Goal: Information Seeking & Learning: Learn about a topic

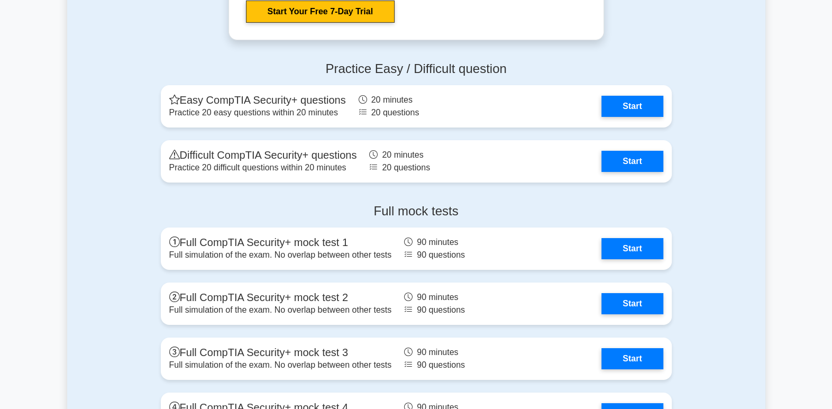
scroll to position [2788, 0]
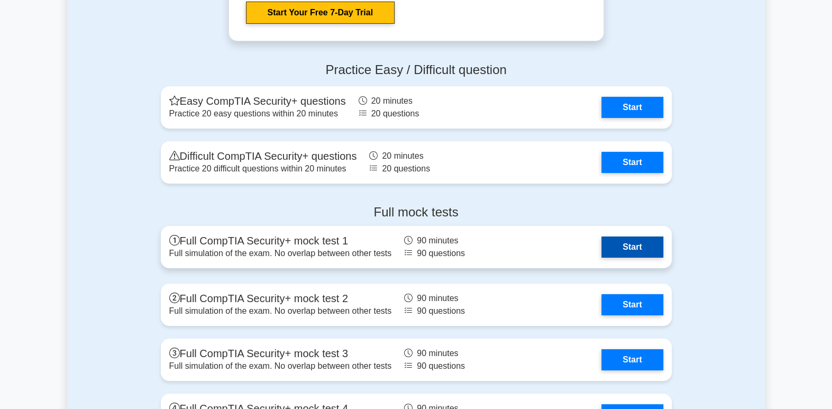
click at [657, 241] on link "Start" at bounding box center [632, 247] width 61 height 21
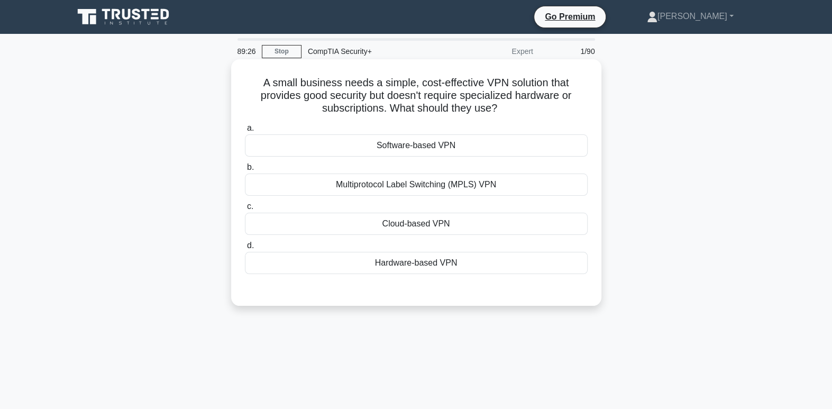
click at [436, 223] on div "Cloud-based VPN" at bounding box center [416, 224] width 343 height 22
click at [245, 210] on input "c. Cloud-based VPN" at bounding box center [245, 206] width 0 height 7
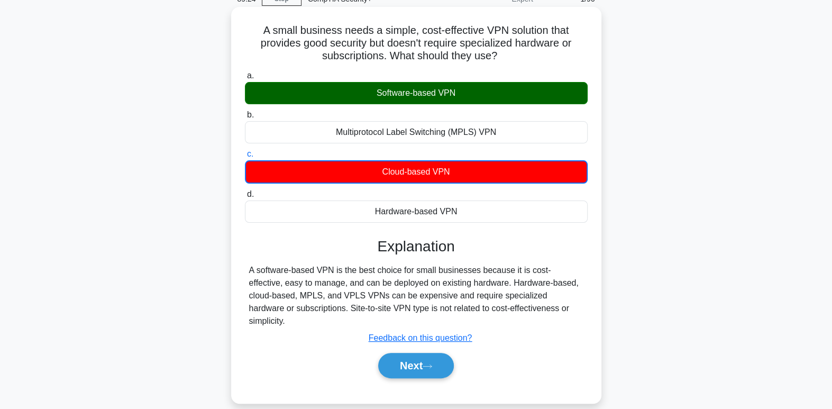
scroll to position [65, 0]
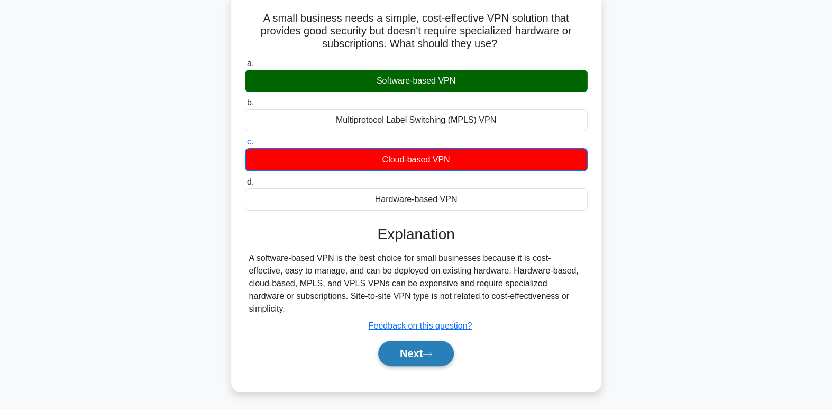
click at [428, 351] on icon at bounding box center [428, 354] width 10 height 6
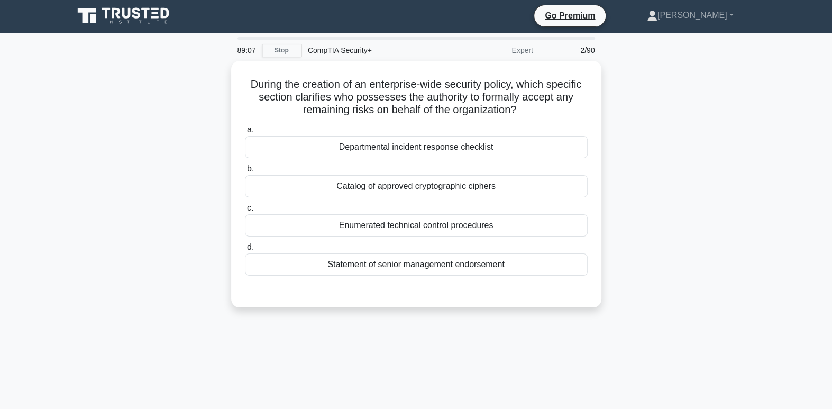
scroll to position [0, 0]
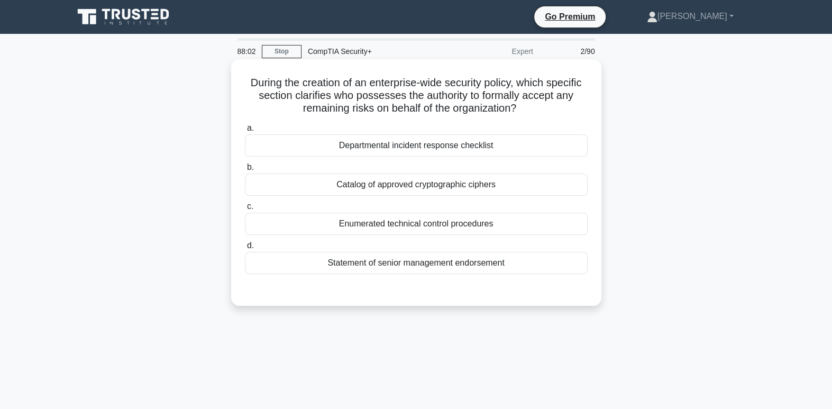
click at [523, 151] on div "Departmental incident response checklist" at bounding box center [416, 145] width 343 height 22
click at [245, 132] on input "a. Departmental incident response checklist" at bounding box center [245, 128] width 0 height 7
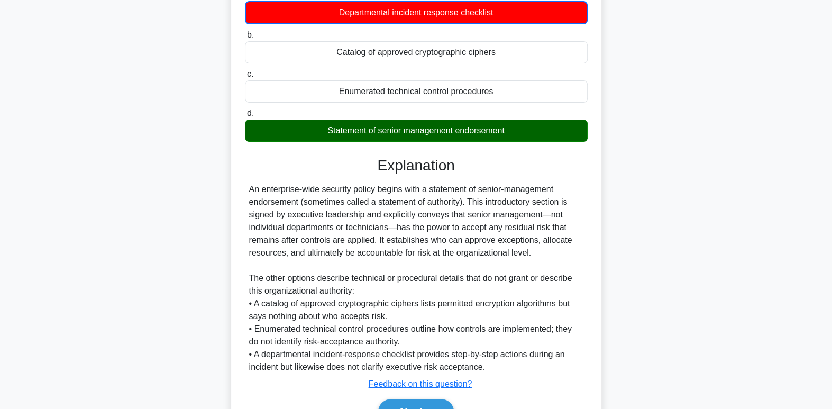
scroll to position [134, 0]
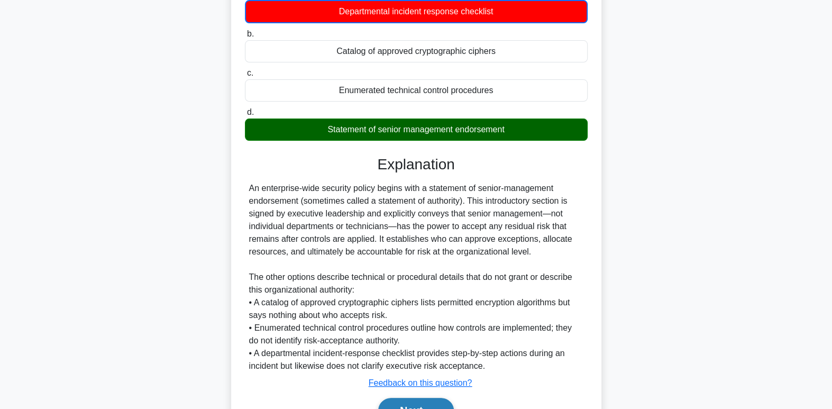
click at [438, 406] on button "Next" at bounding box center [416, 410] width 76 height 25
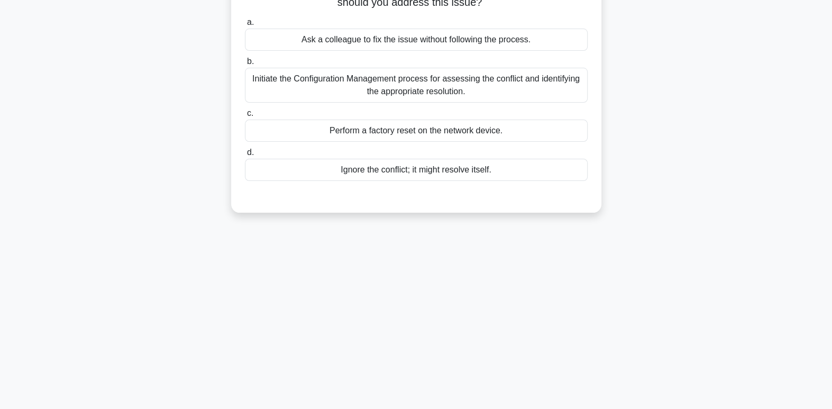
scroll to position [0, 0]
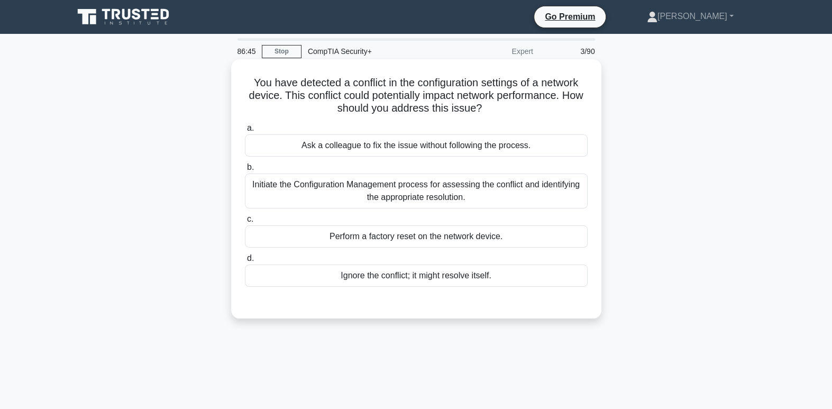
click at [488, 201] on div "Initiate the Configuration Management process for assessing the conflict and id…" at bounding box center [416, 191] width 343 height 35
click at [245, 171] on input "b. Initiate the Configuration Management process for assessing the conflict and…" at bounding box center [245, 167] width 0 height 7
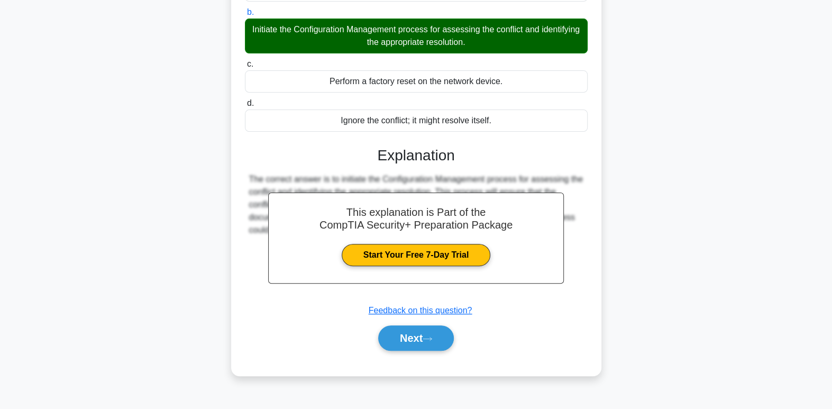
scroll to position [162, 0]
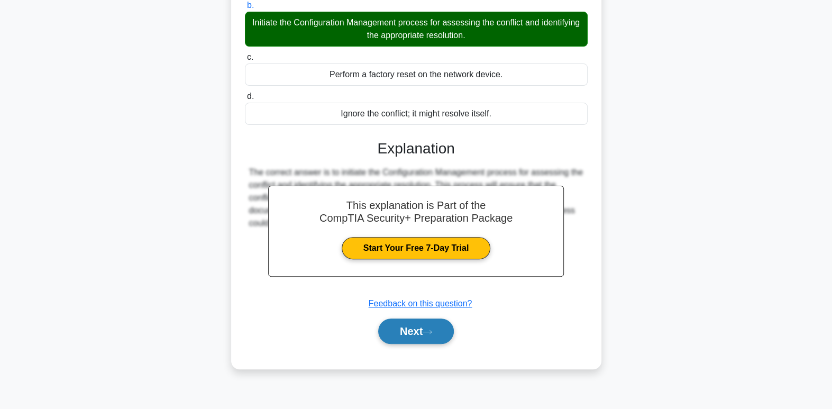
click at [430, 329] on icon at bounding box center [428, 332] width 10 height 6
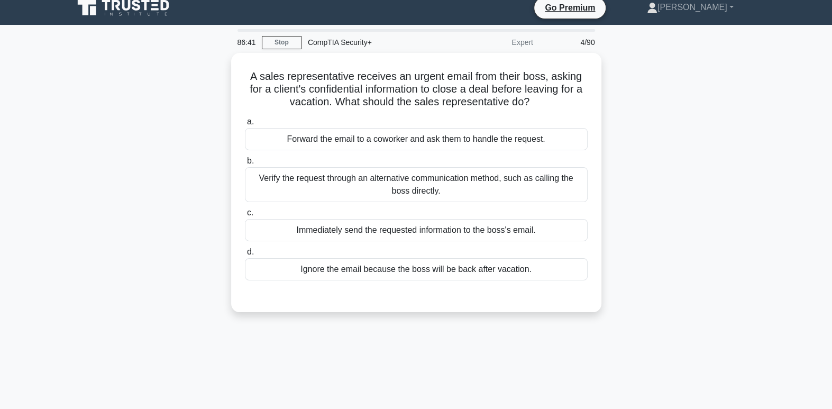
scroll to position [0, 0]
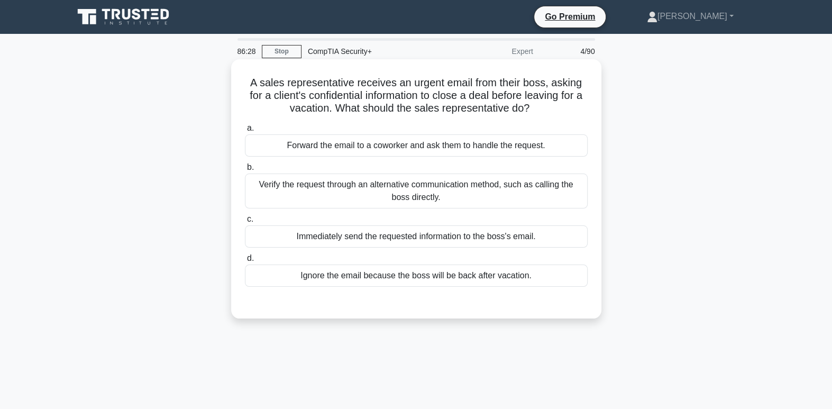
click at [469, 198] on div "Verify the request through an alternative communication method, such as calling…" at bounding box center [416, 191] width 343 height 35
click at [245, 171] on input "b. Verify the request through an alternative communication method, such as call…" at bounding box center [245, 167] width 0 height 7
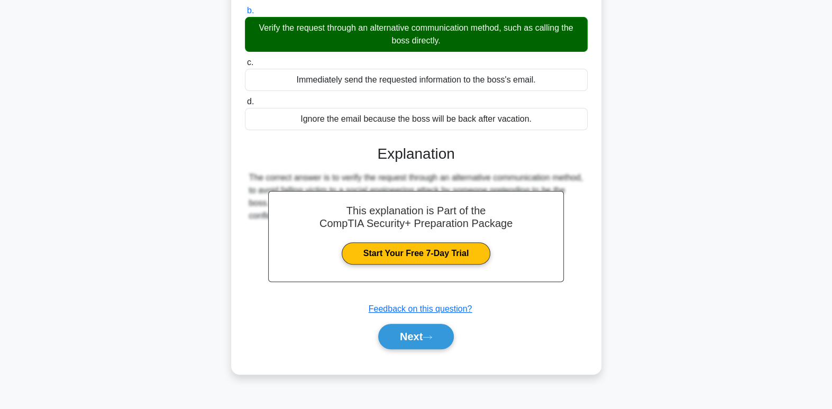
scroll to position [162, 0]
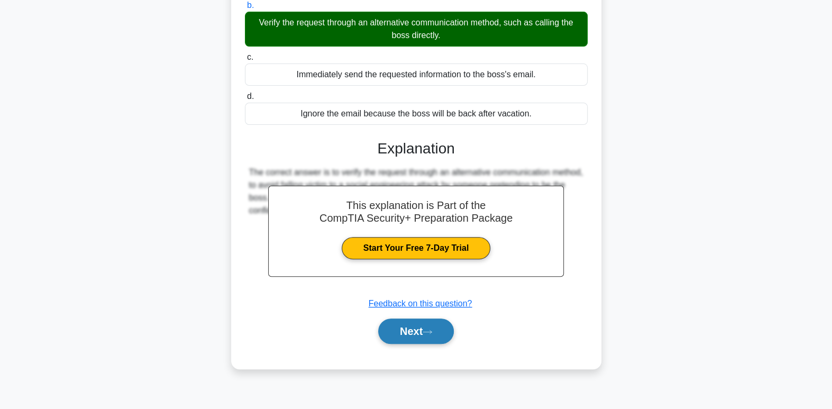
click at [447, 325] on button "Next" at bounding box center [416, 331] width 76 height 25
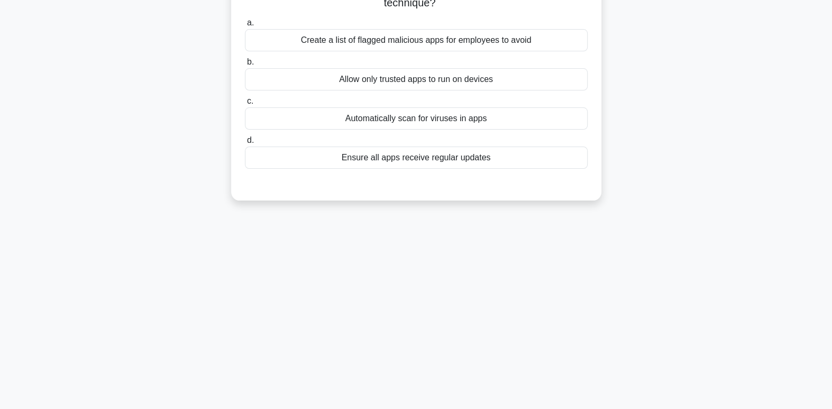
scroll to position [0, 0]
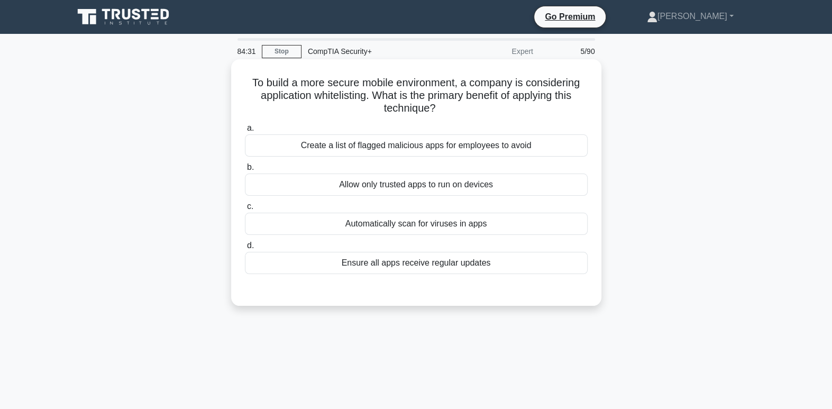
click at [476, 186] on div "Allow only trusted apps to run on devices" at bounding box center [416, 185] width 343 height 22
click at [245, 171] on input "b. Allow only trusted apps to run on devices" at bounding box center [245, 167] width 0 height 7
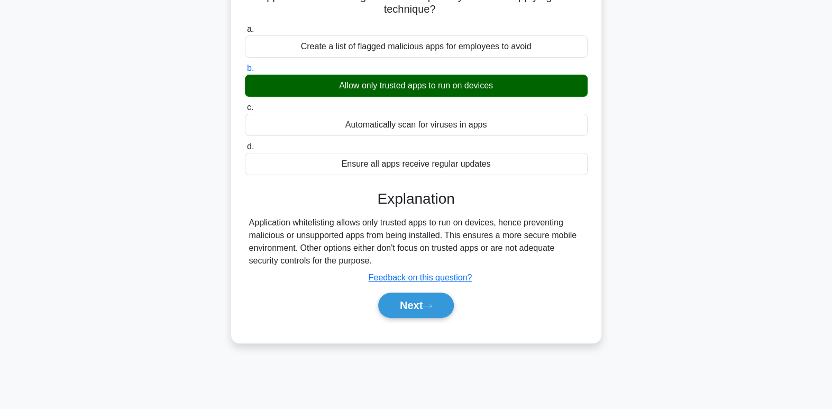
scroll to position [162, 0]
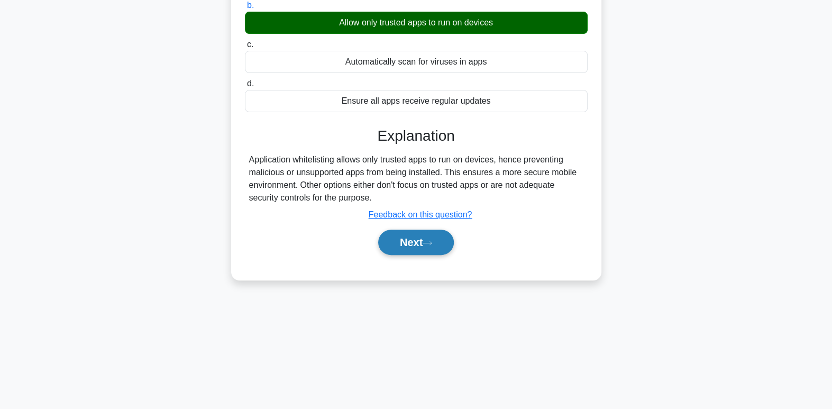
click at [439, 247] on button "Next" at bounding box center [416, 242] width 76 height 25
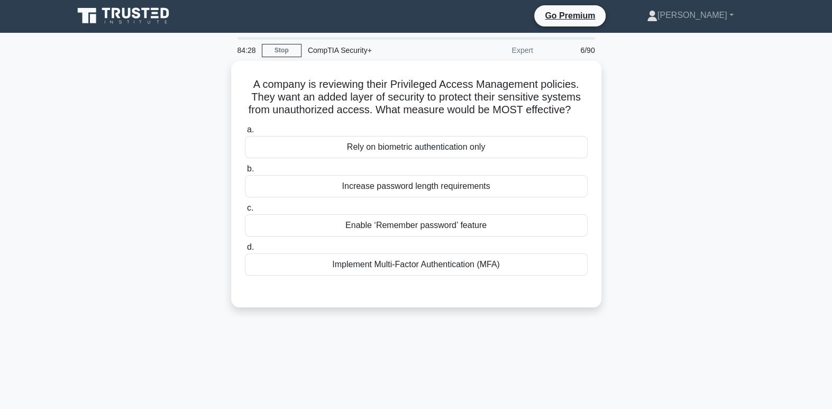
scroll to position [0, 0]
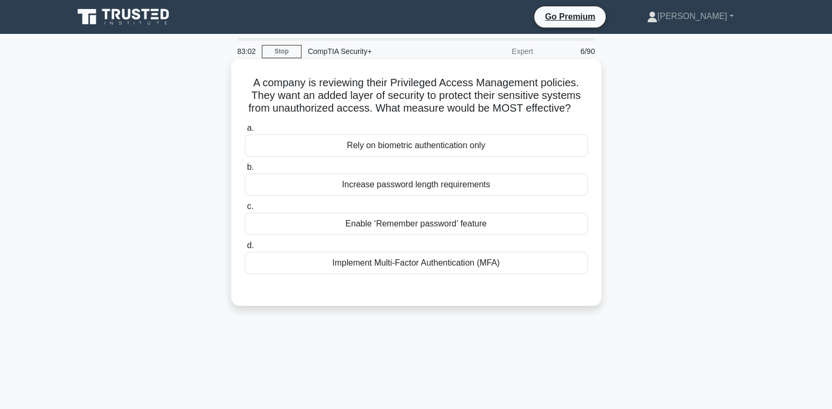
click at [522, 266] on div "Implement Multi-Factor Authentication (MFA)" at bounding box center [416, 263] width 343 height 22
click at [245, 249] on input "d. Implement Multi-Factor Authentication (MFA)" at bounding box center [245, 245] width 0 height 7
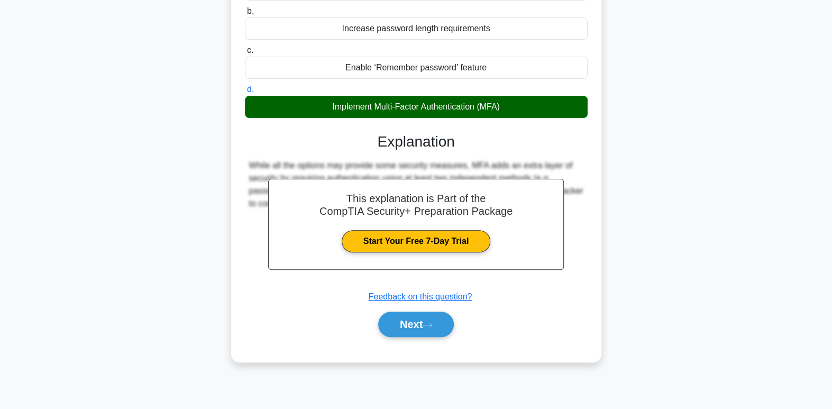
scroll to position [162, 0]
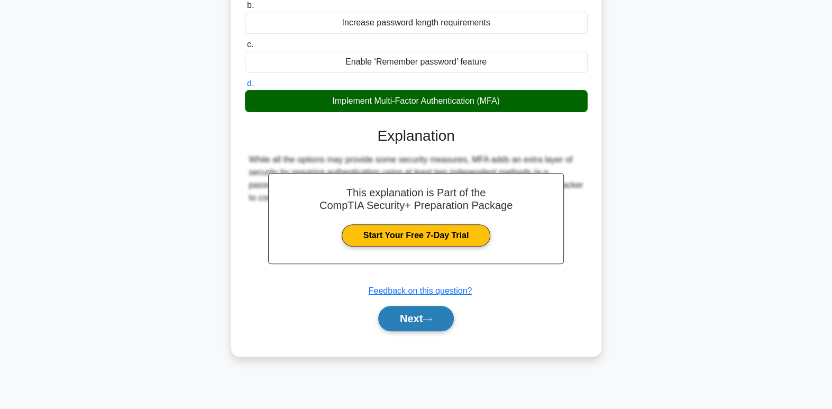
click at [408, 322] on button "Next" at bounding box center [416, 318] width 76 height 25
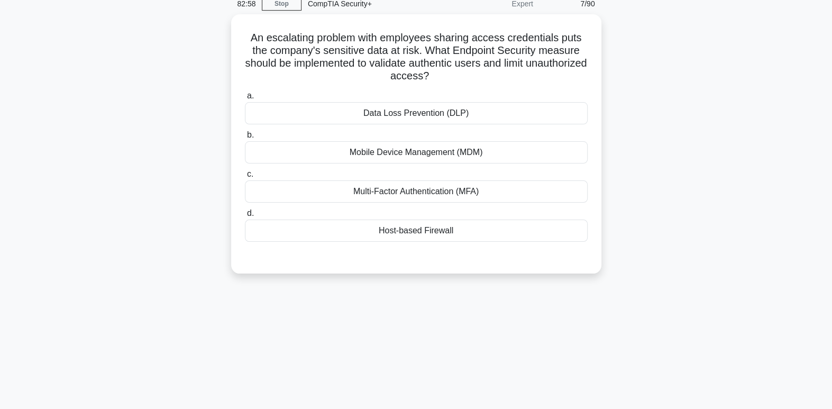
scroll to position [0, 0]
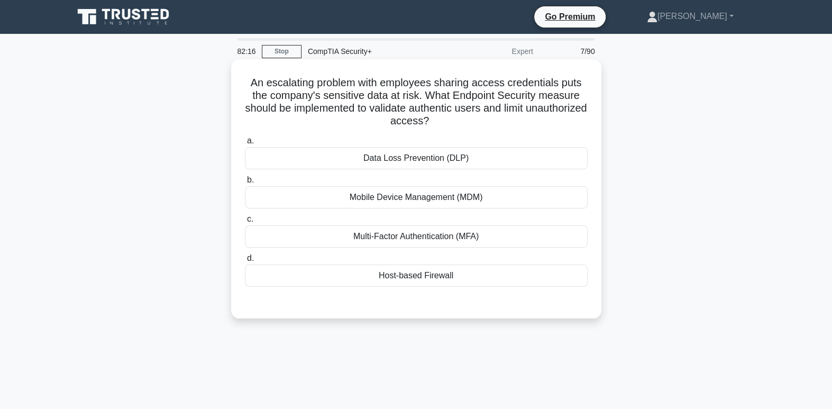
click at [530, 232] on div "Multi-Factor Authentication (MFA)" at bounding box center [416, 236] width 343 height 22
click at [245, 223] on input "c. Multi-Factor Authentication (MFA)" at bounding box center [245, 219] width 0 height 7
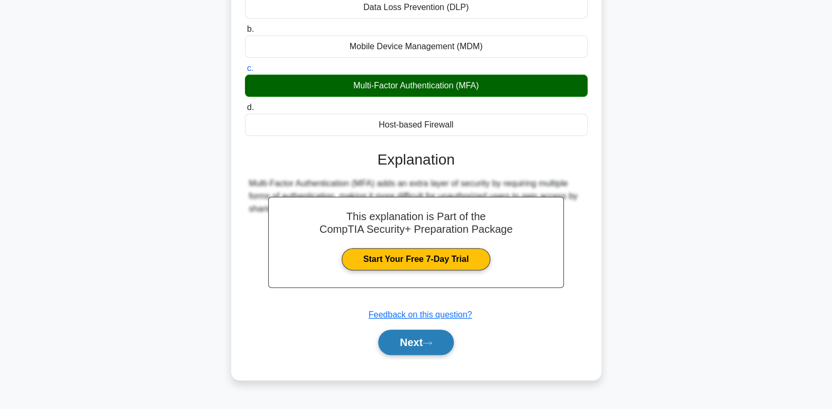
scroll to position [152, 0]
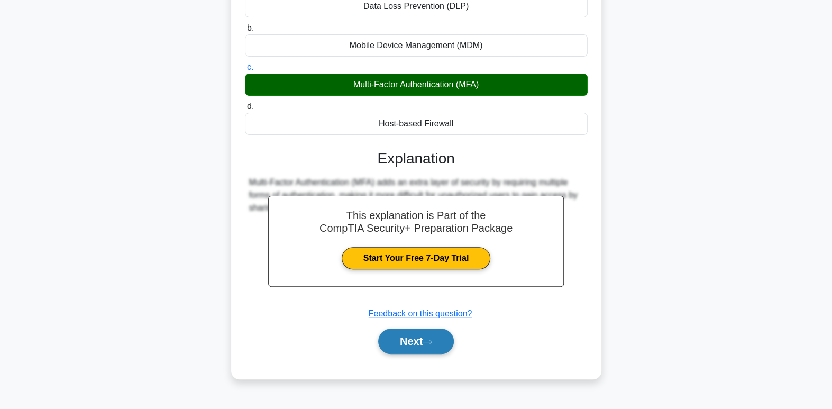
click at [412, 343] on button "Next" at bounding box center [416, 341] width 76 height 25
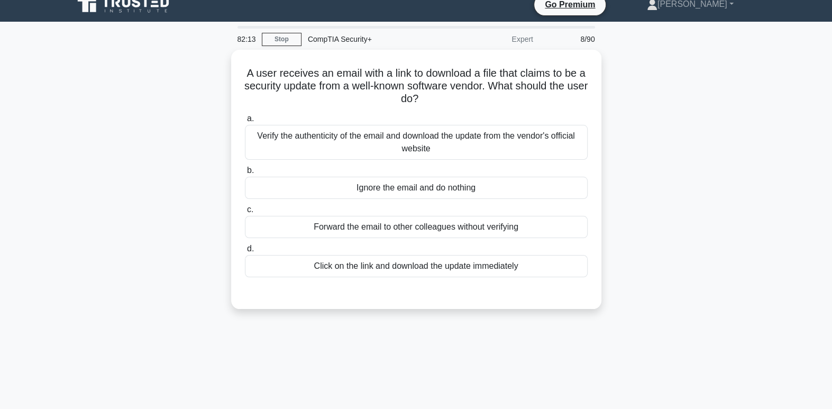
scroll to position [0, 0]
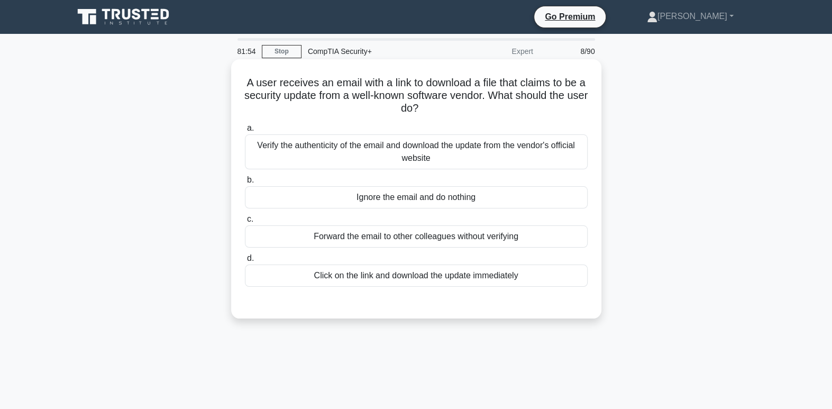
click at [476, 152] on div "Verify the authenticity of the email and download the update from the vendor's …" at bounding box center [416, 151] width 343 height 35
click at [245, 132] on input "a. Verify the authenticity of the email and download the update from the vendor…" at bounding box center [245, 128] width 0 height 7
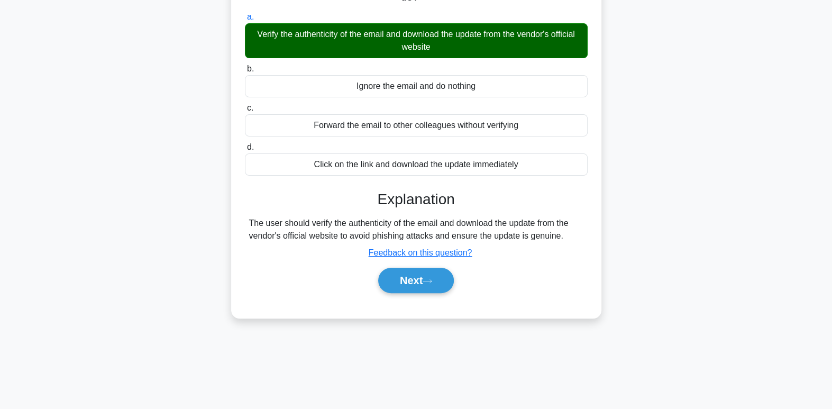
scroll to position [123, 0]
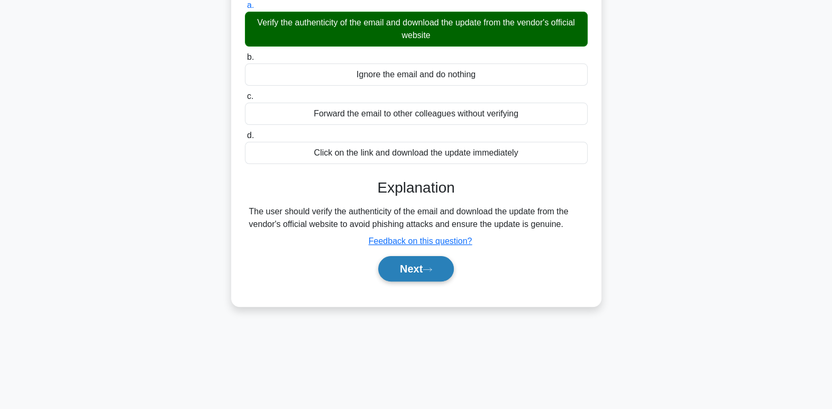
click at [446, 271] on button "Next" at bounding box center [416, 268] width 76 height 25
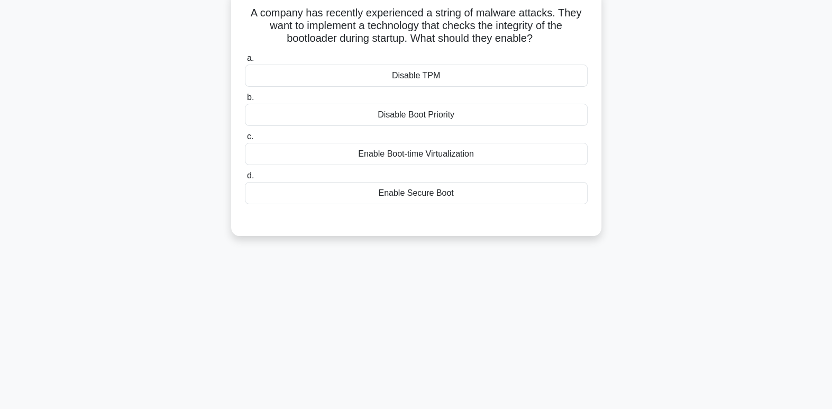
scroll to position [0, 0]
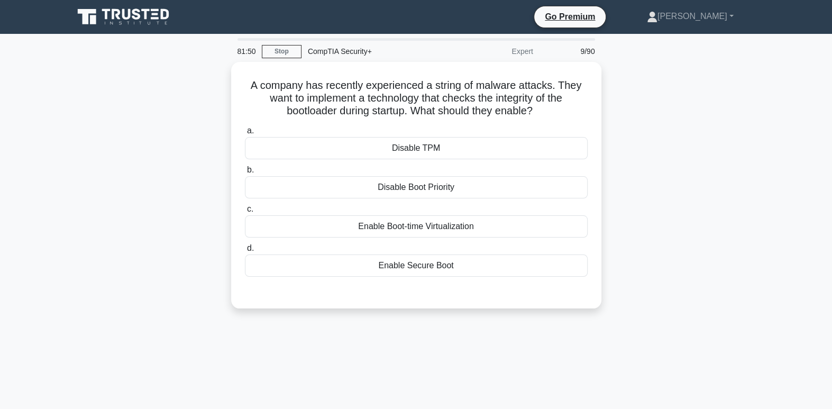
click at [670, 255] on div "A company has recently experienced a string of malware attacks. They want to im…" at bounding box center [416, 191] width 699 height 259
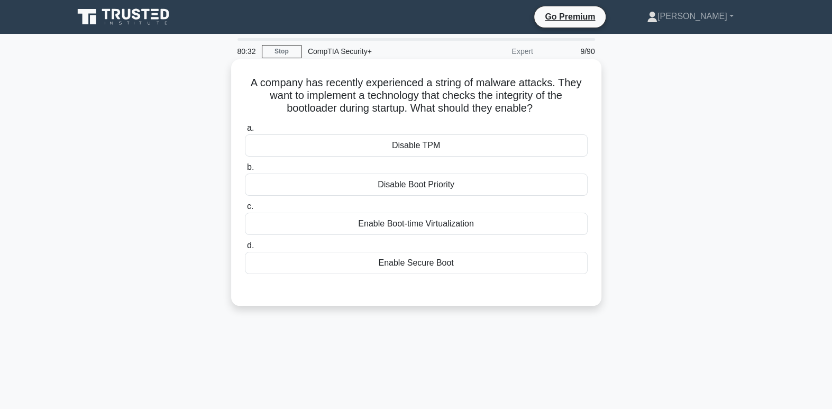
click at [500, 266] on div "Enable Secure Boot" at bounding box center [416, 263] width 343 height 22
click at [245, 249] on input "d. Enable Secure Boot" at bounding box center [245, 245] width 0 height 7
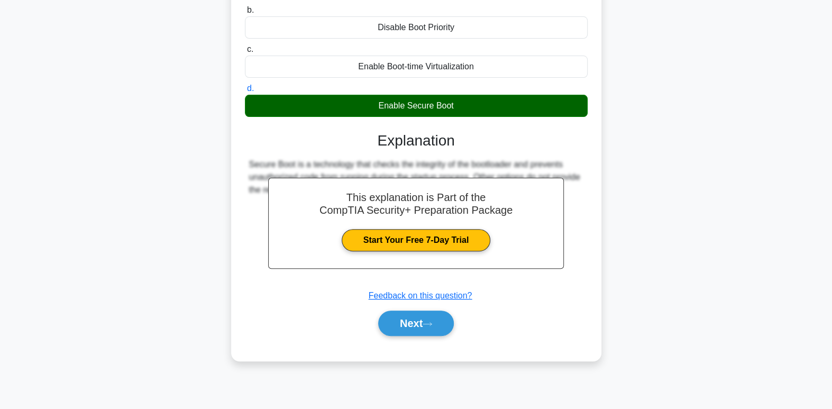
scroll to position [162, 0]
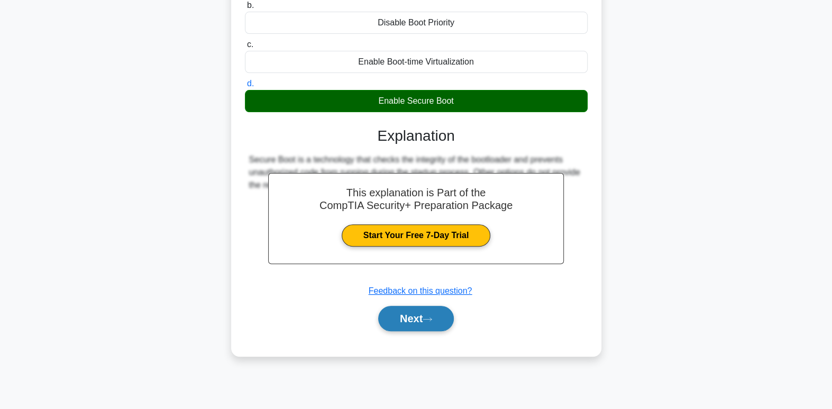
click at [431, 324] on button "Next" at bounding box center [416, 318] width 76 height 25
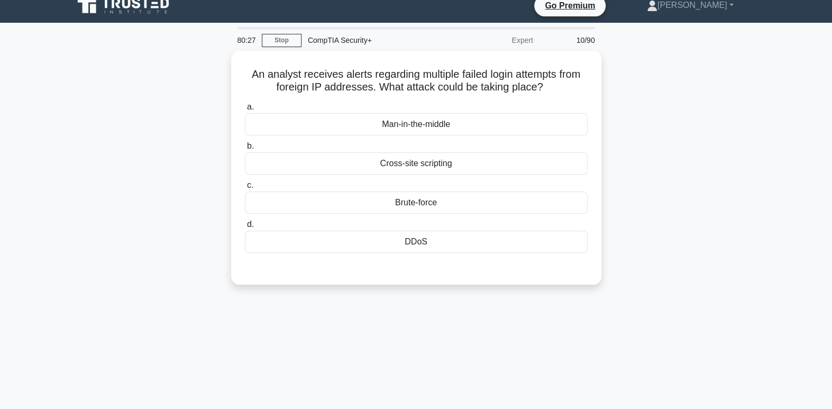
scroll to position [0, 0]
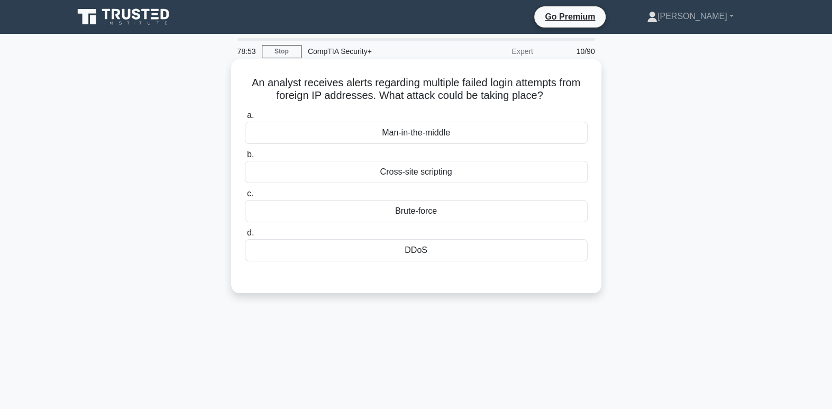
click at [459, 216] on div "Brute-force" at bounding box center [416, 211] width 343 height 22
click at [245, 197] on input "c. Brute-force" at bounding box center [245, 194] width 0 height 7
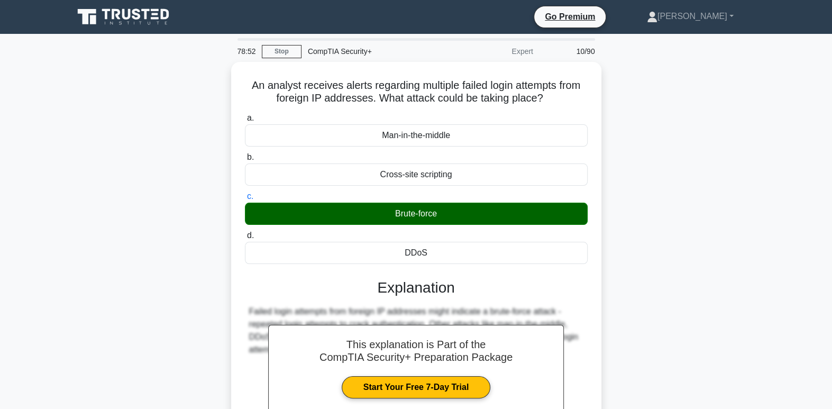
scroll to position [162, 0]
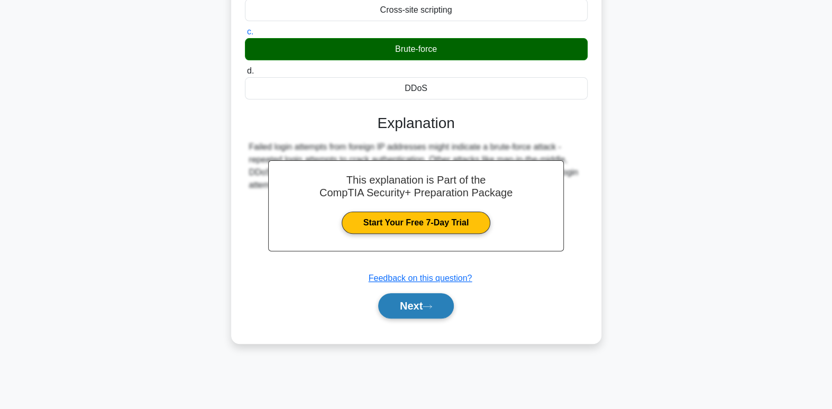
click at [411, 306] on button "Next" at bounding box center [416, 305] width 76 height 25
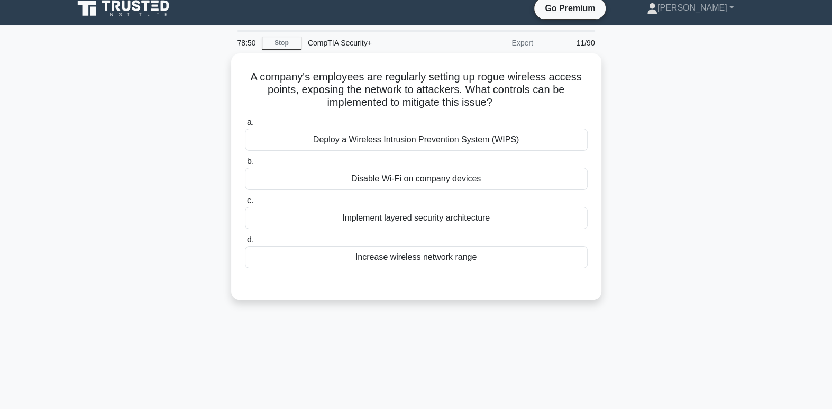
scroll to position [0, 0]
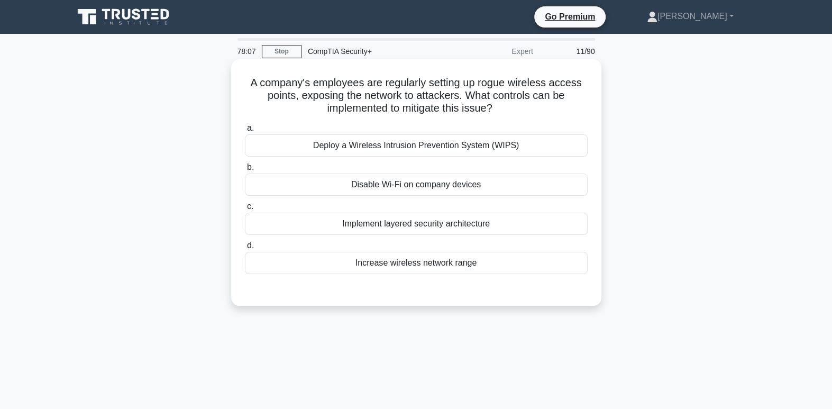
click at [480, 149] on div "Deploy a Wireless Intrusion Prevention System (WIPS)" at bounding box center [416, 145] width 343 height 22
click at [245, 132] on input "a. Deploy a Wireless Intrusion Prevention System (WIPS)" at bounding box center [245, 128] width 0 height 7
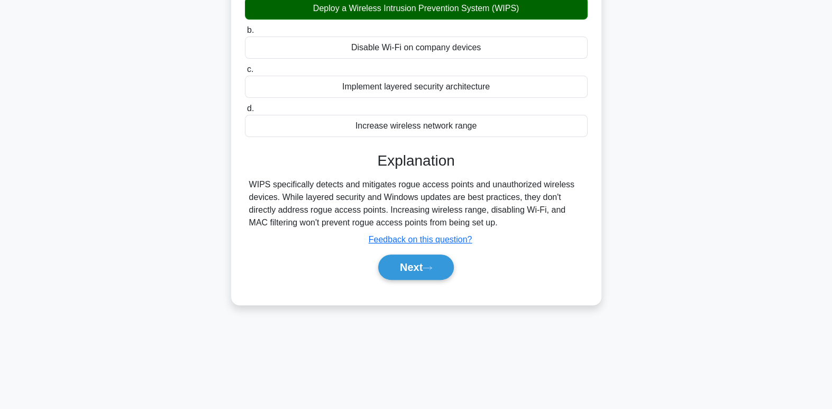
scroll to position [162, 0]
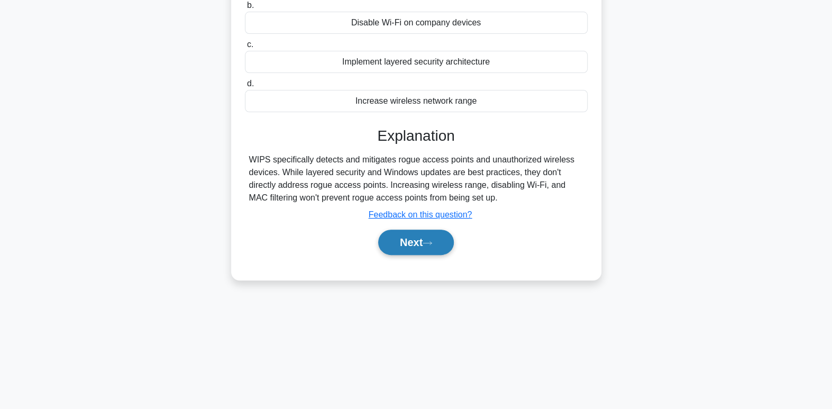
click at [420, 244] on button "Next" at bounding box center [416, 242] width 76 height 25
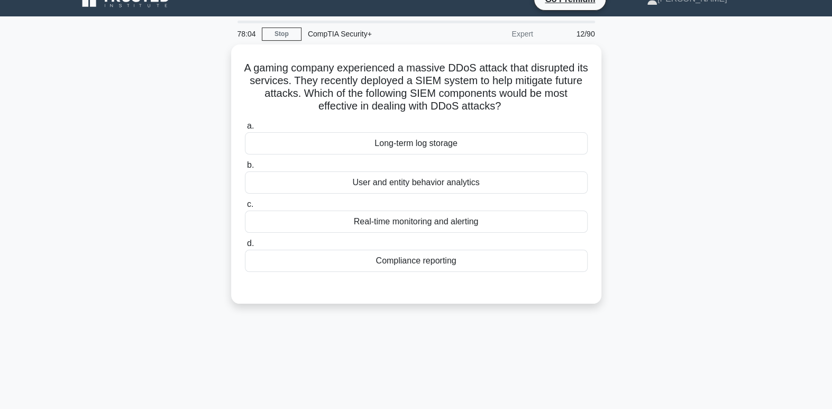
scroll to position [0, 0]
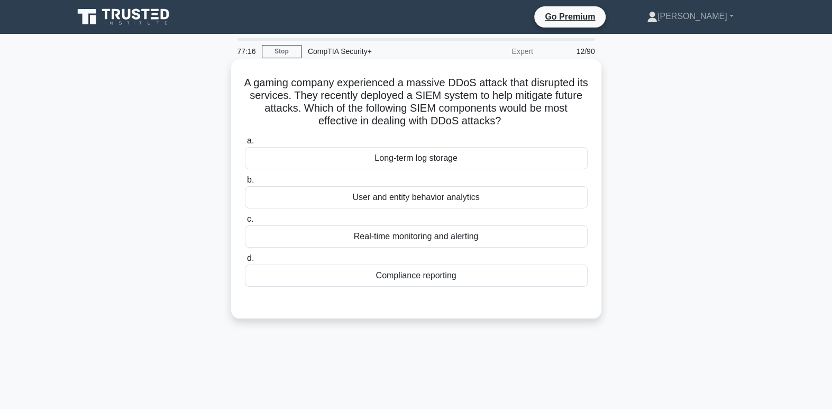
click at [469, 233] on div "Real-time monitoring and alerting" at bounding box center [416, 236] width 343 height 22
click at [245, 223] on input "c. Real-time monitoring and alerting" at bounding box center [245, 219] width 0 height 7
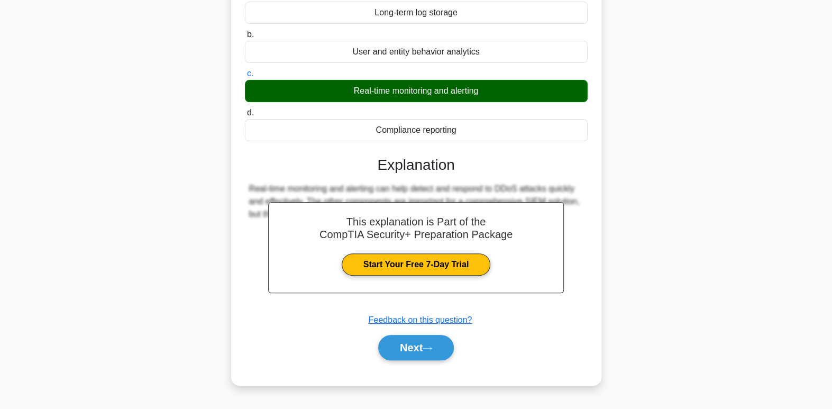
scroll to position [162, 0]
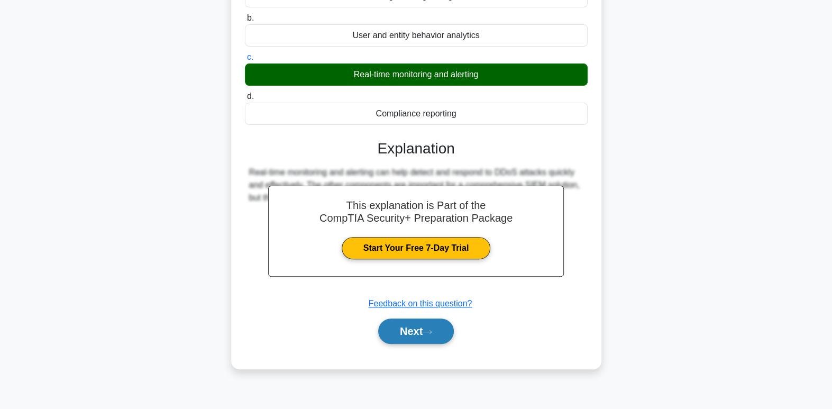
click at [441, 337] on button "Next" at bounding box center [416, 331] width 76 height 25
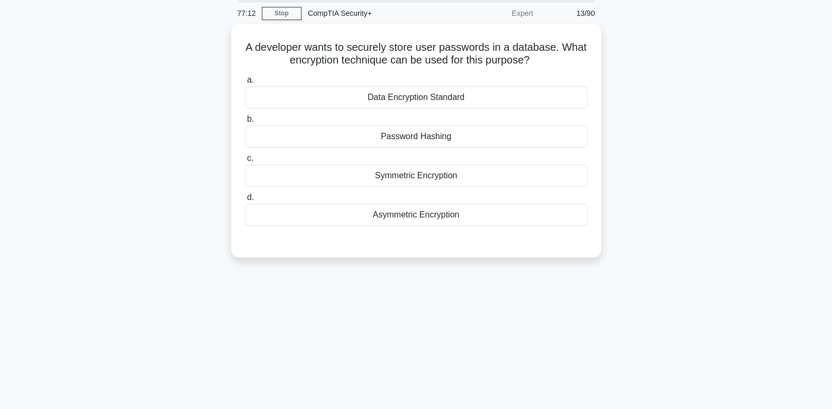
scroll to position [0, 0]
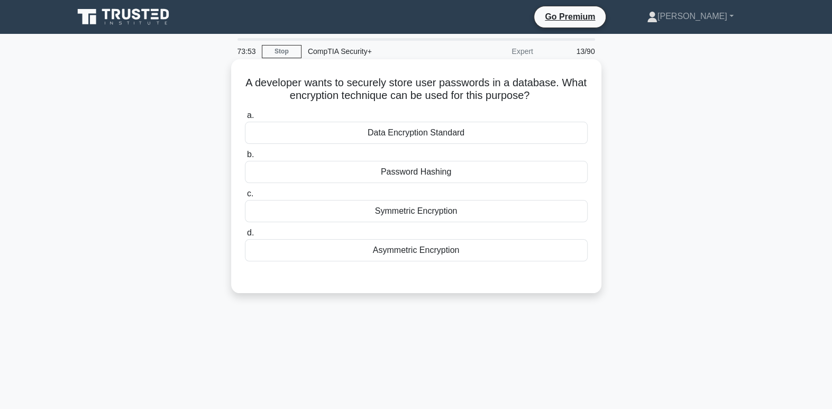
click at [484, 137] on div "Data Encryption Standard" at bounding box center [416, 133] width 343 height 22
click at [245, 119] on input "a. Data Encryption Standard" at bounding box center [245, 115] width 0 height 7
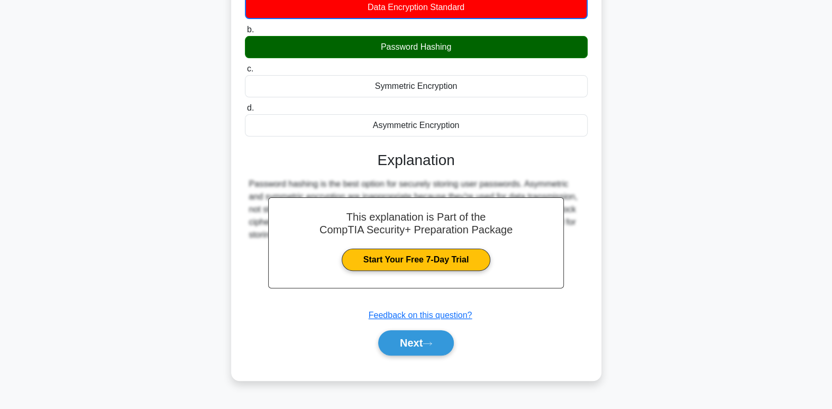
scroll to position [125, 0]
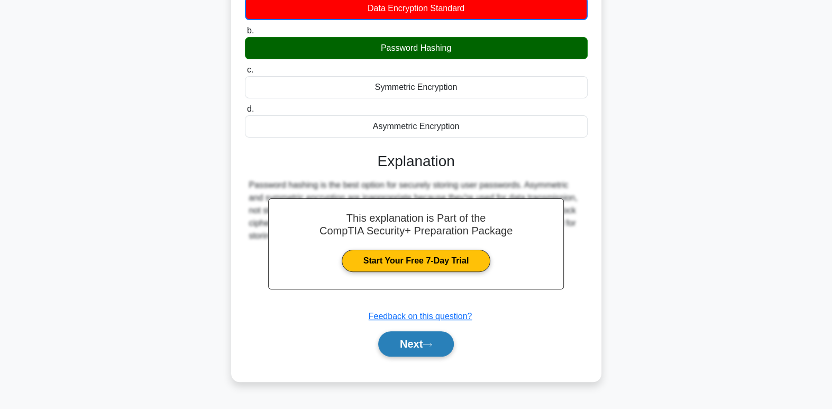
click at [419, 355] on button "Next" at bounding box center [416, 343] width 76 height 25
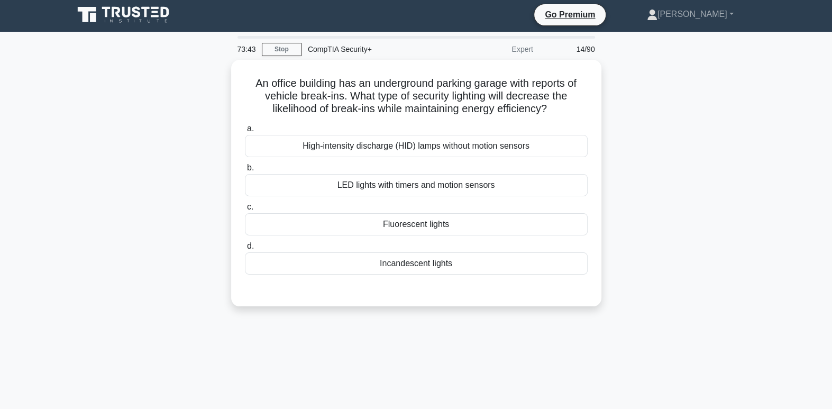
scroll to position [0, 0]
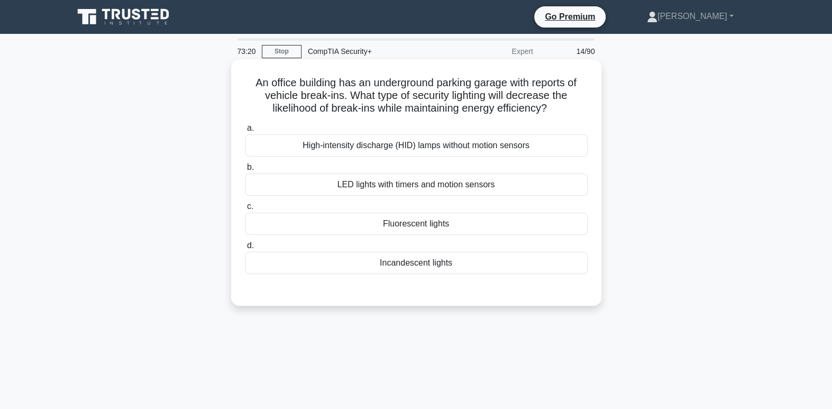
click at [558, 182] on div "LED lights with timers and motion sensors" at bounding box center [416, 185] width 343 height 22
click at [245, 171] on input "b. LED lights with timers and motion sensors" at bounding box center [245, 167] width 0 height 7
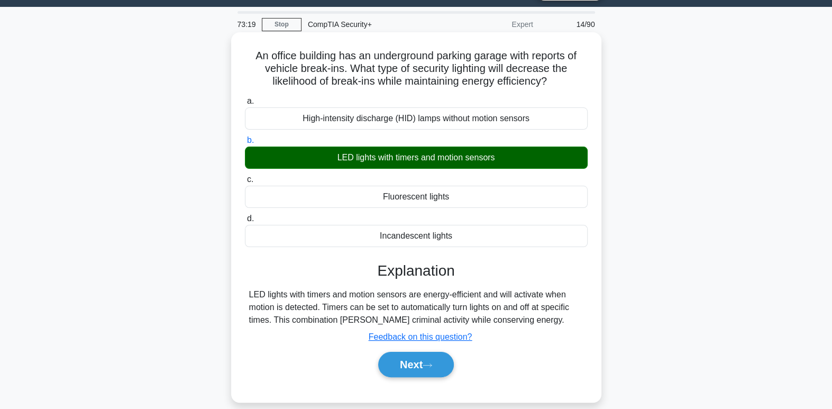
scroll to position [162, 0]
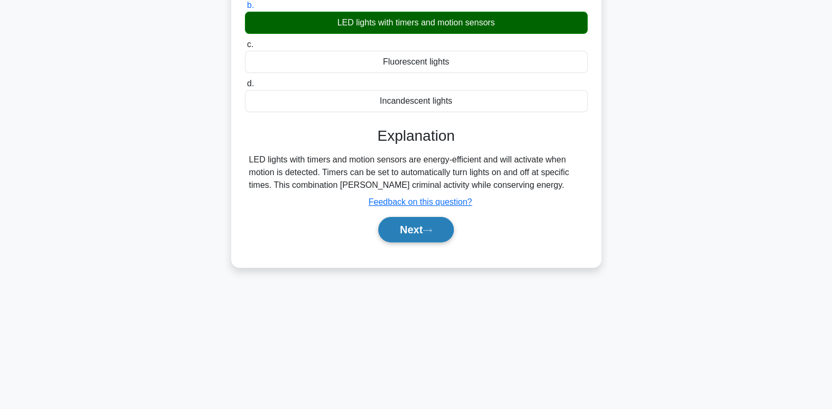
click at [438, 230] on button "Next" at bounding box center [416, 229] width 76 height 25
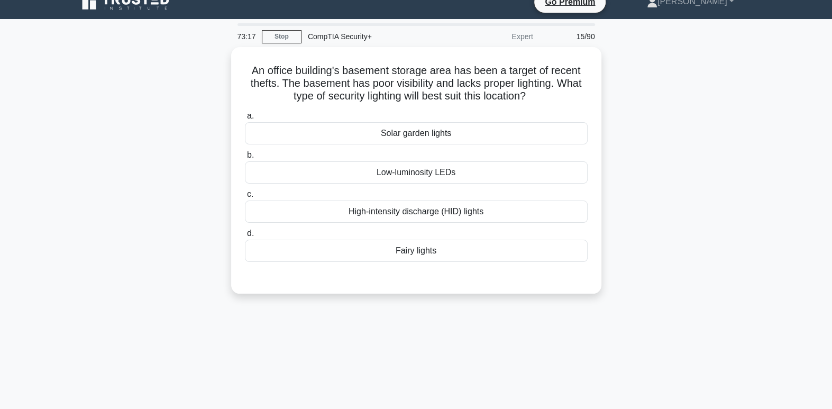
scroll to position [0, 0]
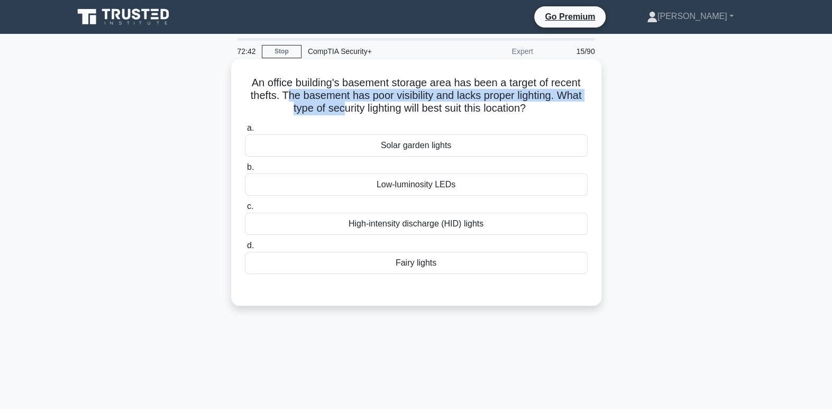
drag, startPoint x: 282, startPoint y: 97, endPoint x: 362, endPoint y: 102, distance: 81.1
click at [362, 102] on h5 "An office building's basement storage area has been a target of recent thefts. …" at bounding box center [416, 95] width 345 height 39
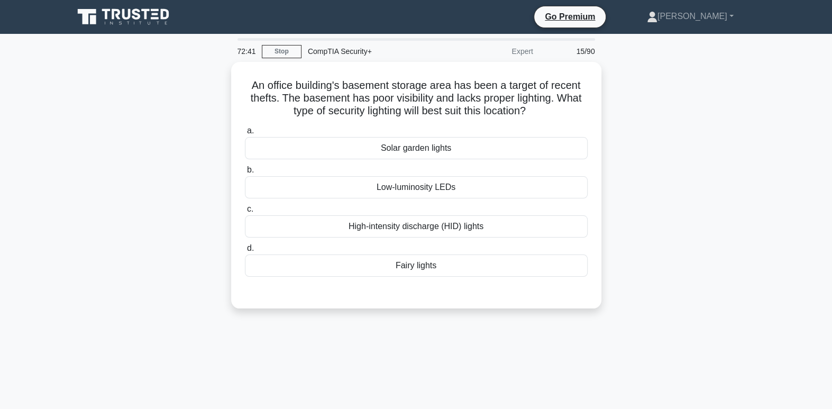
click at [666, 87] on div "An office building's basement storage area has been a target of recent thefts. …" at bounding box center [416, 191] width 699 height 259
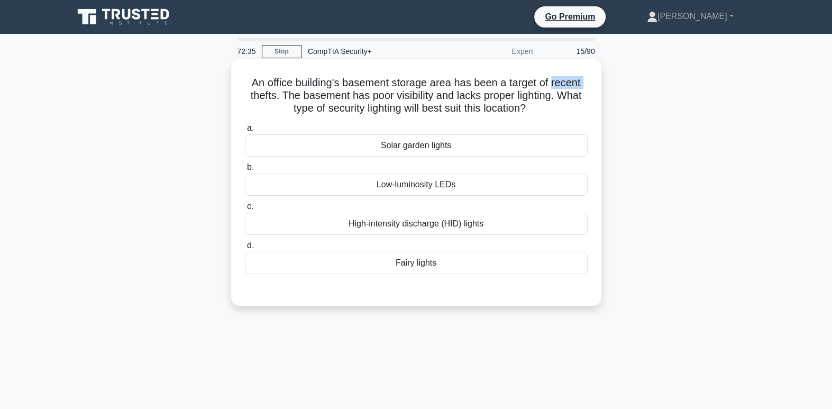
click at [504, 78] on h5 "An office building's basement storage area has been a target of recent thefts. …" at bounding box center [416, 95] width 345 height 39
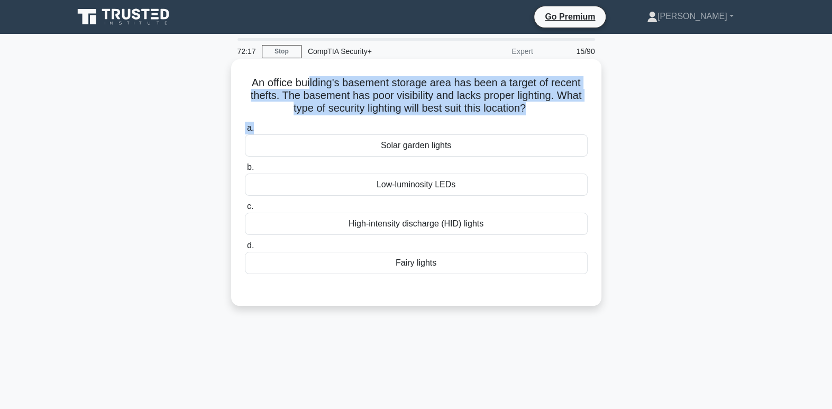
drag, startPoint x: 307, startPoint y: 79, endPoint x: 302, endPoint y: 115, distance: 36.4
click at [302, 115] on h5 "An office building's basement storage area has been a target of recent thefts. …" at bounding box center [416, 95] width 345 height 39
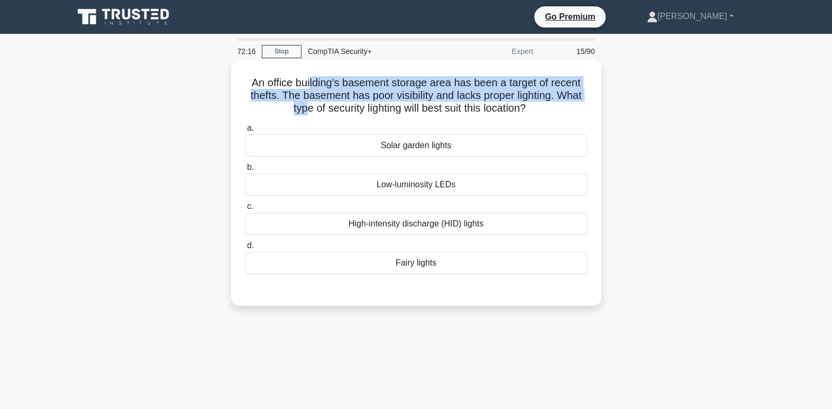
click at [271, 106] on h5 "An office building's basement storage area has been a target of recent thefts. …" at bounding box center [416, 95] width 345 height 39
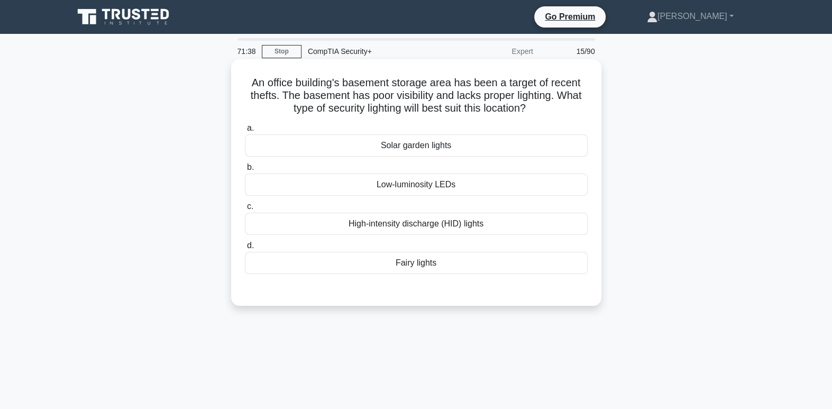
click at [440, 225] on div "High-intensity discharge (HID) lights" at bounding box center [416, 224] width 343 height 22
click at [245, 210] on input "c. High-intensity discharge (HID) lights" at bounding box center [245, 206] width 0 height 7
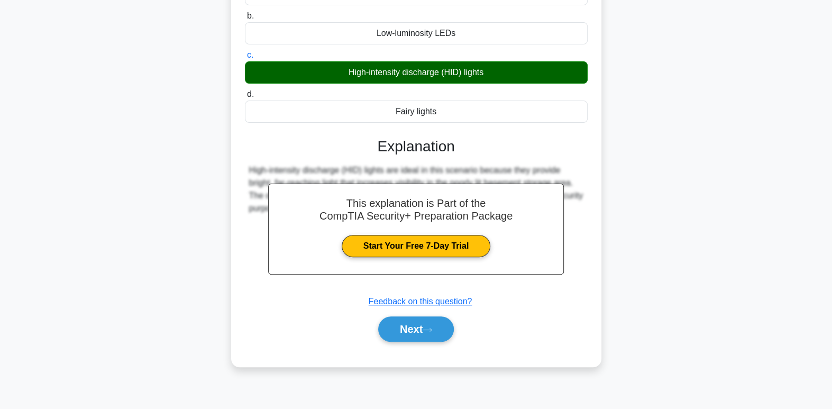
scroll to position [162, 0]
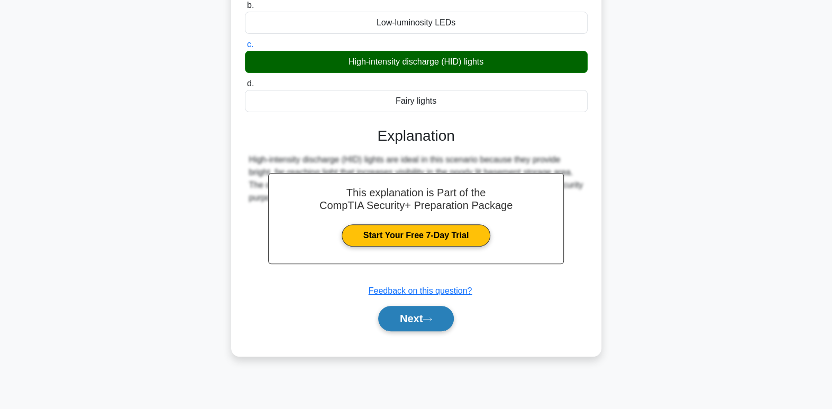
click at [425, 319] on button "Next" at bounding box center [416, 318] width 76 height 25
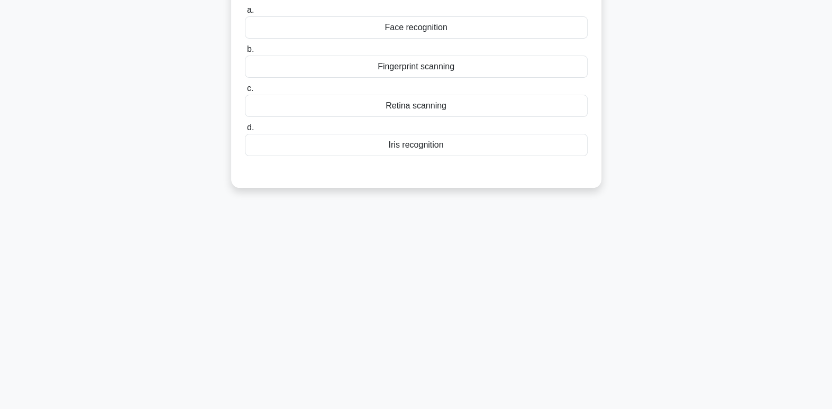
scroll to position [0, 0]
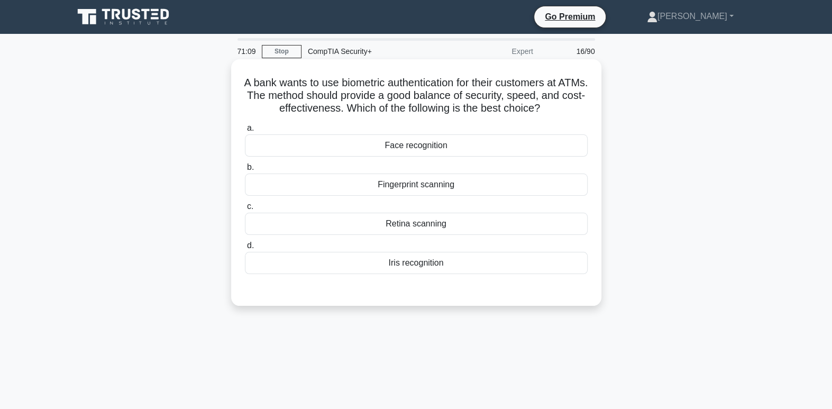
drag, startPoint x: 450, startPoint y: 148, endPoint x: 421, endPoint y: 143, distance: 29.4
click at [421, 143] on div "Face recognition" at bounding box center [416, 145] width 343 height 22
click at [245, 132] on input "a. Face recognition" at bounding box center [245, 128] width 0 height 7
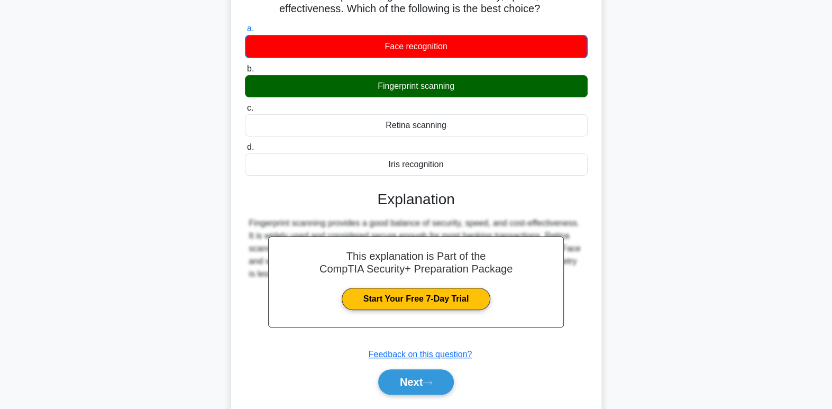
scroll to position [162, 0]
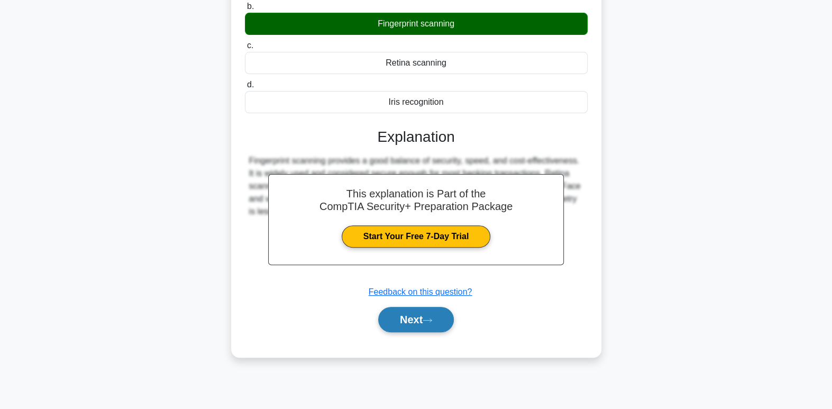
click at [406, 325] on button "Next" at bounding box center [416, 319] width 76 height 25
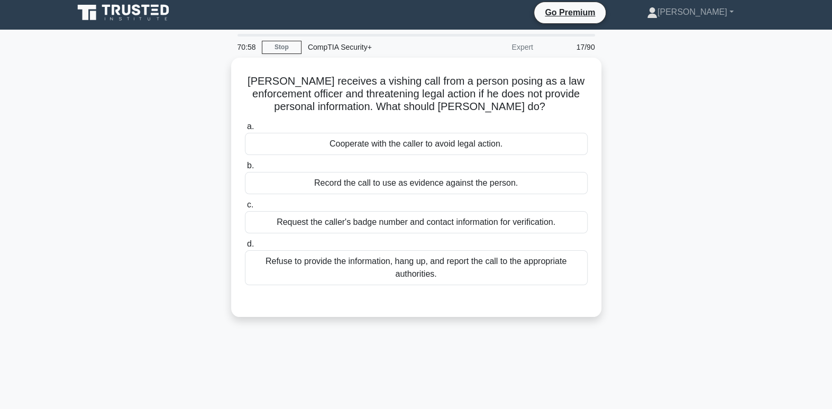
scroll to position [0, 0]
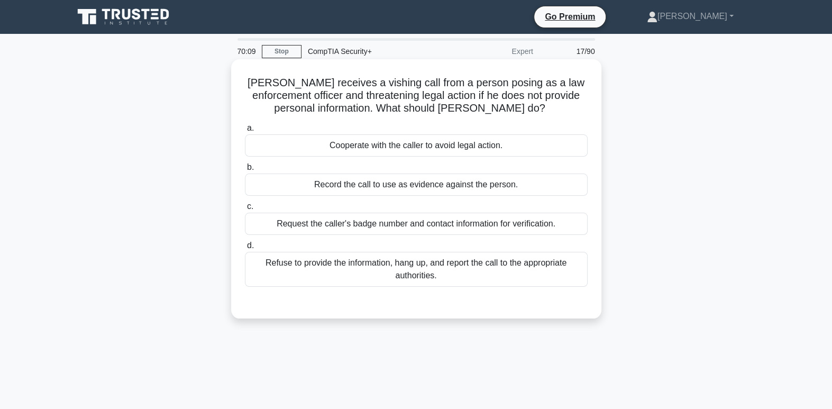
drag, startPoint x: 482, startPoint y: 265, endPoint x: 455, endPoint y: 275, distance: 29.1
click at [455, 275] on div "Refuse to provide the information, hang up, and report the call to the appropri…" at bounding box center [416, 269] width 343 height 35
click at [245, 249] on input "d. Refuse to provide the information, hang up, and report the call to the appro…" at bounding box center [245, 245] width 0 height 7
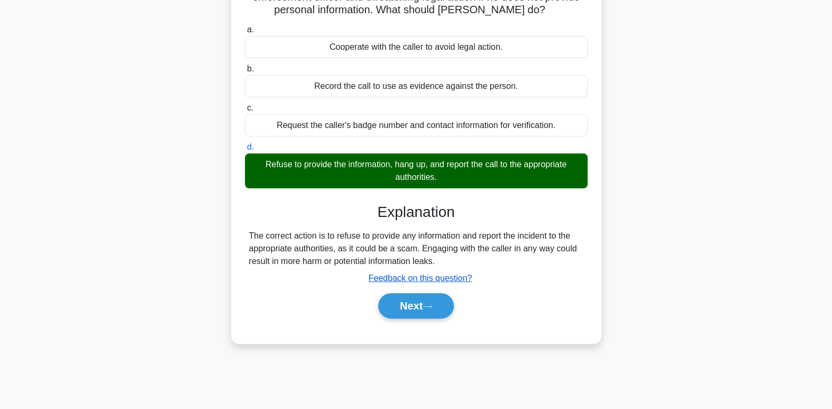
scroll to position [99, 0]
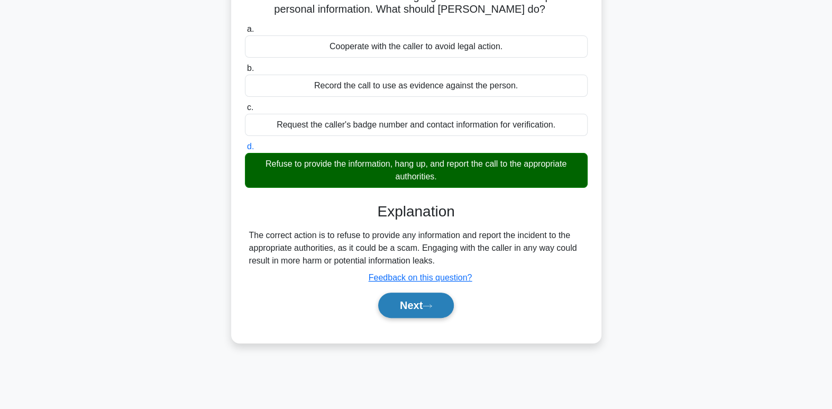
click at [407, 299] on button "Next" at bounding box center [416, 305] width 76 height 25
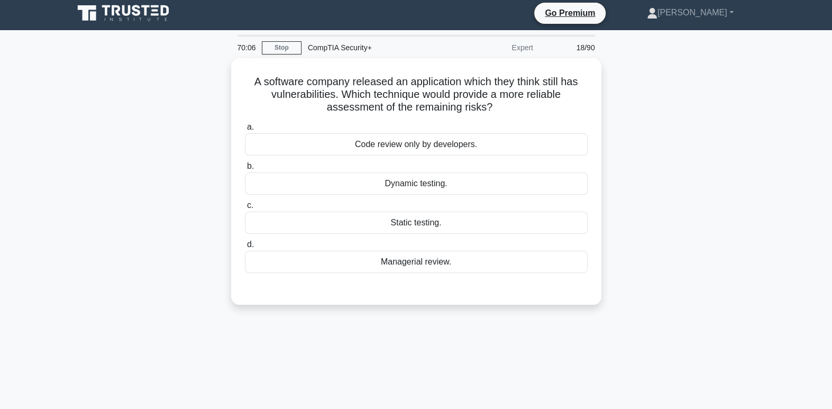
scroll to position [0, 0]
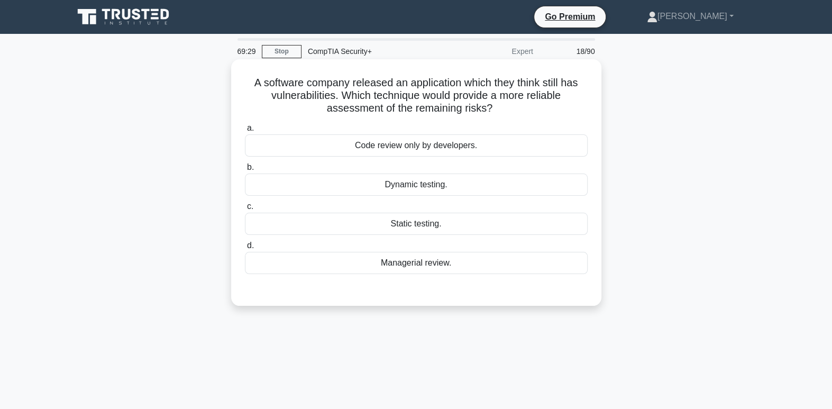
click at [439, 188] on div "Dynamic testing." at bounding box center [416, 185] width 343 height 22
click at [245, 171] on input "b. Dynamic testing." at bounding box center [245, 167] width 0 height 7
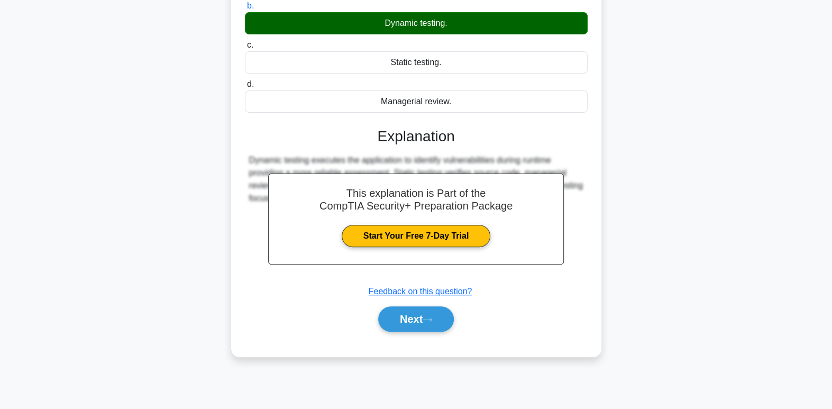
scroll to position [162, 0]
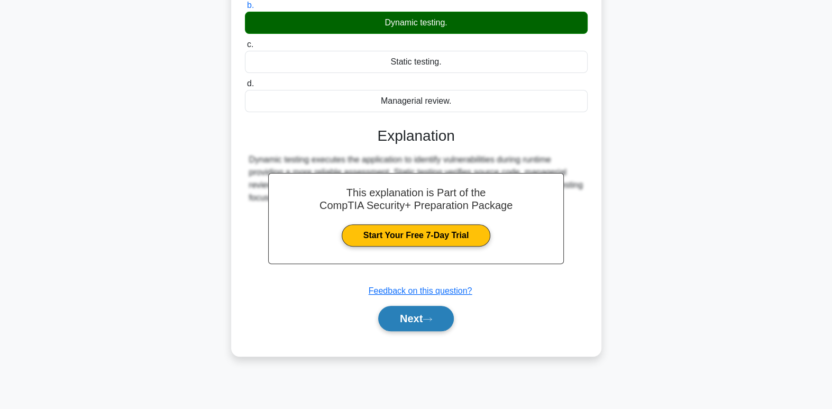
click at [421, 316] on button "Next" at bounding box center [416, 318] width 76 height 25
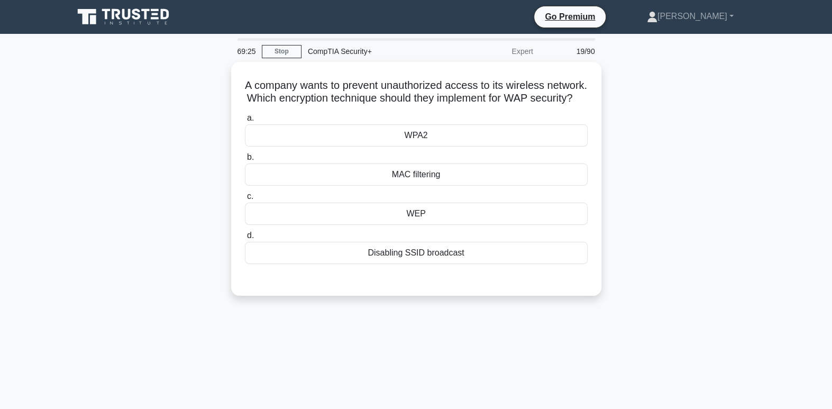
scroll to position [0, 0]
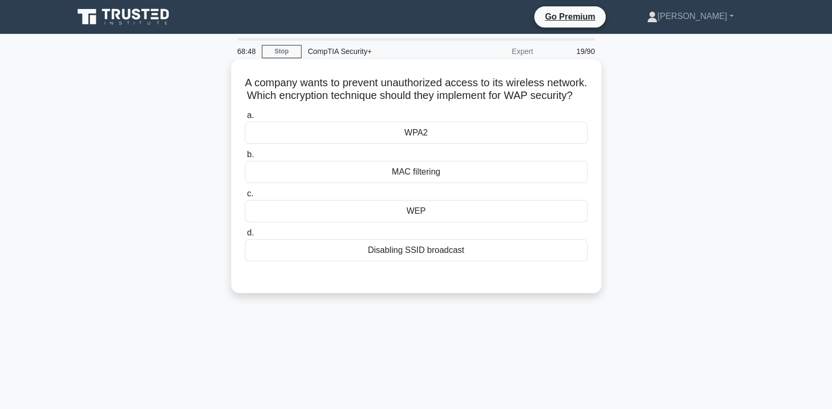
click at [441, 144] on div "WPA2" at bounding box center [416, 133] width 343 height 22
click at [245, 119] on input "a. WPA2" at bounding box center [245, 115] width 0 height 7
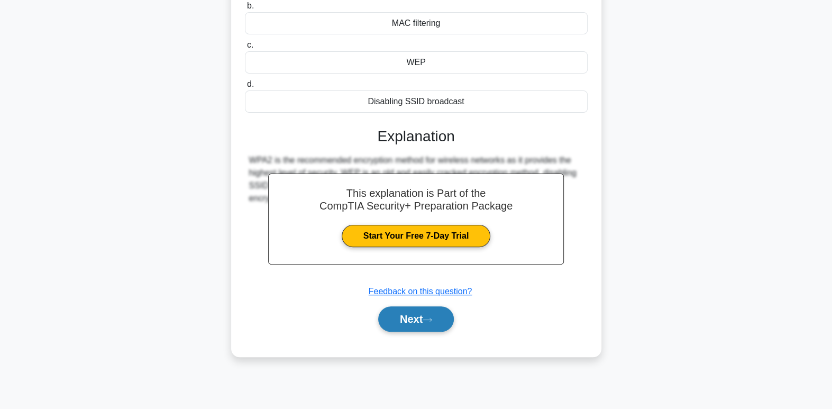
scroll to position [162, 0]
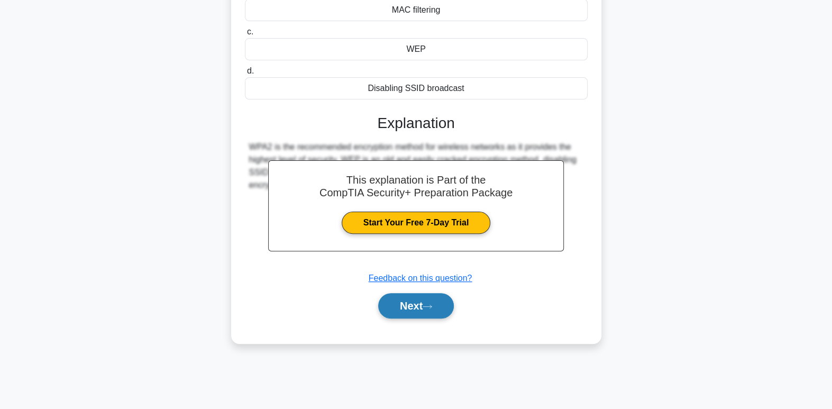
click at [441, 318] on button "Next" at bounding box center [416, 305] width 76 height 25
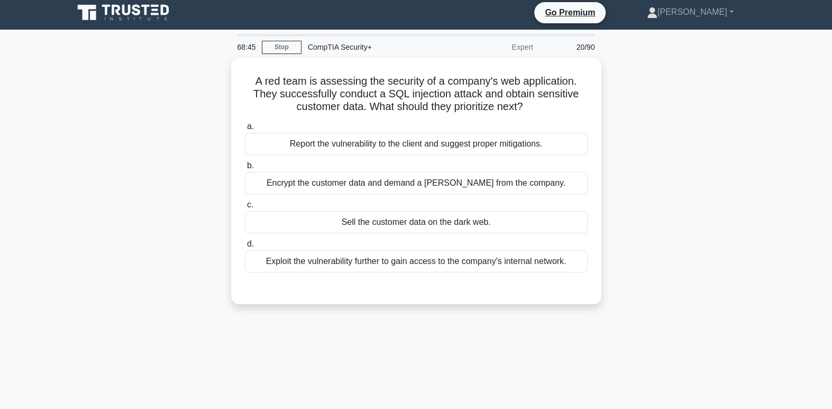
scroll to position [0, 0]
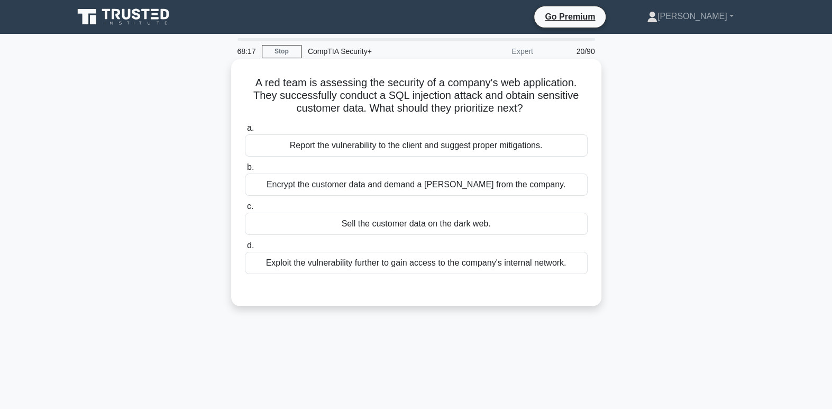
click at [501, 148] on div "Report the vulnerability to the client and suggest proper mitigations." at bounding box center [416, 145] width 343 height 22
click at [245, 132] on input "a. Report the vulnerability to the client and suggest proper mitigations." at bounding box center [245, 128] width 0 height 7
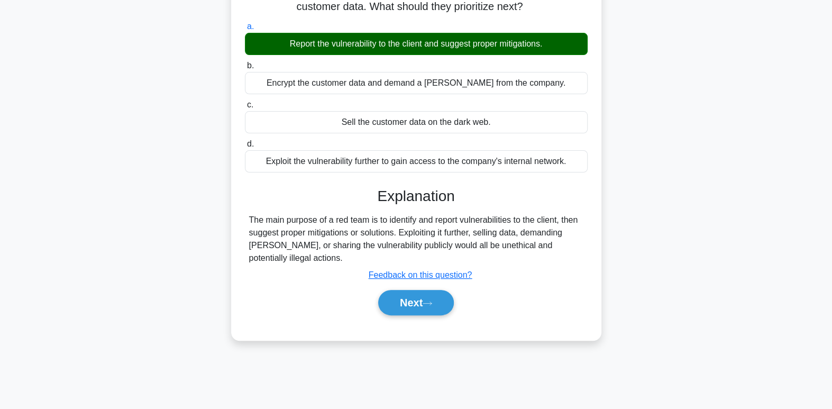
scroll to position [122, 0]
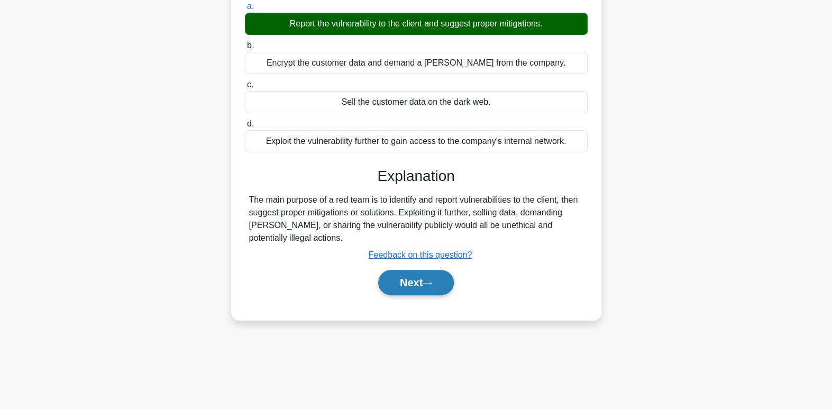
click at [429, 287] on button "Next" at bounding box center [416, 282] width 76 height 25
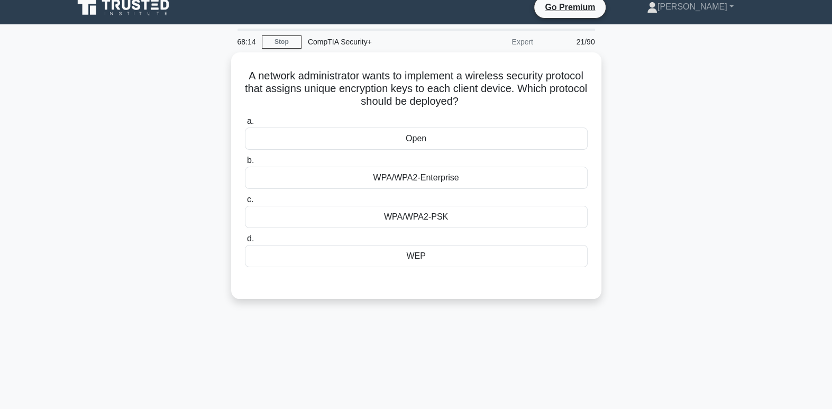
scroll to position [0, 0]
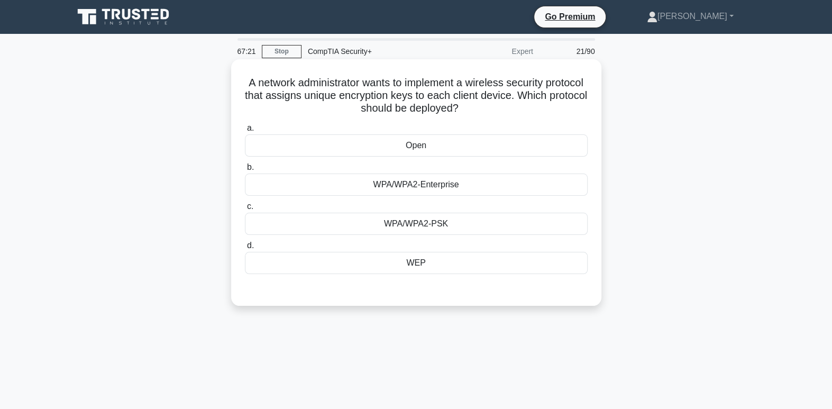
click at [465, 225] on div "WPA/WPA2-PSK" at bounding box center [416, 224] width 343 height 22
click at [245, 210] on input "c. WPA/WPA2-PSK" at bounding box center [245, 206] width 0 height 7
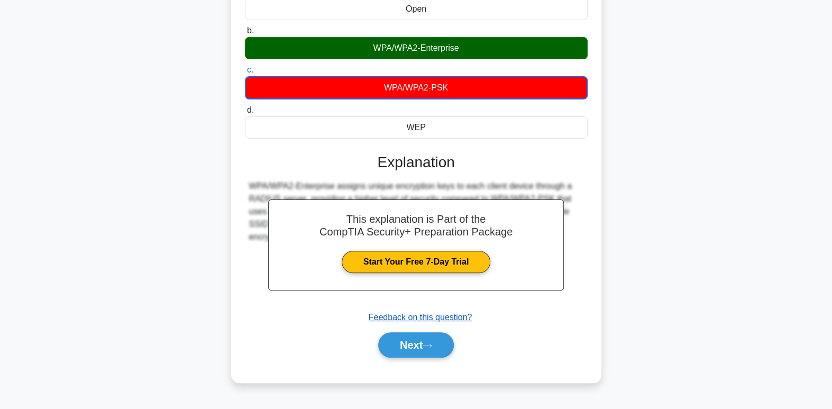
scroll to position [162, 0]
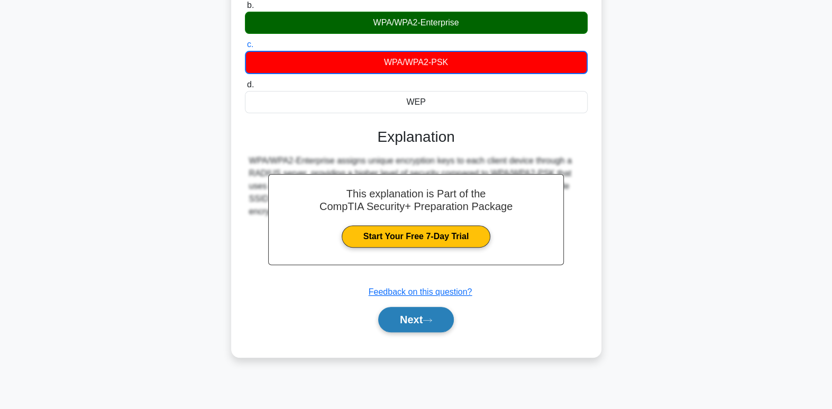
click at [411, 319] on button "Next" at bounding box center [416, 319] width 76 height 25
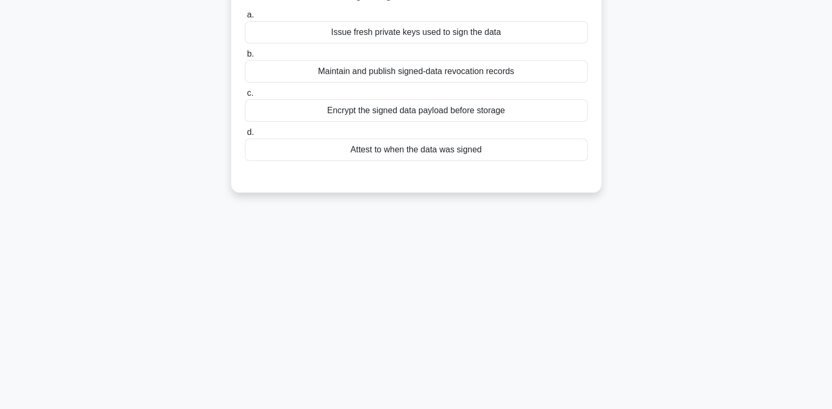
scroll to position [0, 0]
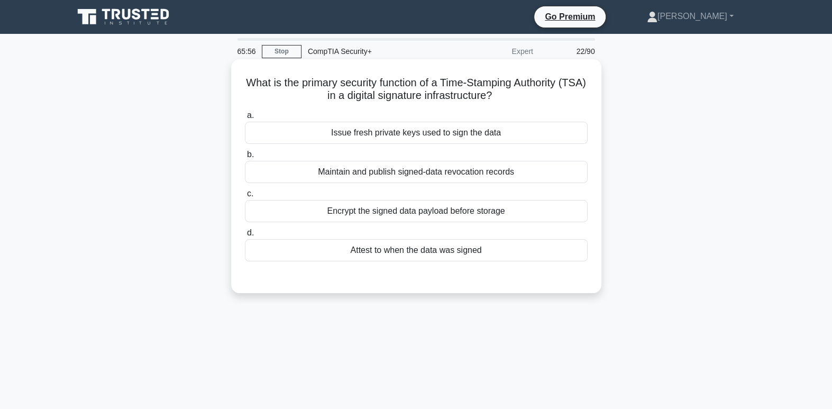
click at [451, 174] on div "Maintain and publish signed-data revocation records" at bounding box center [416, 172] width 343 height 22
click at [245, 158] on input "b. Maintain and publish signed-data revocation records" at bounding box center [245, 154] width 0 height 7
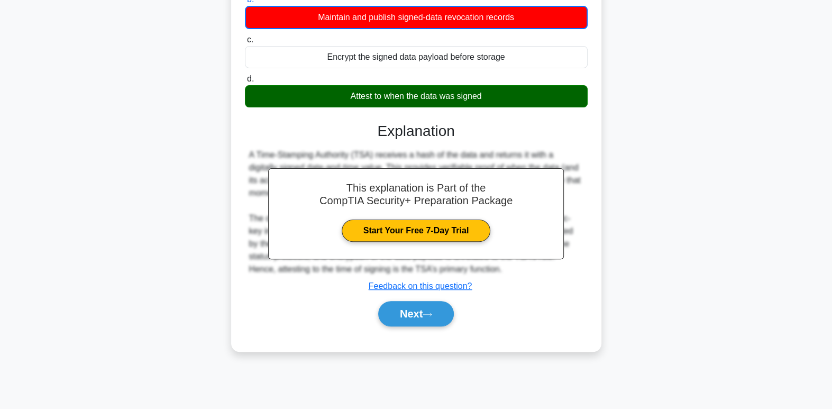
scroll to position [162, 0]
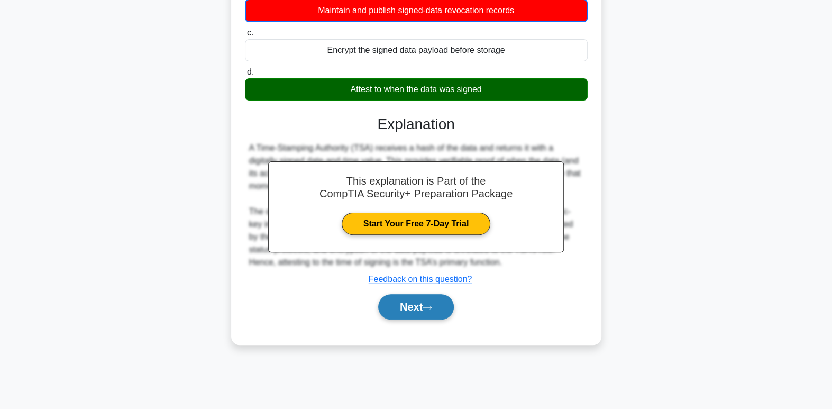
click at [433, 302] on button "Next" at bounding box center [416, 306] width 76 height 25
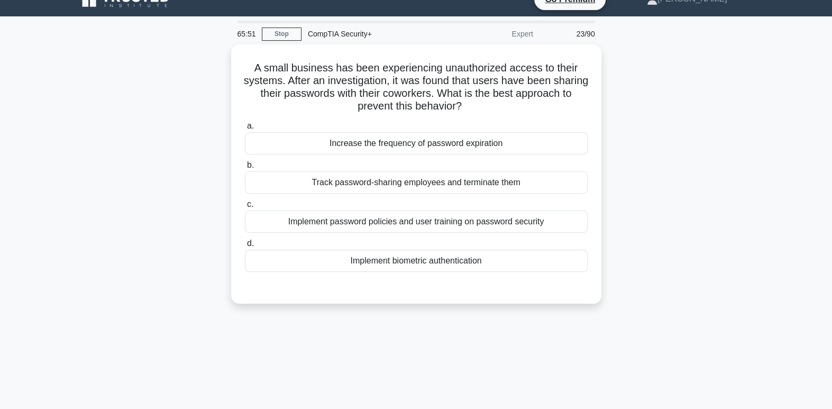
scroll to position [0, 0]
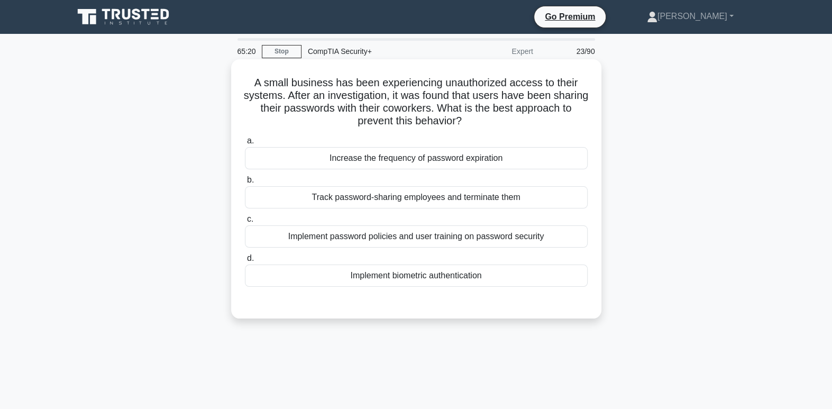
click at [451, 237] on div "Implement password policies and user training on password security" at bounding box center [416, 236] width 343 height 22
click at [245, 223] on input "c. Implement password policies and user training on password security" at bounding box center [245, 219] width 0 height 7
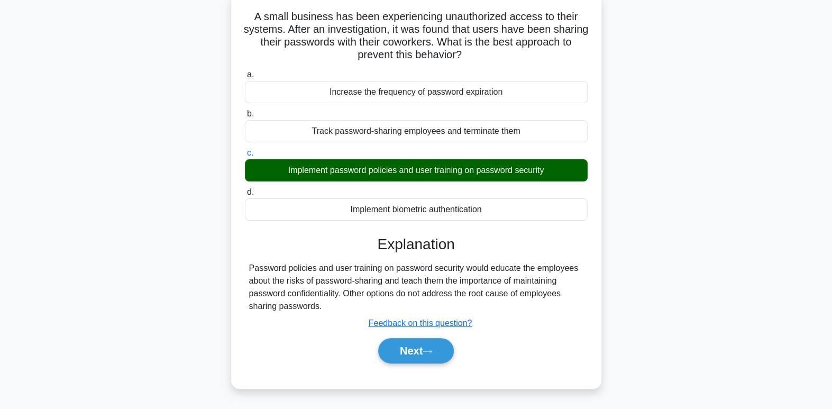
scroll to position [67, 0]
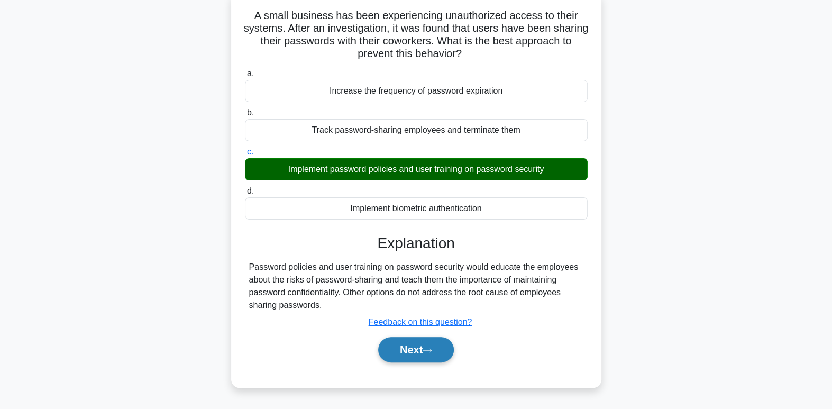
click at [448, 352] on button "Next" at bounding box center [416, 349] width 76 height 25
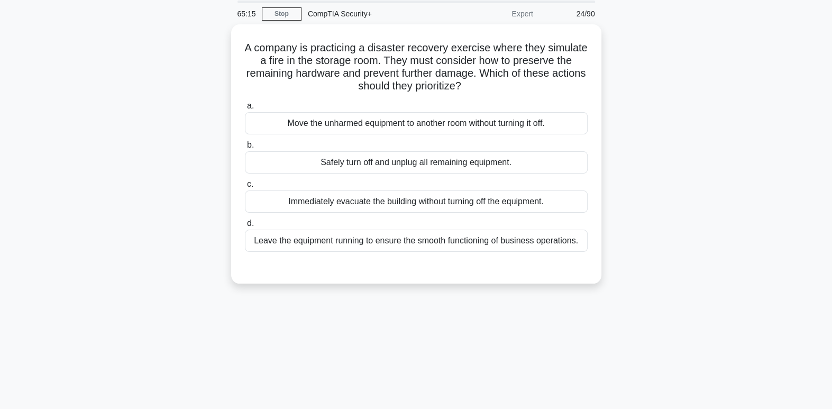
scroll to position [38, 0]
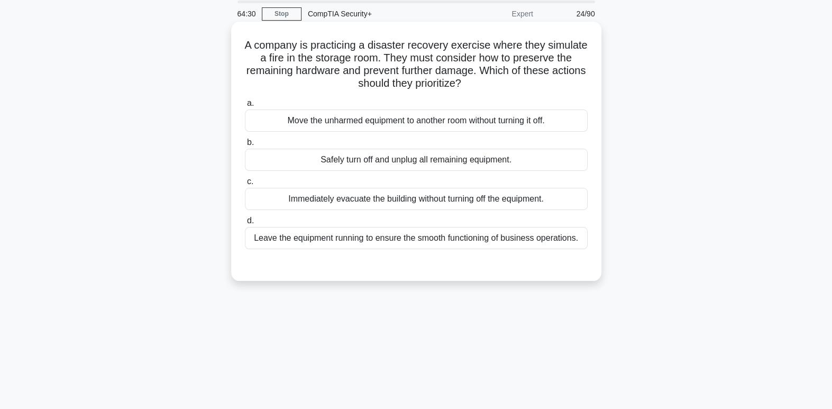
drag, startPoint x: 436, startPoint y: 165, endPoint x: 393, endPoint y: 158, distance: 43.3
click at [393, 158] on div "Safely turn off and unplug all remaining equipment." at bounding box center [416, 160] width 343 height 22
click at [245, 146] on input "b. Safely turn off and unplug all remaining equipment." at bounding box center [245, 142] width 0 height 7
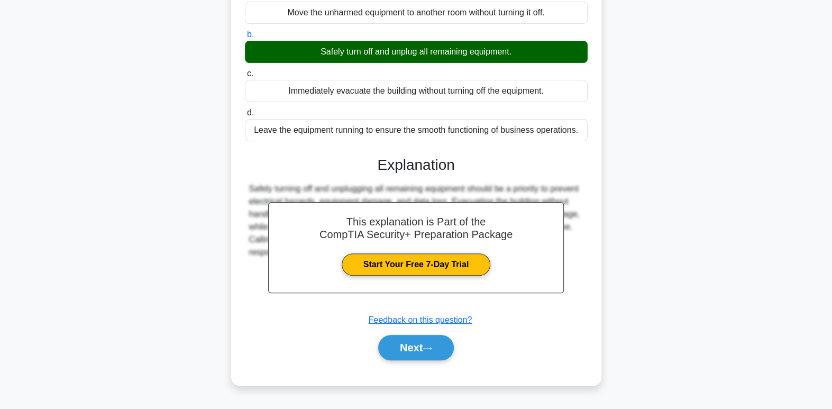
scroll to position [155, 0]
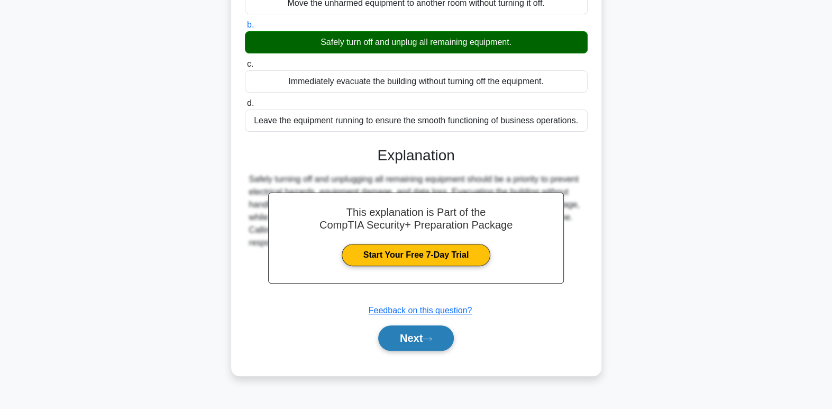
click at [424, 343] on button "Next" at bounding box center [416, 337] width 76 height 25
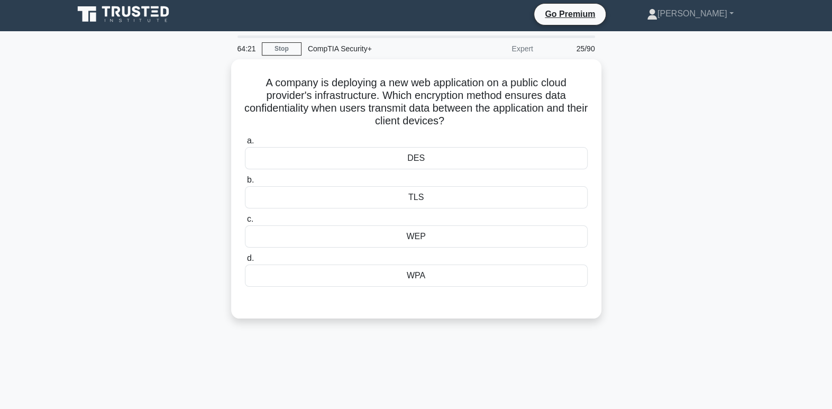
scroll to position [0, 0]
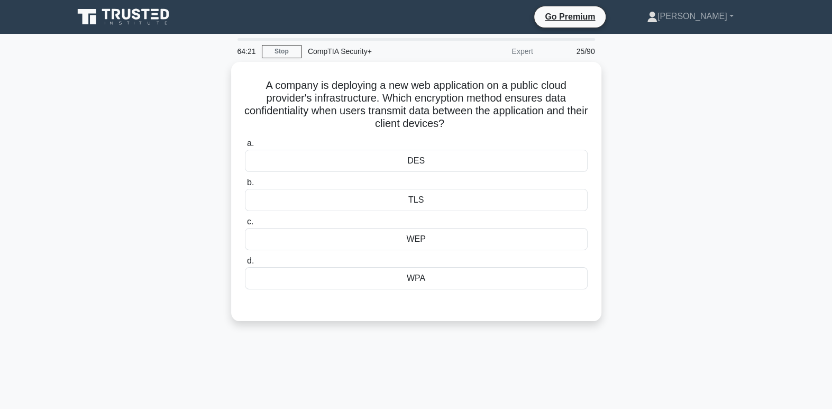
click at [623, 239] on div "A company is deploying a new web application on a public cloud provider's infra…" at bounding box center [416, 198] width 699 height 272
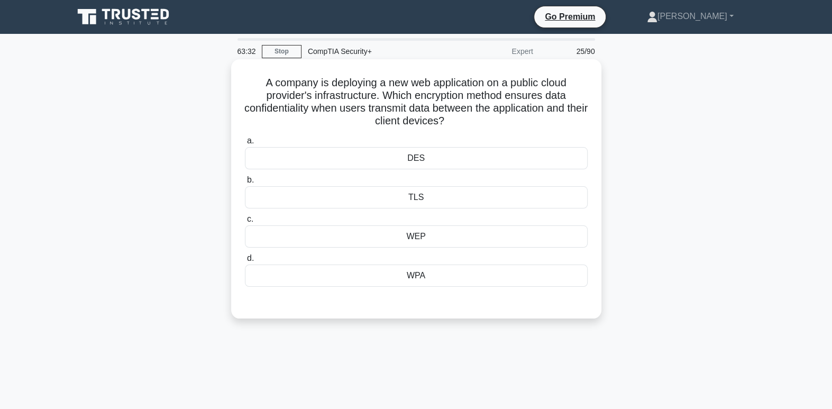
click at [451, 279] on div "WPA" at bounding box center [416, 276] width 343 height 22
click at [245, 262] on input "d. WPA" at bounding box center [245, 258] width 0 height 7
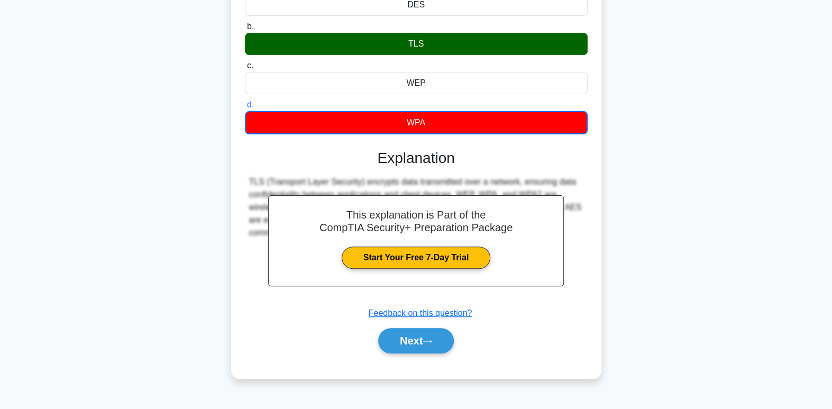
scroll to position [162, 0]
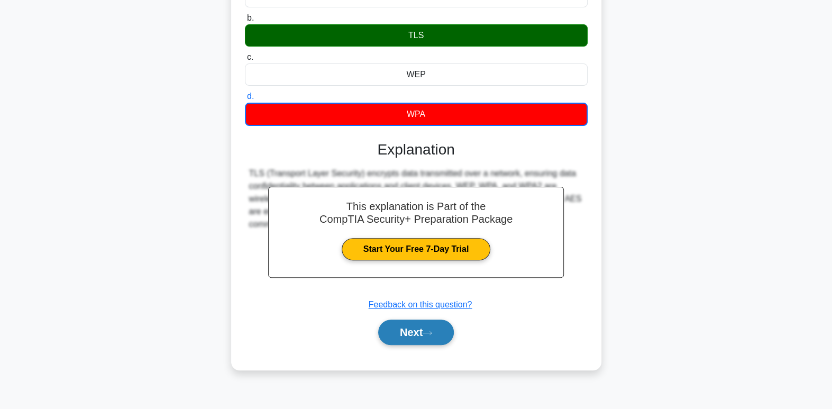
click at [432, 334] on icon at bounding box center [428, 333] width 10 height 6
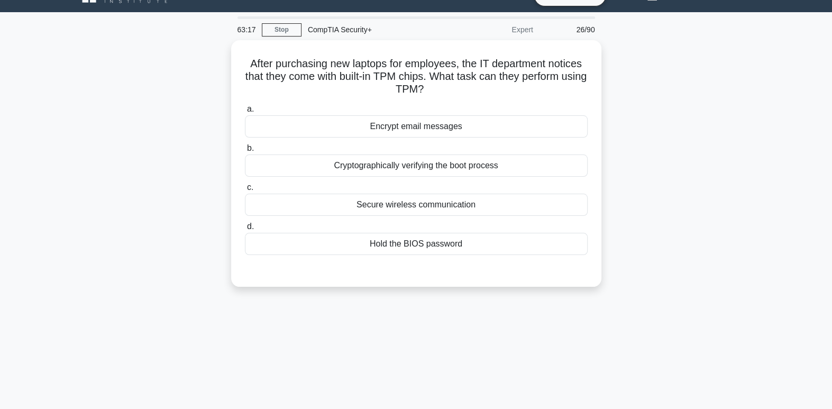
scroll to position [0, 0]
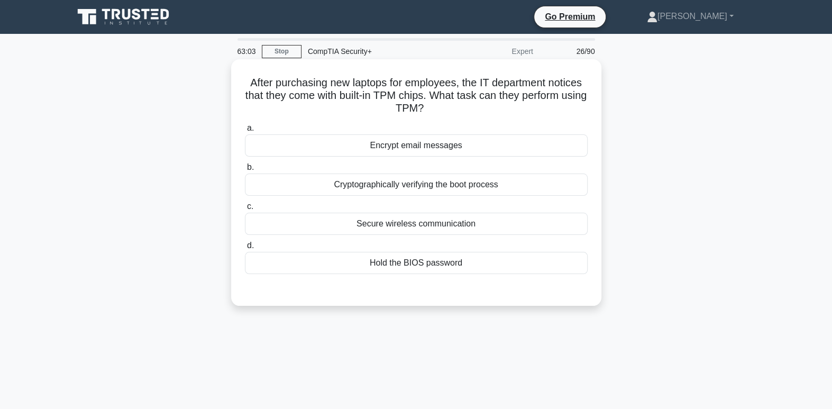
drag, startPoint x: 453, startPoint y: 112, endPoint x: 472, endPoint y: 114, distance: 19.2
click at [472, 114] on h5 "After purchasing new laptops for employees, the IT department notices that they…" at bounding box center [416, 95] width 345 height 39
click at [445, 139] on div "Encrypt email messages" at bounding box center [416, 145] width 343 height 22
click at [245, 132] on input "a. Encrypt email messages" at bounding box center [245, 128] width 0 height 7
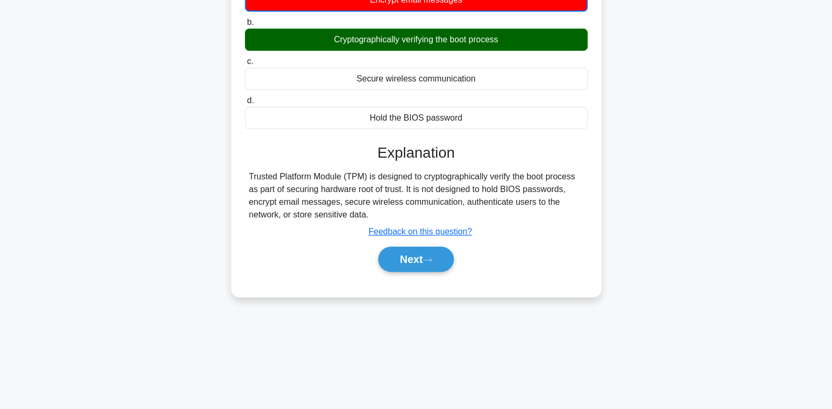
scroll to position [162, 0]
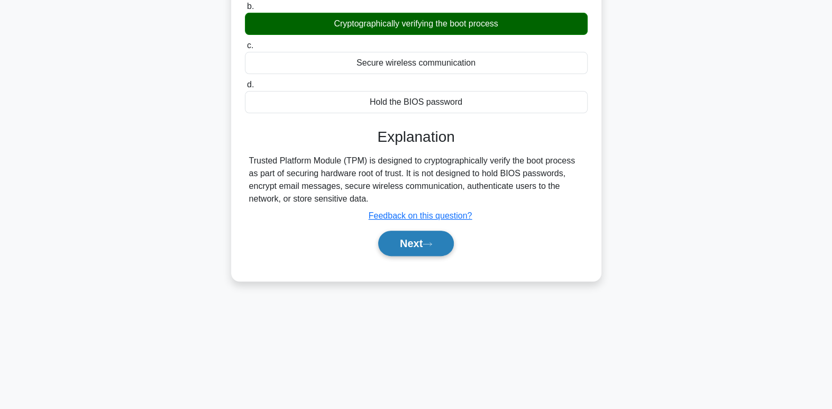
click at [412, 249] on button "Next" at bounding box center [416, 243] width 76 height 25
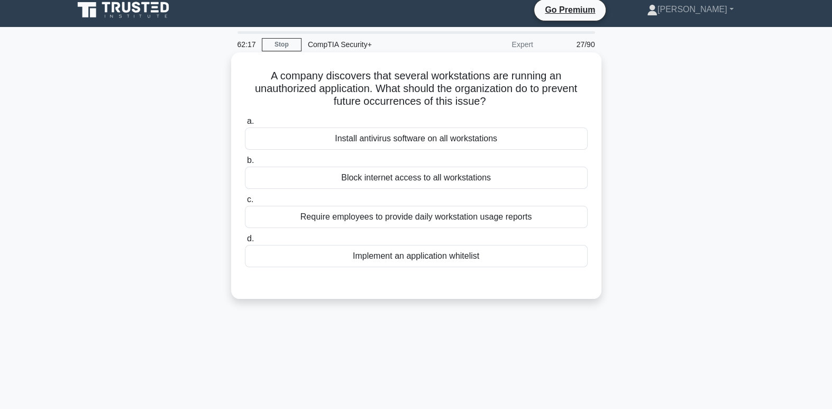
scroll to position [0, 0]
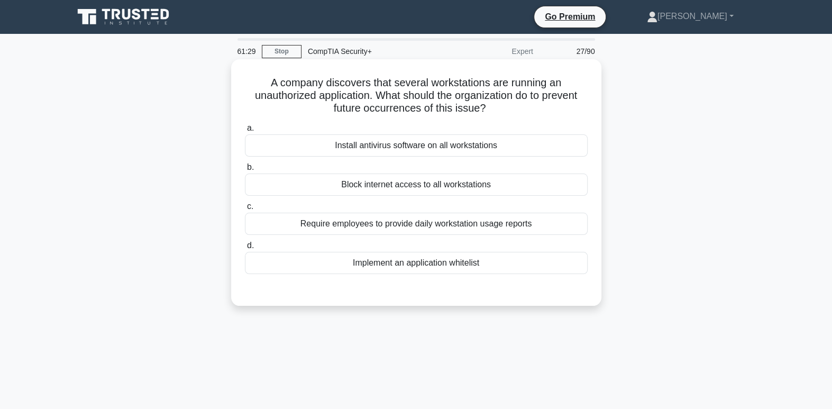
click at [458, 268] on div "Implement an application whitelist" at bounding box center [416, 263] width 343 height 22
click at [245, 249] on input "d. Implement an application whitelist" at bounding box center [245, 245] width 0 height 7
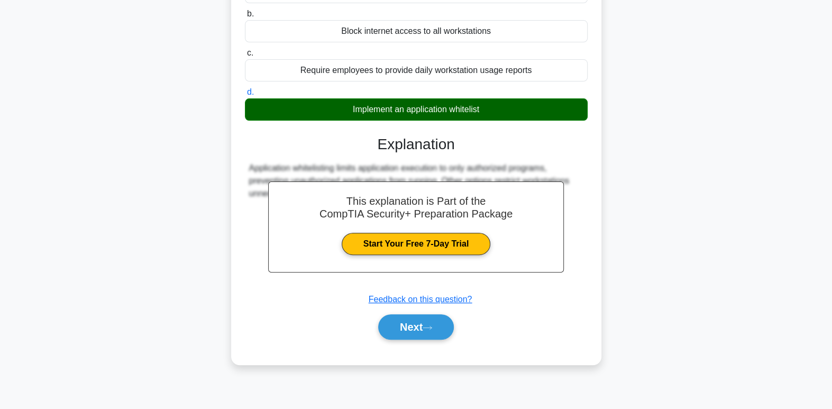
scroll to position [162, 0]
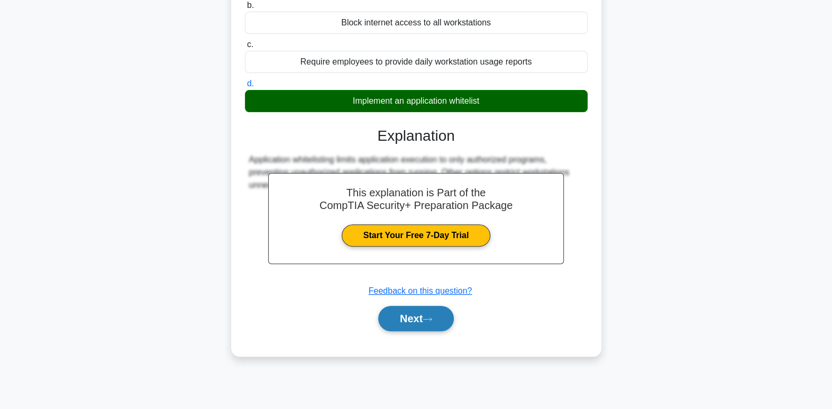
click at [407, 316] on button "Next" at bounding box center [416, 318] width 76 height 25
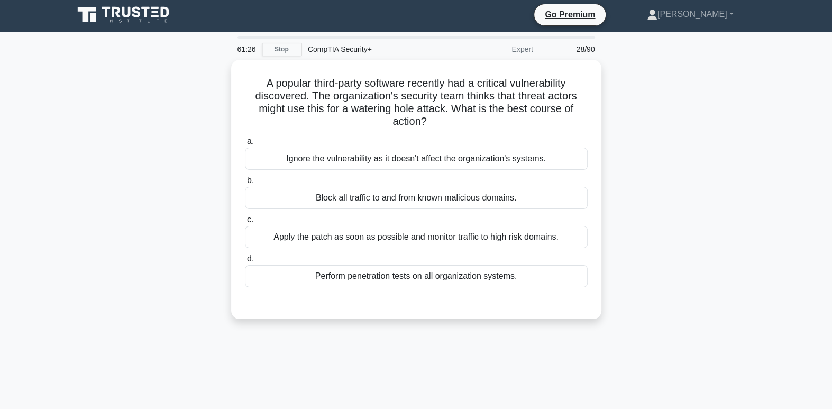
scroll to position [0, 0]
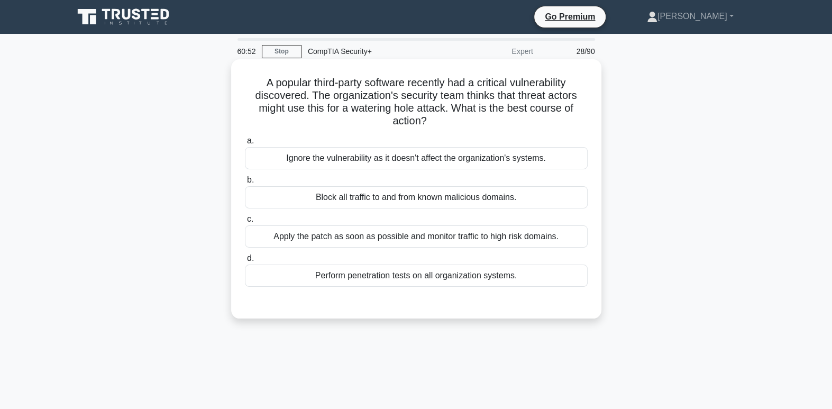
click at [485, 238] on div "Apply the patch as soon as possible and monitor traffic to high risk domains." at bounding box center [416, 236] width 343 height 22
click at [245, 223] on input "c. Apply the patch as soon as possible and monitor traffic to high risk domains." at bounding box center [245, 219] width 0 height 7
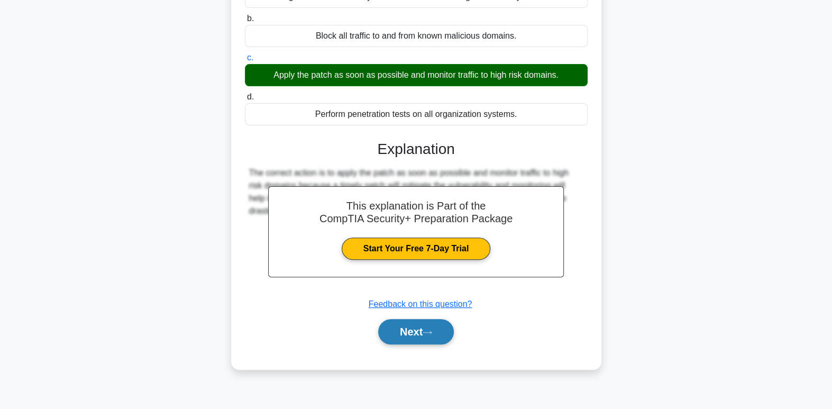
scroll to position [162, 0]
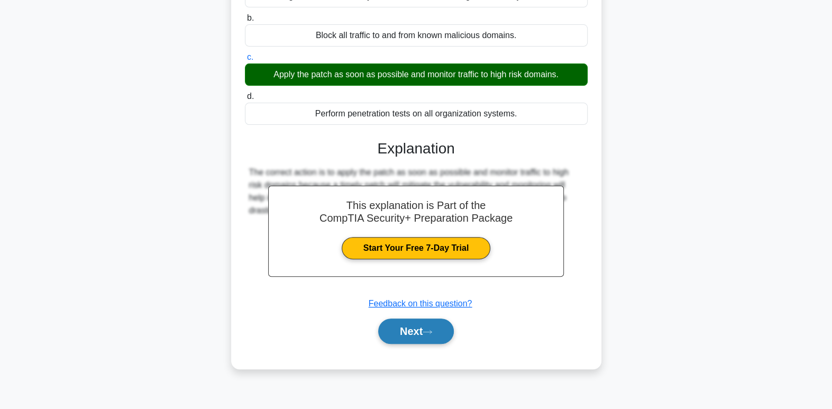
drag, startPoint x: 440, startPoint y: 329, endPoint x: 411, endPoint y: 329, distance: 29.6
click at [411, 329] on button "Next" at bounding box center [416, 331] width 76 height 25
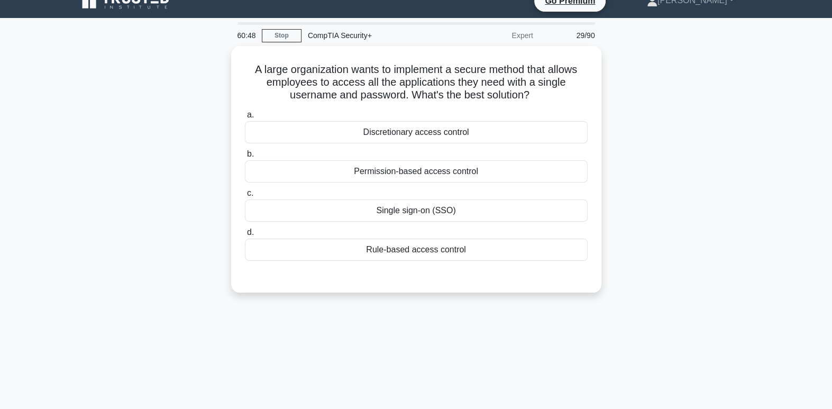
scroll to position [0, 0]
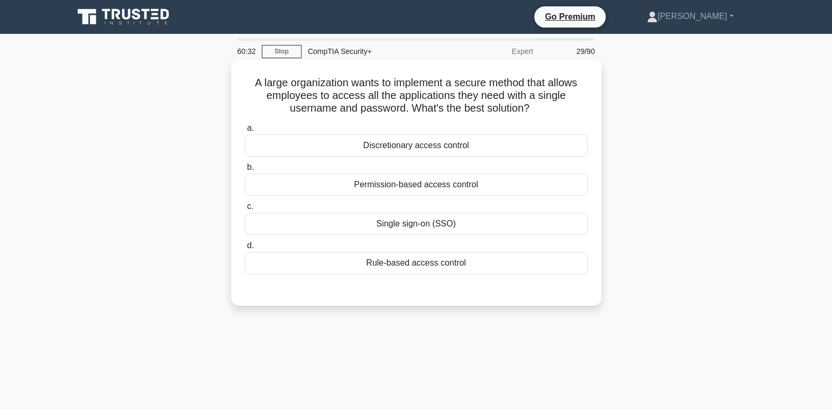
click at [497, 219] on div "Single sign-on (SSO)" at bounding box center [416, 224] width 343 height 22
click at [245, 210] on input "c. Single sign-on (SSO)" at bounding box center [245, 206] width 0 height 7
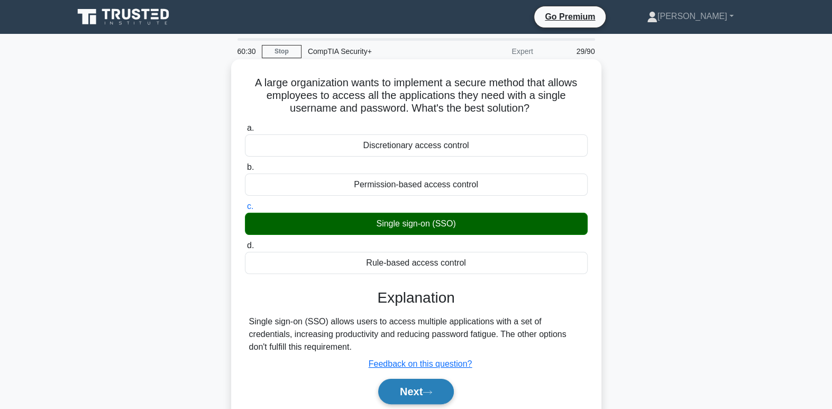
click at [436, 395] on button "Next" at bounding box center [416, 391] width 76 height 25
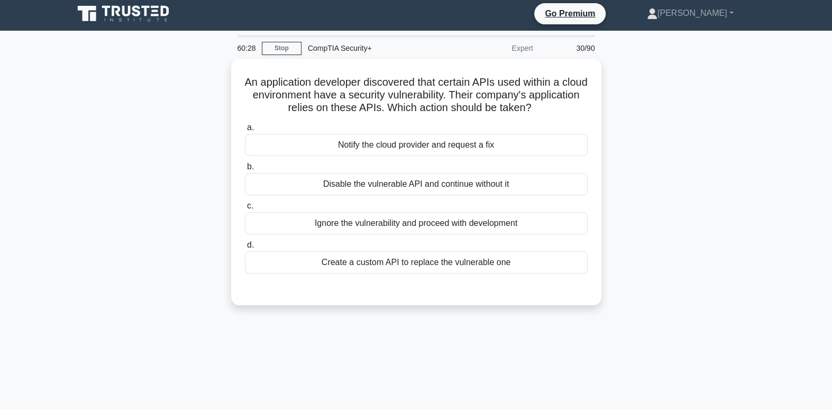
scroll to position [5, 0]
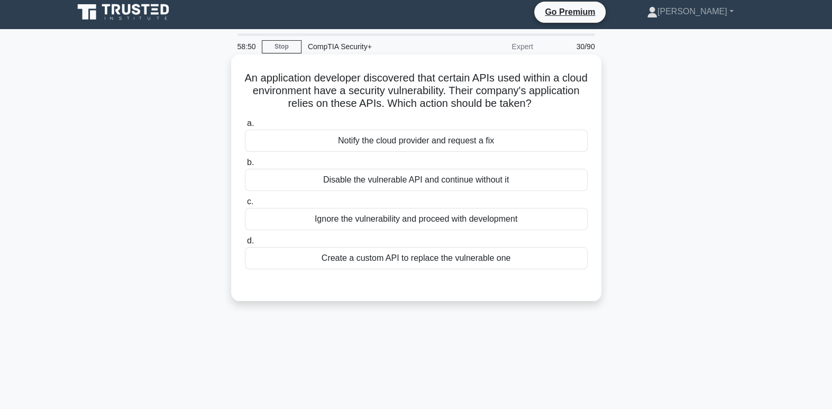
click at [478, 145] on div "Notify the cloud provider and request a fix" at bounding box center [416, 141] width 343 height 22
click at [245, 127] on input "a. Notify the cloud provider and request a fix" at bounding box center [245, 123] width 0 height 7
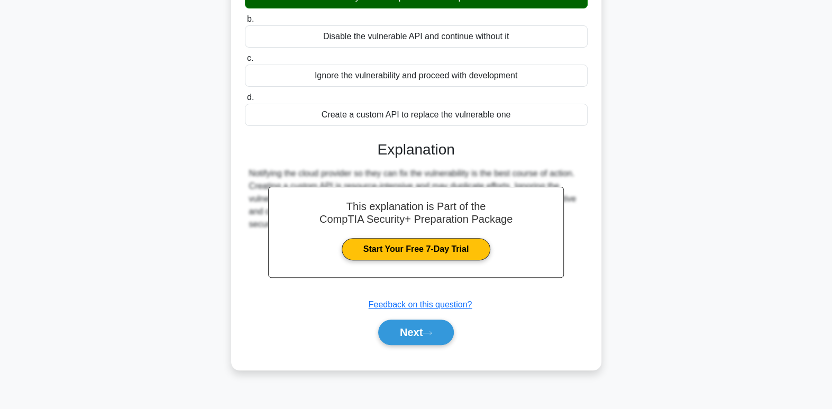
scroll to position [162, 0]
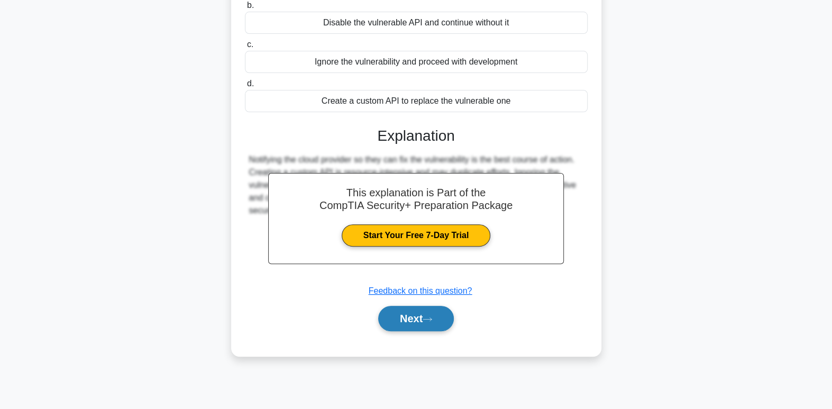
click at [429, 313] on button "Next" at bounding box center [416, 318] width 76 height 25
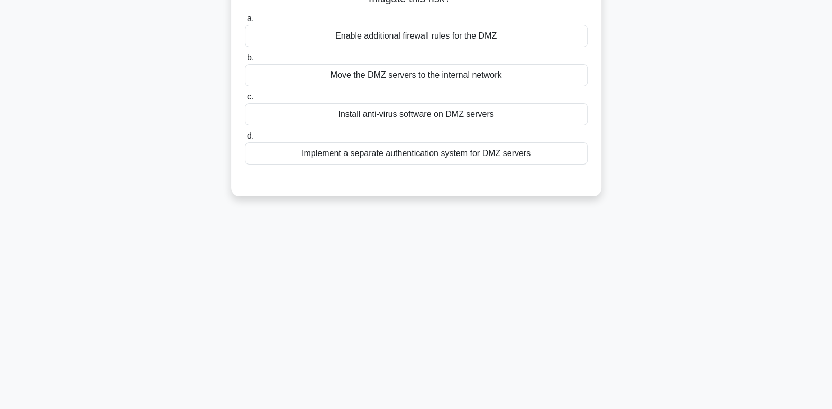
scroll to position [0, 0]
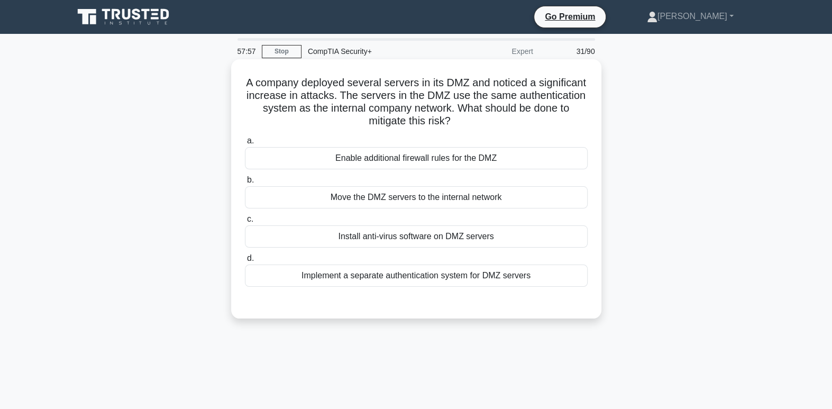
click at [517, 279] on div "Implement a separate authentication system for DMZ servers" at bounding box center [416, 276] width 343 height 22
click at [245, 262] on input "d. Implement a separate authentication system for DMZ servers" at bounding box center [245, 258] width 0 height 7
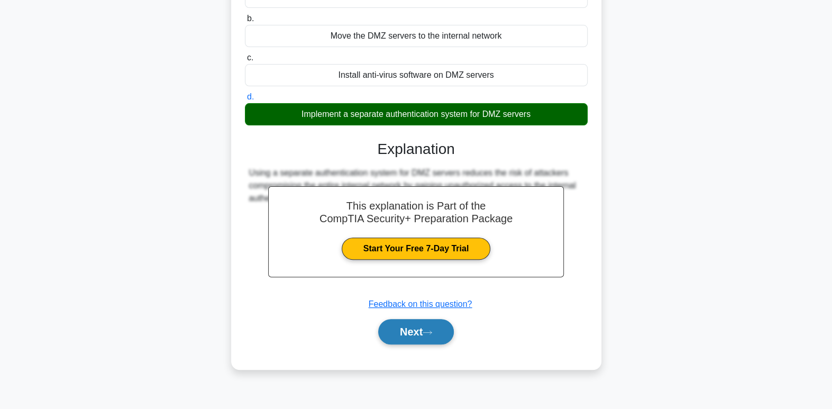
scroll to position [162, 0]
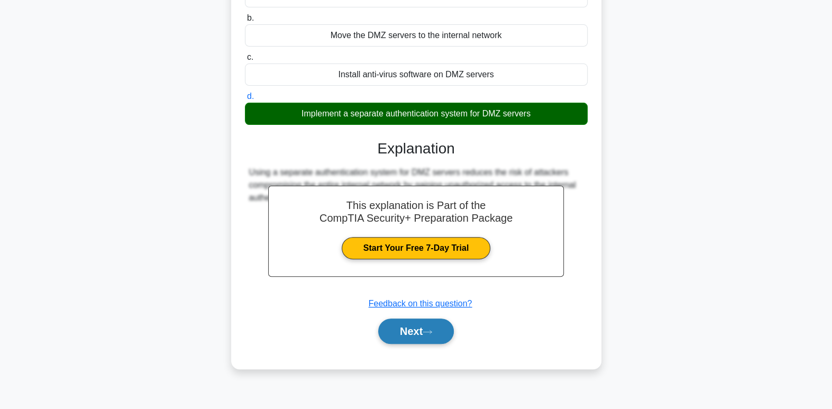
click at [429, 339] on button "Next" at bounding box center [416, 331] width 76 height 25
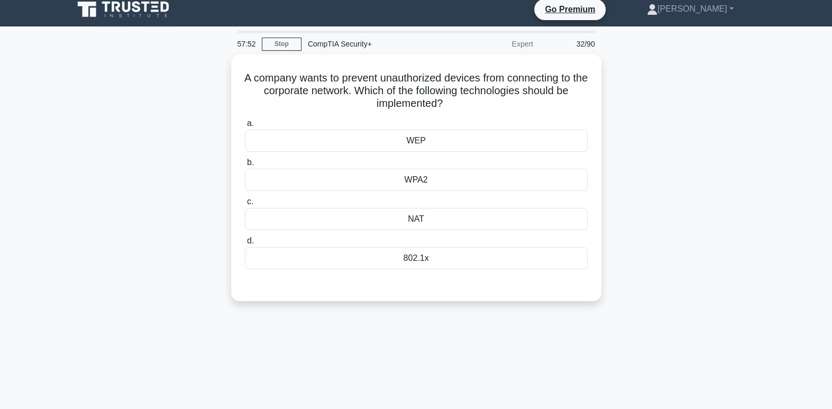
scroll to position [0, 0]
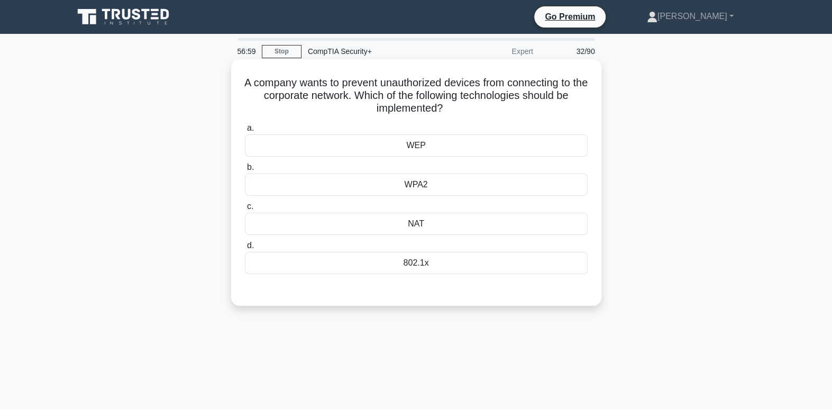
click at [511, 264] on div "802.1x" at bounding box center [416, 263] width 343 height 22
click at [245, 249] on input "d. 802.1x" at bounding box center [245, 245] width 0 height 7
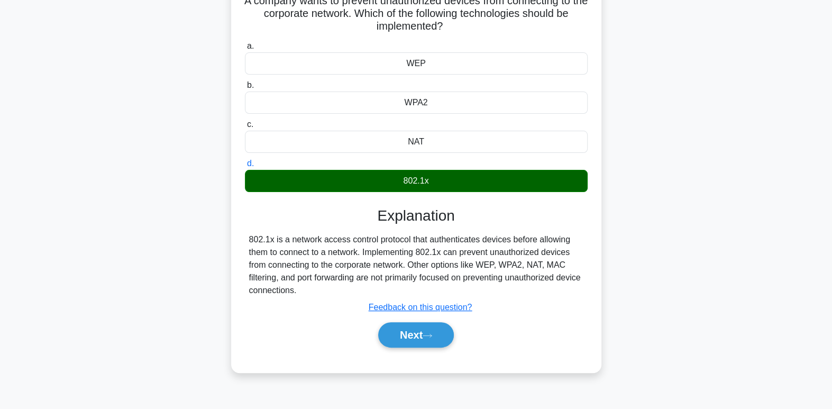
scroll to position [83, 0]
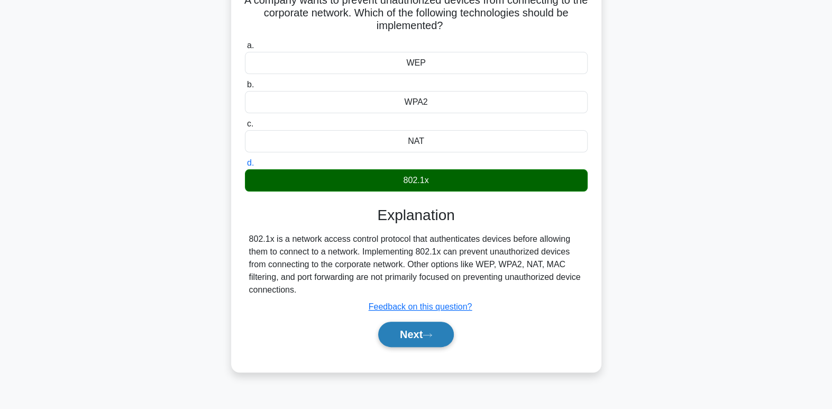
click at [429, 332] on icon at bounding box center [428, 335] width 10 height 6
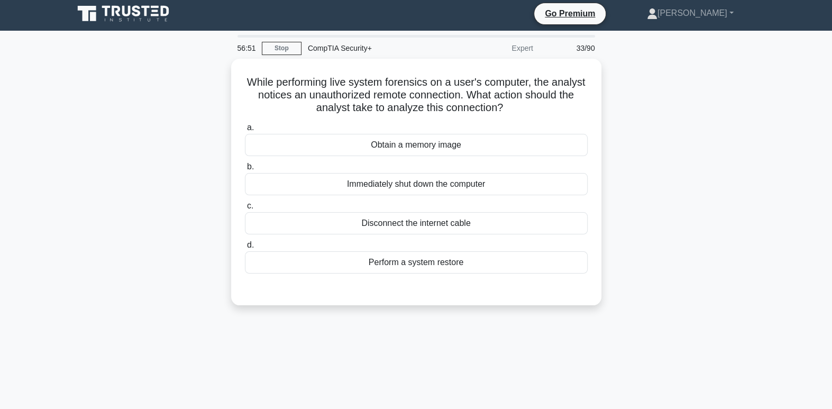
scroll to position [0, 0]
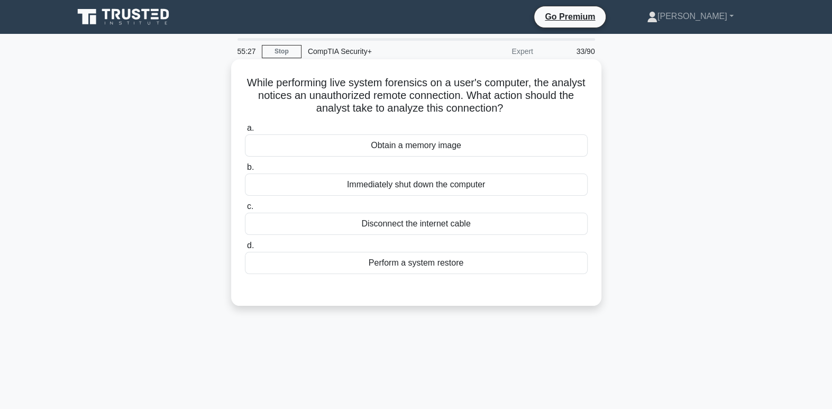
click at [468, 147] on div "Obtain a memory image" at bounding box center [416, 145] width 343 height 22
click at [245, 132] on input "a. Obtain a memory image" at bounding box center [245, 128] width 0 height 7
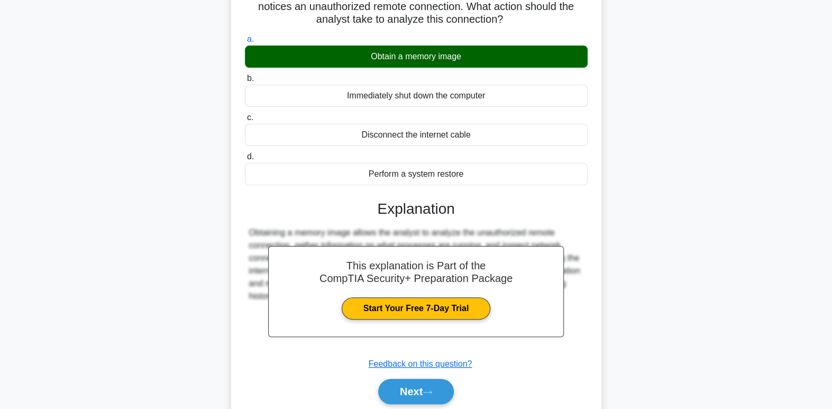
scroll to position [93, 0]
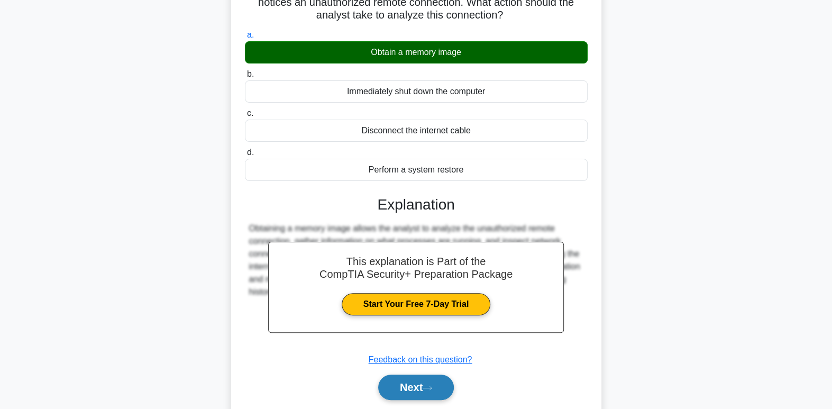
click at [404, 385] on button "Next" at bounding box center [416, 387] width 76 height 25
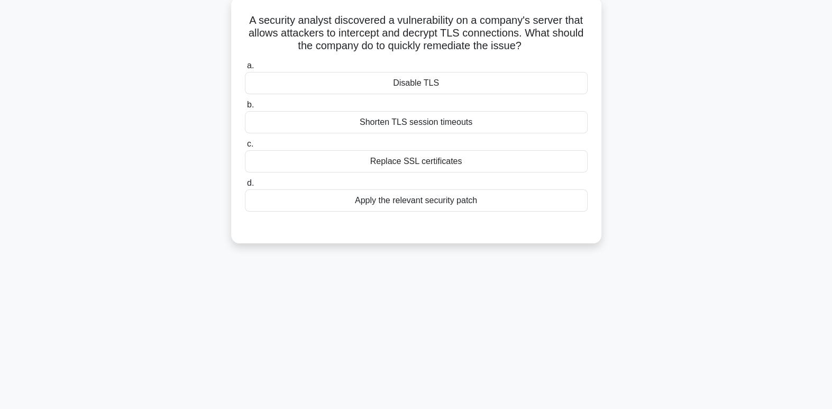
scroll to position [0, 0]
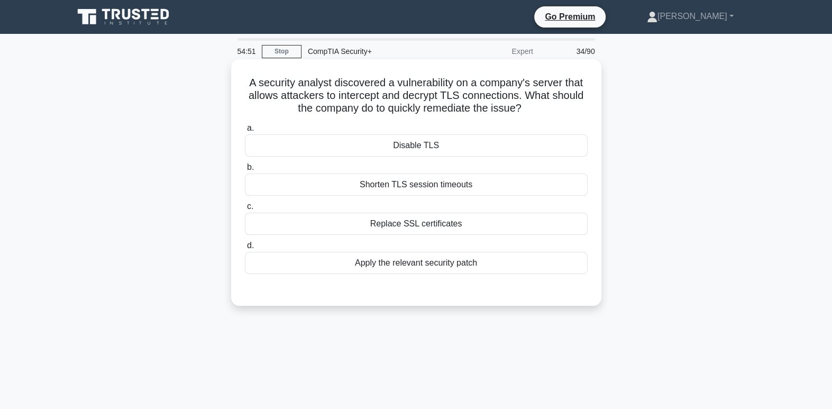
click at [526, 268] on div "Apply the relevant security patch" at bounding box center [416, 263] width 343 height 22
click at [245, 249] on input "d. Apply the relevant security patch" at bounding box center [245, 245] width 0 height 7
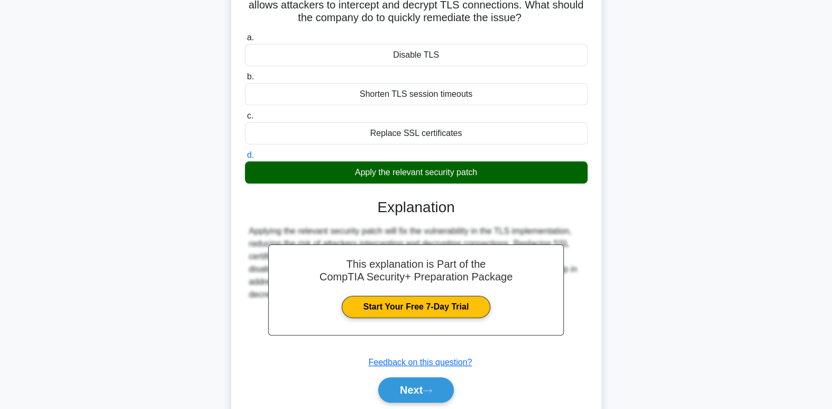
scroll to position [96, 0]
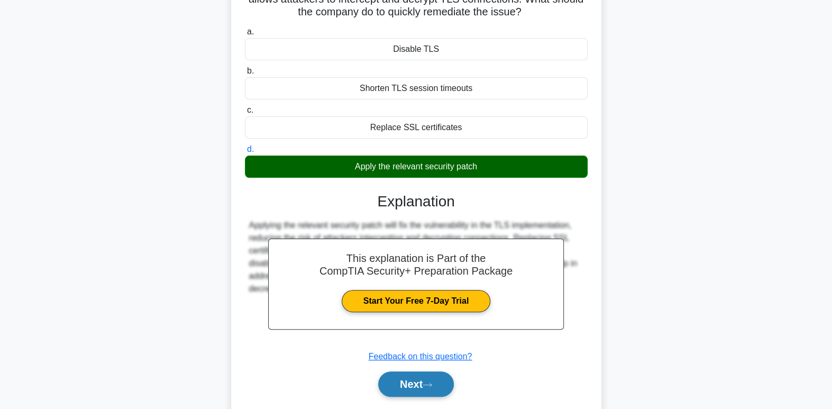
click at [413, 386] on button "Next" at bounding box center [416, 383] width 76 height 25
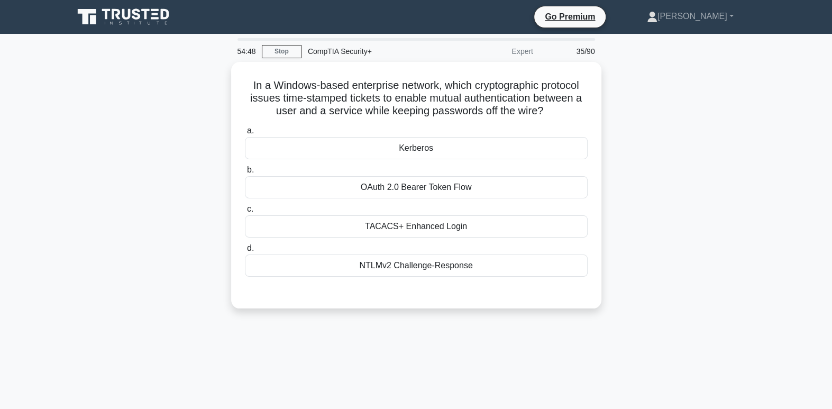
scroll to position [0, 0]
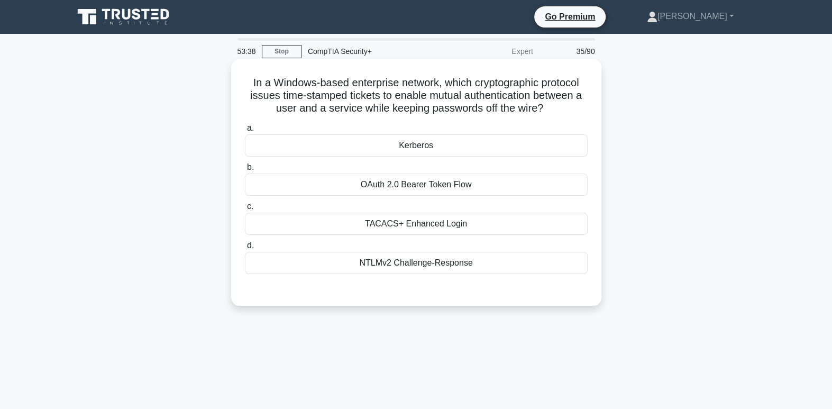
click at [447, 147] on div "Kerberos" at bounding box center [416, 145] width 343 height 22
click at [245, 132] on input "a. Kerberos" at bounding box center [245, 128] width 0 height 7
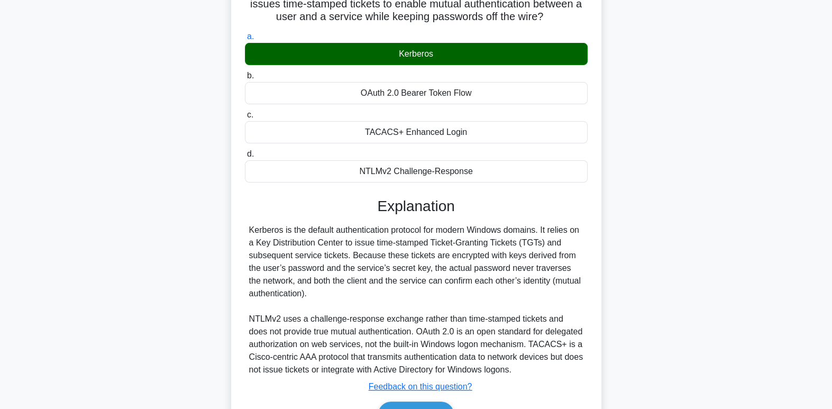
scroll to position [162, 0]
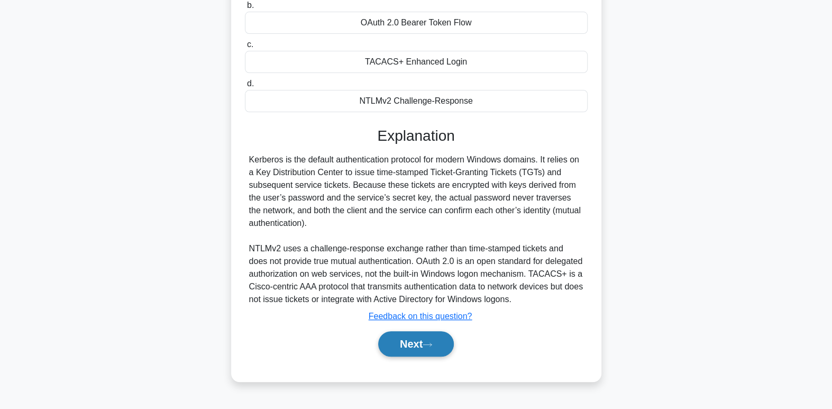
click at [439, 344] on button "Next" at bounding box center [416, 343] width 76 height 25
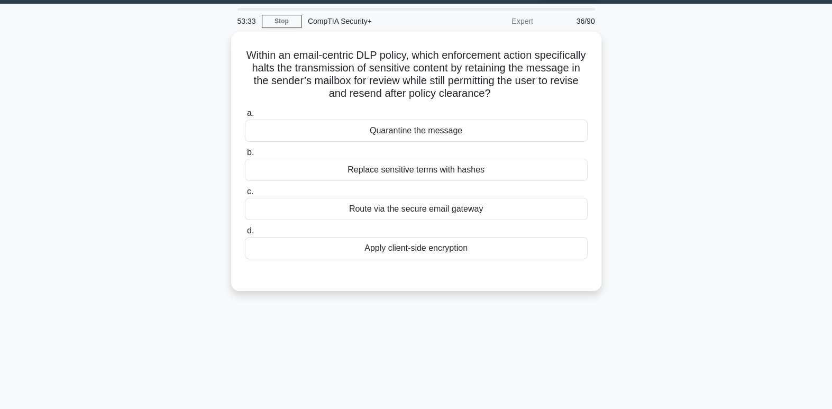
scroll to position [0, 0]
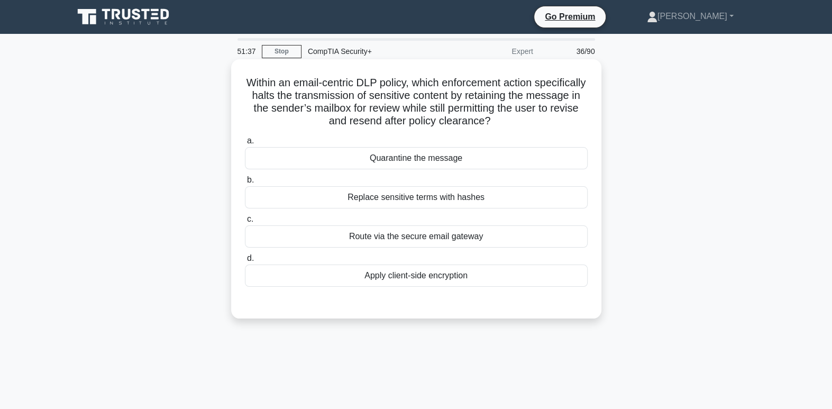
click at [471, 157] on div "Quarantine the message" at bounding box center [416, 158] width 343 height 22
click at [245, 144] on input "a. Quarantine the message" at bounding box center [245, 141] width 0 height 7
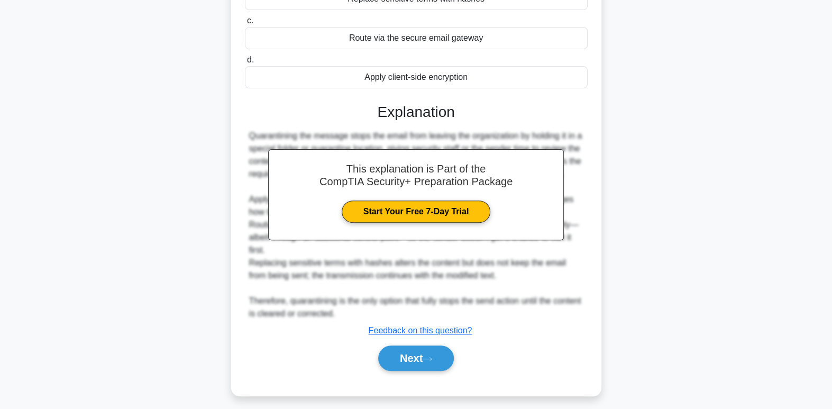
scroll to position [204, 0]
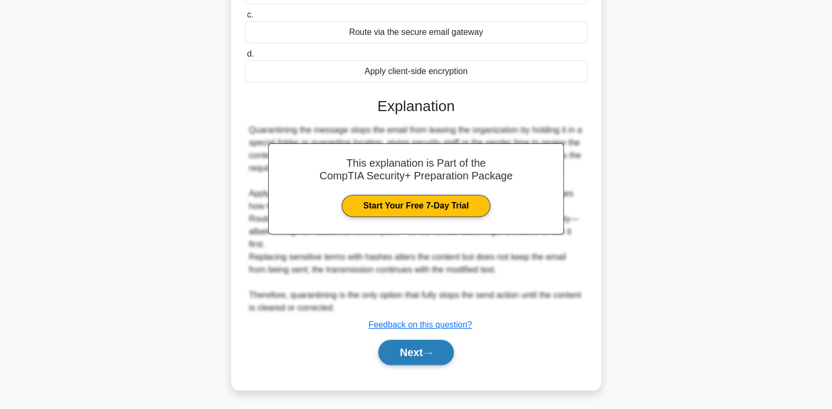
click at [430, 356] on button "Next" at bounding box center [416, 352] width 76 height 25
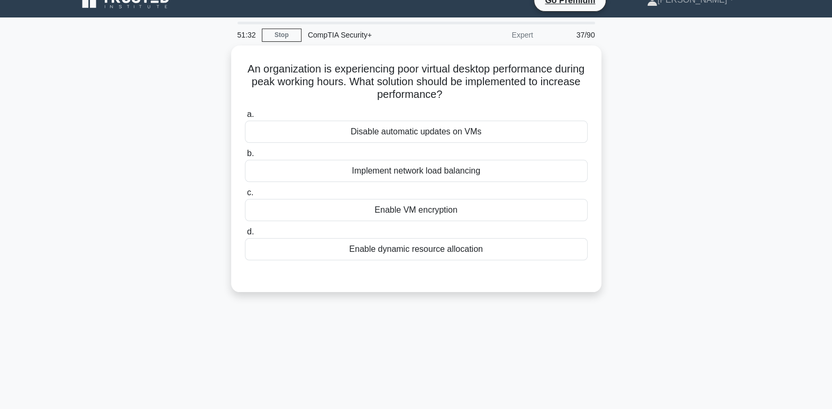
scroll to position [0, 0]
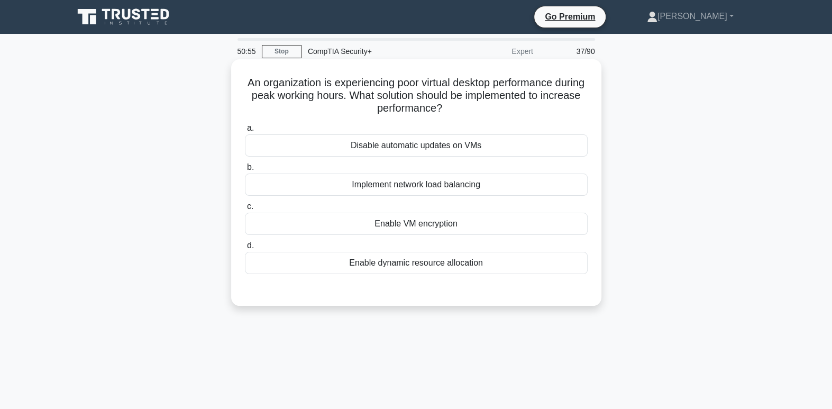
click at [451, 183] on div "Implement network load balancing" at bounding box center [416, 185] width 343 height 22
click at [245, 171] on input "b. Implement network load balancing" at bounding box center [245, 167] width 0 height 7
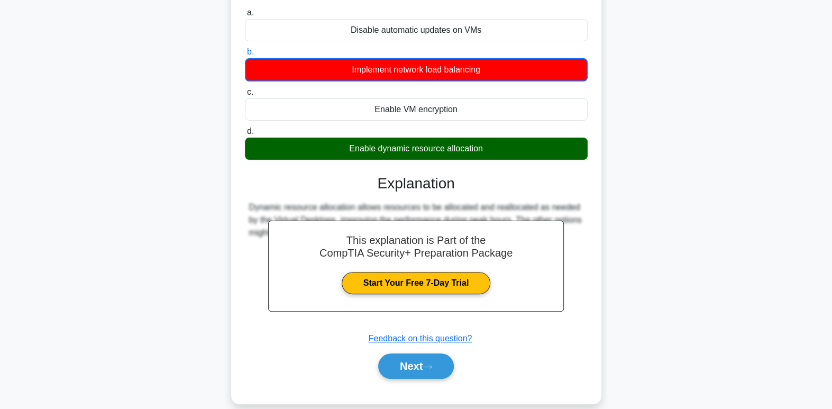
scroll to position [128, 0]
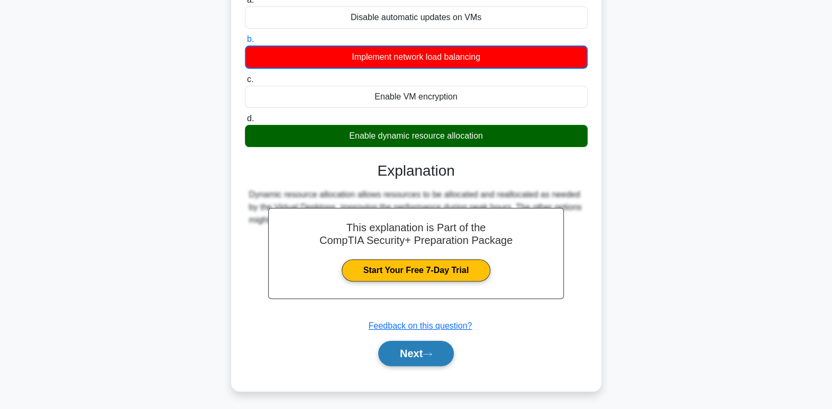
click at [407, 358] on button "Next" at bounding box center [416, 353] width 76 height 25
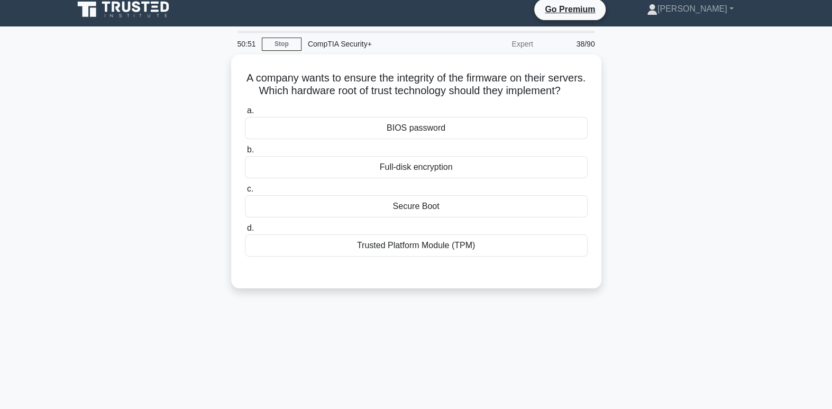
scroll to position [0, 0]
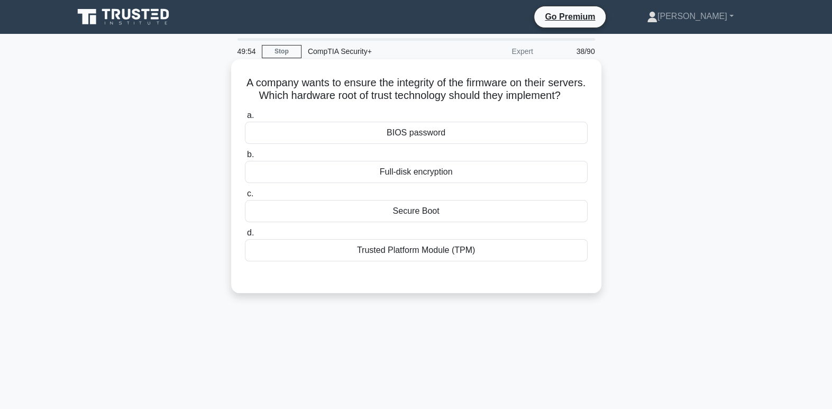
click at [464, 261] on div "Trusted Platform Module (TPM)" at bounding box center [416, 250] width 343 height 22
click at [245, 237] on input "d. Trusted Platform Module (TPM)" at bounding box center [245, 233] width 0 height 7
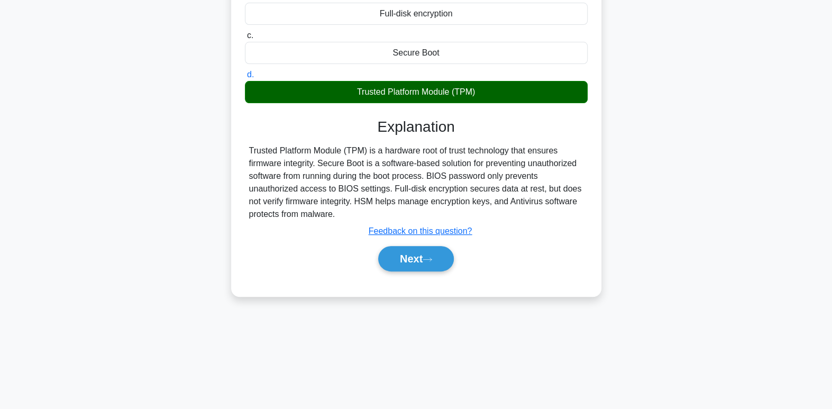
scroll to position [162, 0]
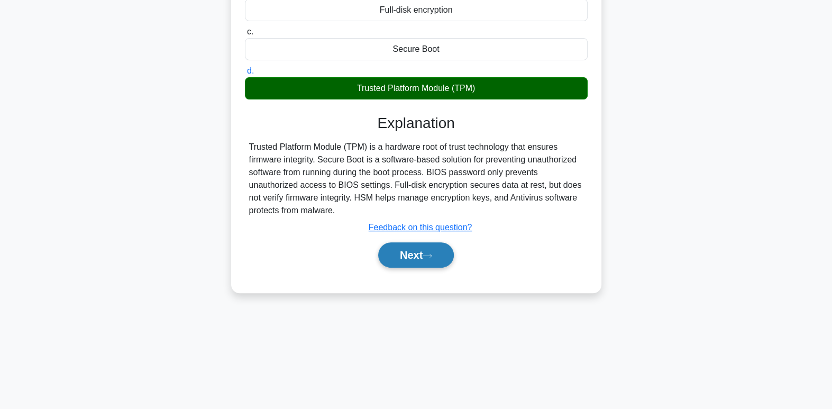
click at [430, 259] on icon at bounding box center [428, 256] width 10 height 6
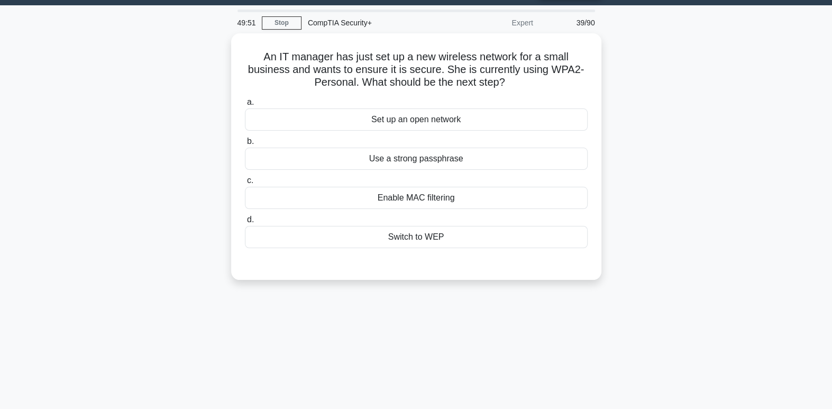
scroll to position [0, 0]
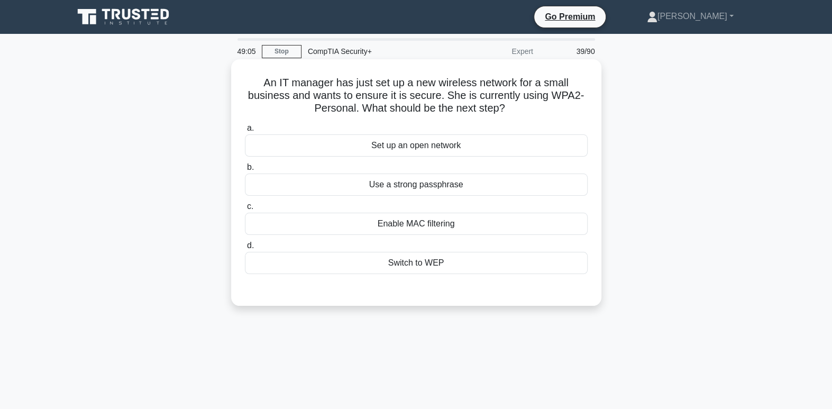
click at [482, 271] on div "Switch to WEP" at bounding box center [416, 263] width 343 height 22
click at [245, 249] on input "d. Switch to WEP" at bounding box center [245, 245] width 0 height 7
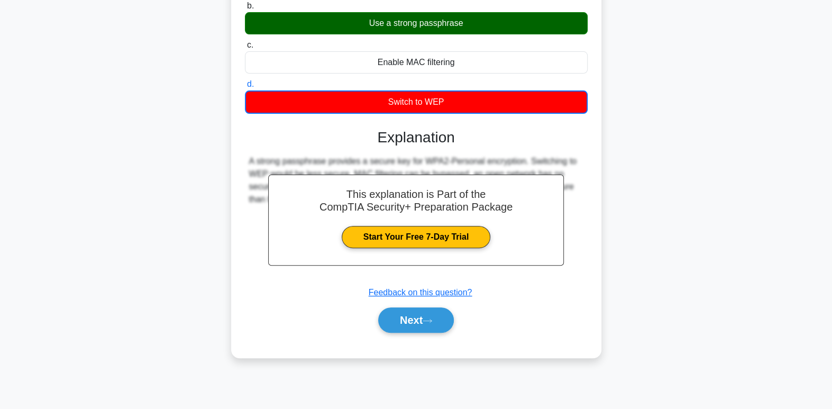
scroll to position [162, 0]
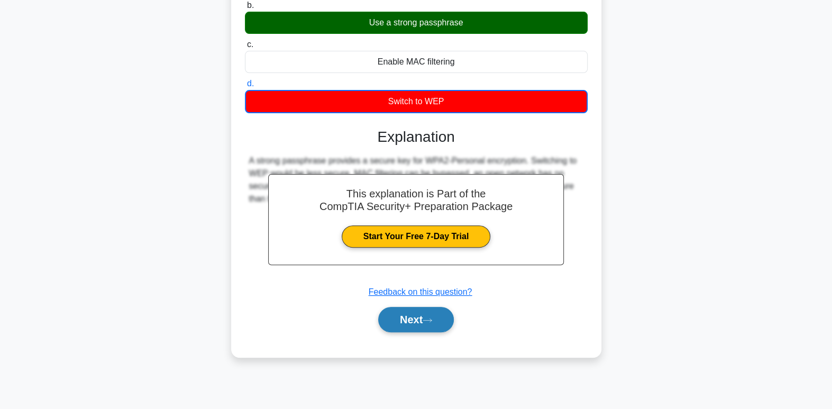
click at [413, 328] on button "Next" at bounding box center [416, 319] width 76 height 25
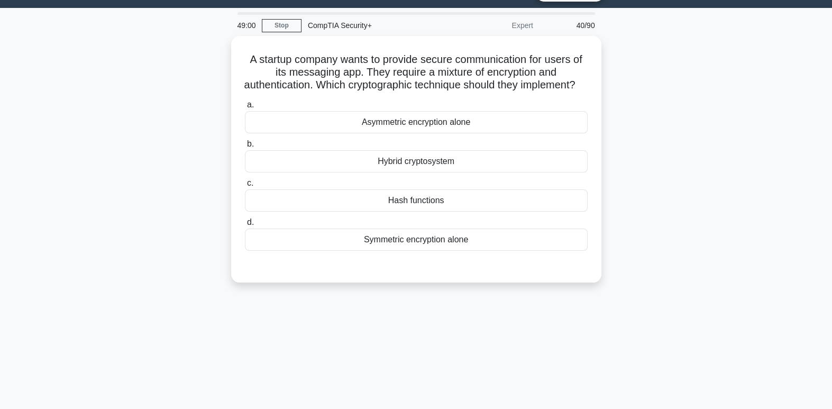
scroll to position [0, 0]
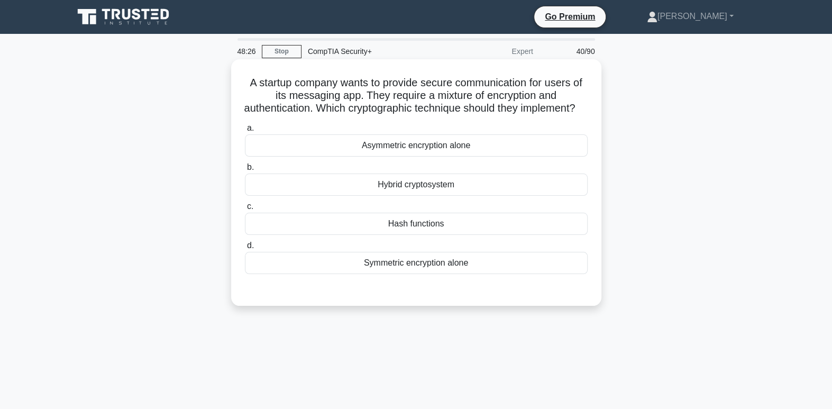
click at [431, 196] on div "Hybrid cryptosystem" at bounding box center [416, 185] width 343 height 22
click at [245, 171] on input "b. Hybrid cryptosystem" at bounding box center [245, 167] width 0 height 7
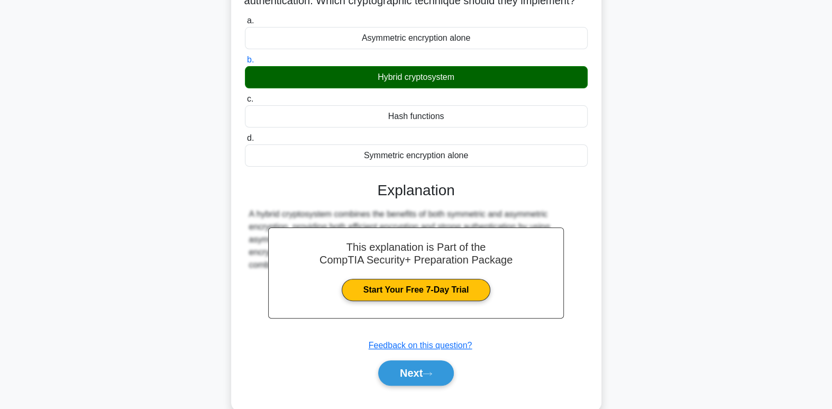
scroll to position [162, 0]
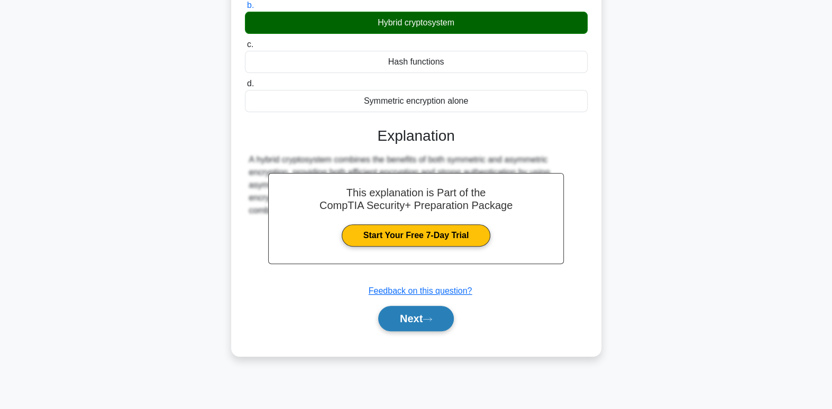
click at [441, 322] on button "Next" at bounding box center [416, 318] width 76 height 25
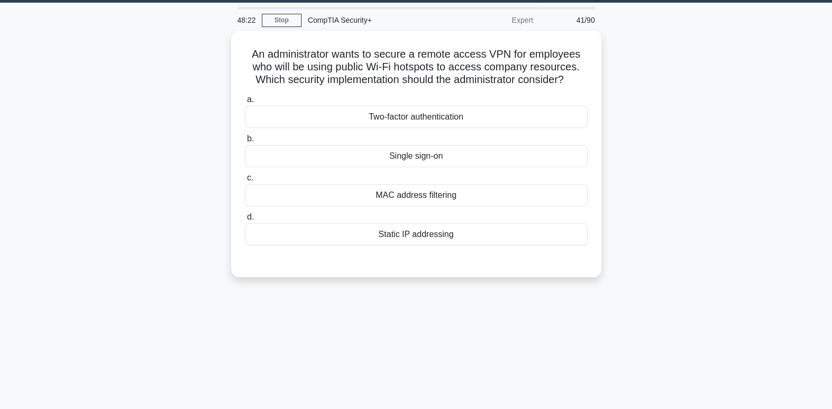
scroll to position [0, 0]
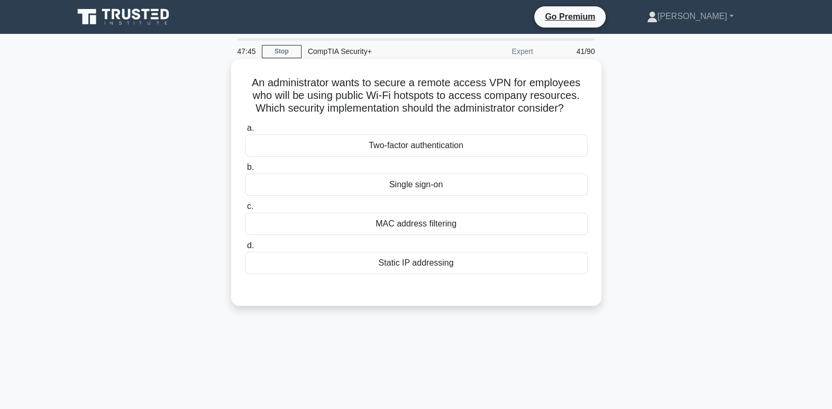
click at [473, 265] on div "Static IP addressing" at bounding box center [416, 263] width 343 height 22
click at [245, 249] on input "d. Static IP addressing" at bounding box center [245, 245] width 0 height 7
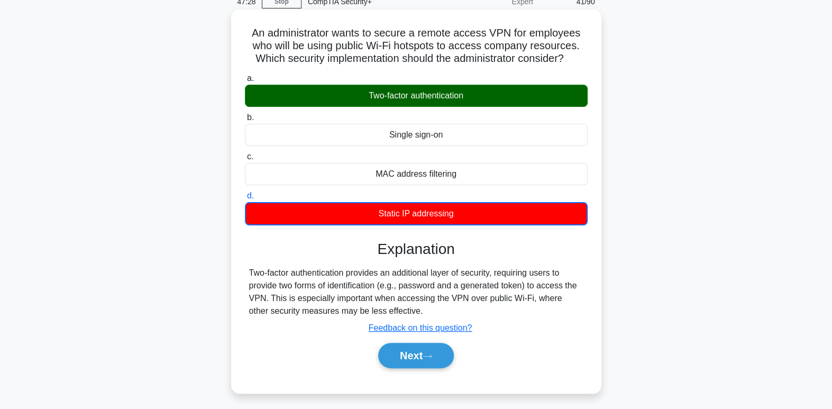
scroll to position [51, 0]
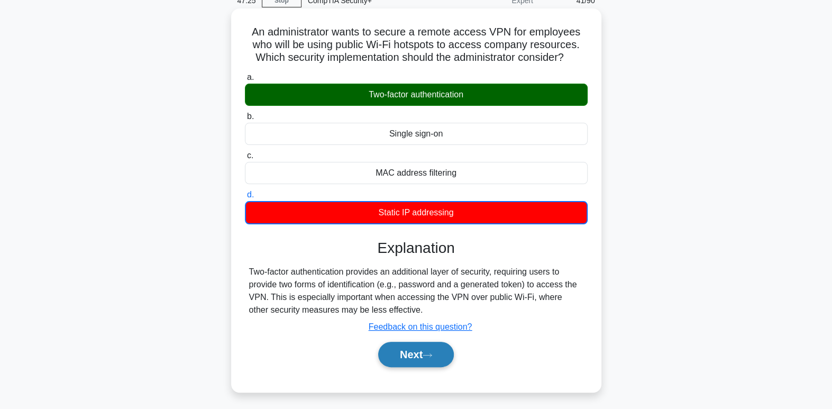
click at [423, 348] on button "Next" at bounding box center [416, 354] width 76 height 25
click at [422, 348] on button "Next" at bounding box center [416, 354] width 76 height 25
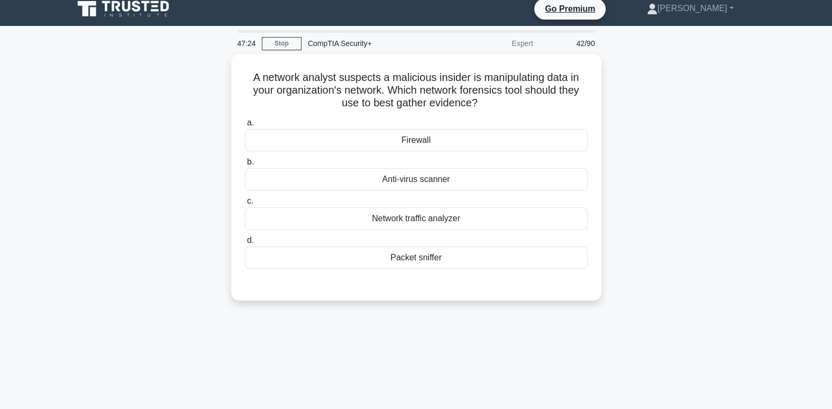
scroll to position [0, 0]
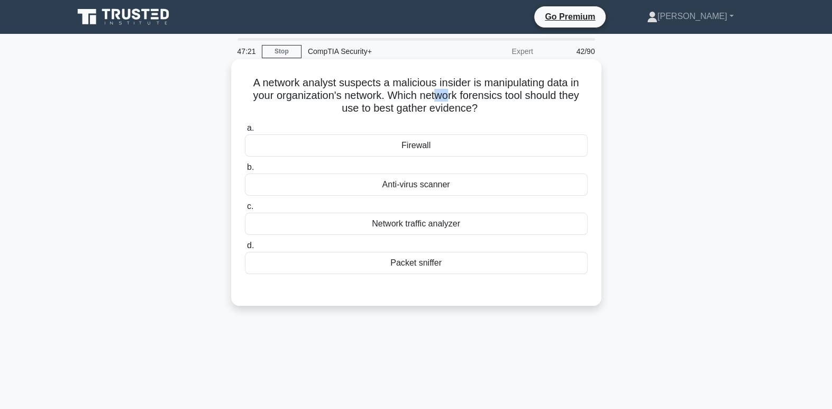
drag, startPoint x: 434, startPoint y: 100, endPoint x: 455, endPoint y: 107, distance: 22.4
click at [455, 107] on h5 "A network analyst suspects a malicious insider is manipulating data in your org…" at bounding box center [416, 95] width 345 height 39
click at [502, 112] on h5 "A network analyst suspects a malicious insider is manipulating data in your org…" at bounding box center [416, 95] width 345 height 39
click at [519, 259] on div "Packet sniffer" at bounding box center [416, 263] width 343 height 22
click at [245, 249] on input "d. Packet sniffer" at bounding box center [245, 245] width 0 height 7
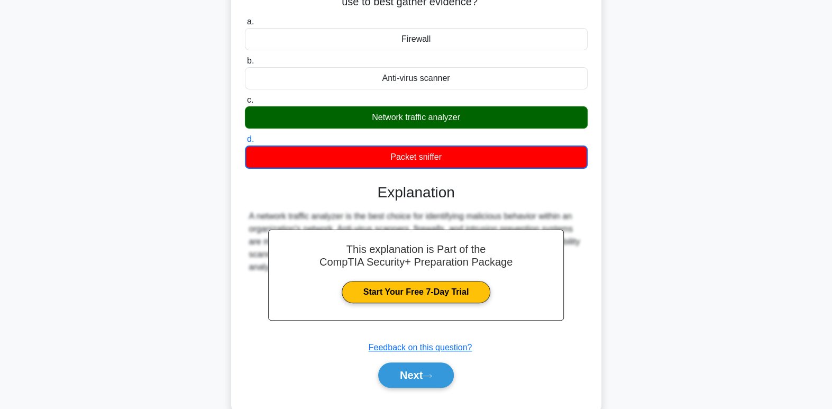
scroll to position [124, 0]
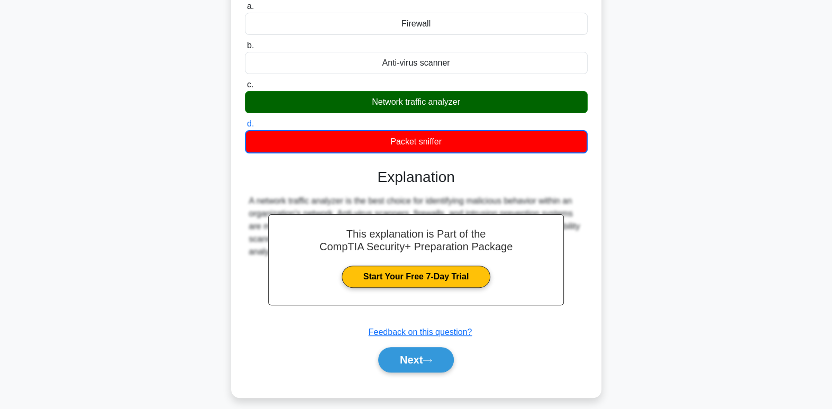
click at [640, 267] on div "A network analyst suspects a malicious insider is manipulating data in your org…" at bounding box center [416, 174] width 699 height 473
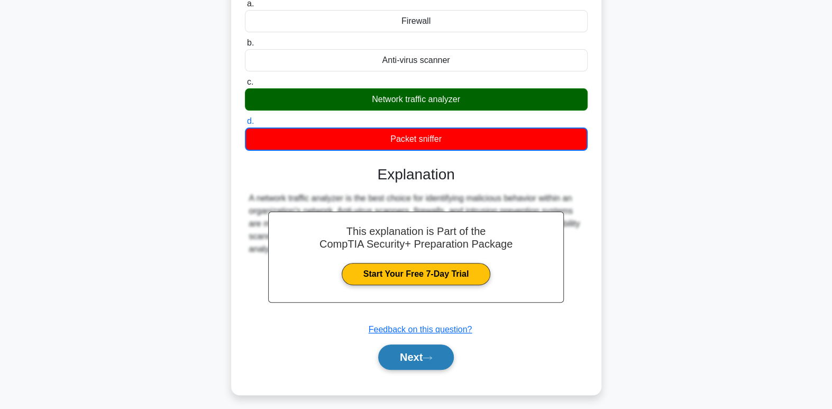
click at [446, 358] on button "Next" at bounding box center [416, 356] width 76 height 25
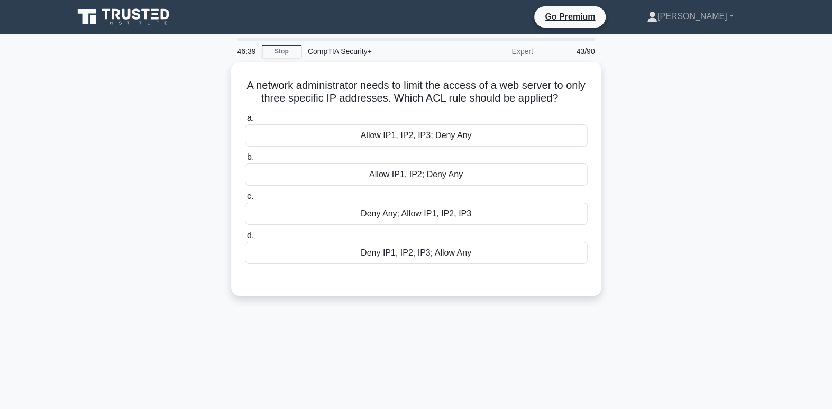
scroll to position [0, 0]
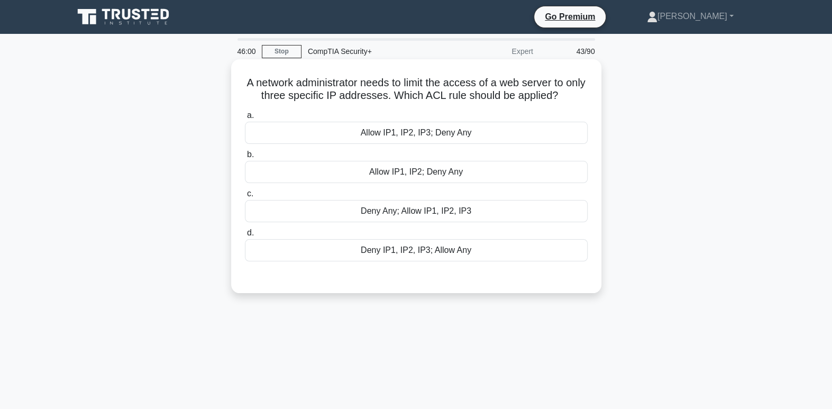
click at [438, 125] on div "Allow IP1, IP2, IP3; Deny Any" at bounding box center [416, 133] width 343 height 22
click at [245, 119] on input "a. Allow IP1, IP2, IP3; Deny Any" at bounding box center [245, 115] width 0 height 7
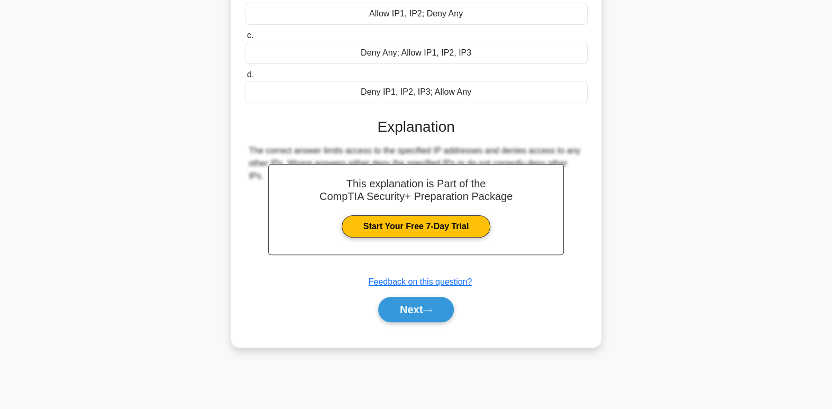
scroll to position [162, 0]
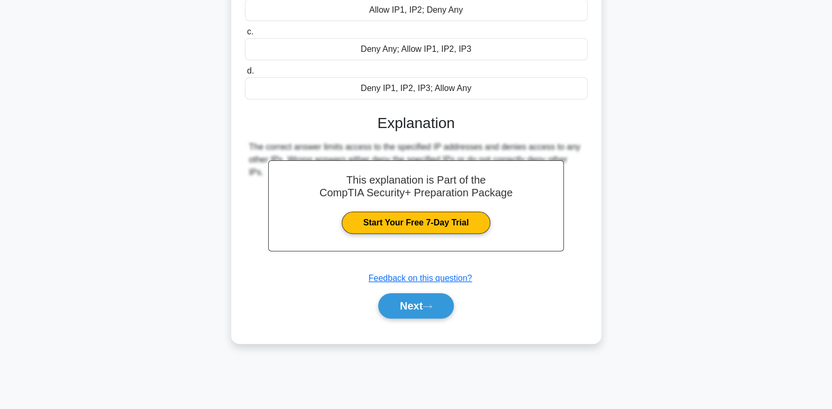
drag, startPoint x: 559, startPoint y: 264, endPoint x: 460, endPoint y: 300, distance: 105.8
click at [468, 297] on div "This explanation is Part of the CompTIA Security+ Preparation Package Start You…" at bounding box center [416, 212] width 343 height 221
click at [458, 301] on div "Next" at bounding box center [416, 305] width 347 height 25
click at [443, 309] on button "Next" at bounding box center [416, 305] width 76 height 25
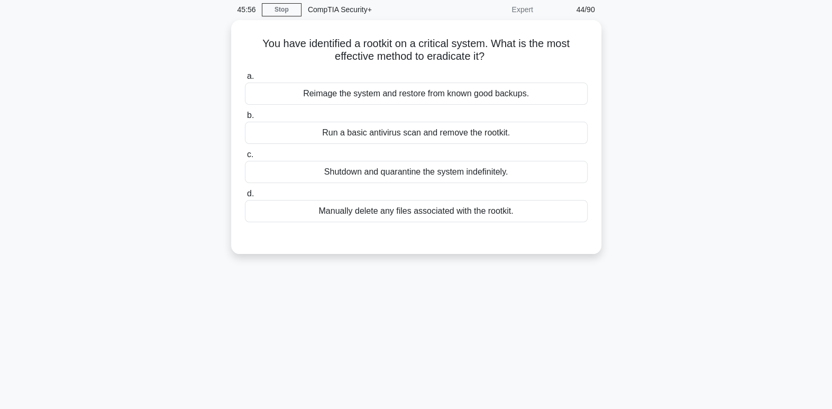
scroll to position [0, 0]
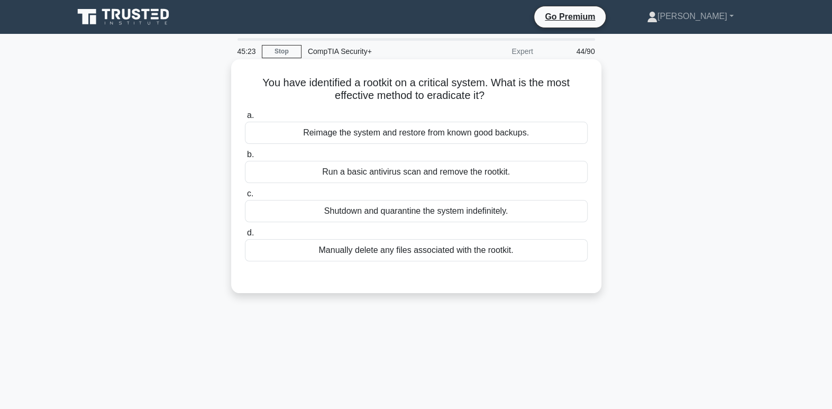
click at [444, 130] on div "Reimage the system and restore from known good backups." at bounding box center [416, 133] width 343 height 22
click at [245, 119] on input "a. Reimage the system and restore from known good backups." at bounding box center [245, 115] width 0 height 7
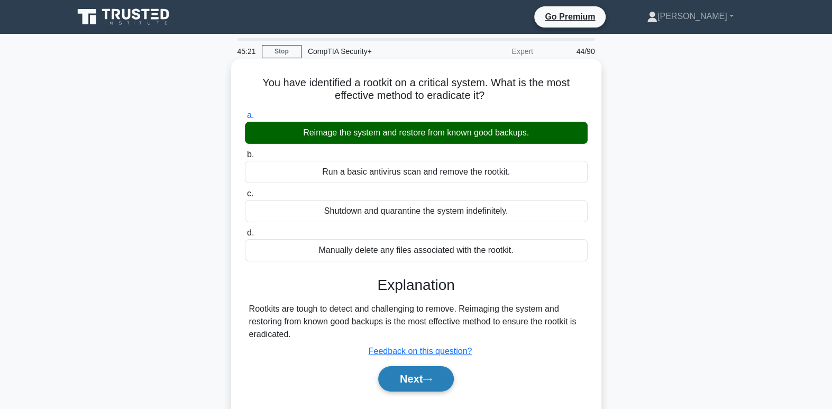
click at [446, 373] on button "Next" at bounding box center [416, 378] width 76 height 25
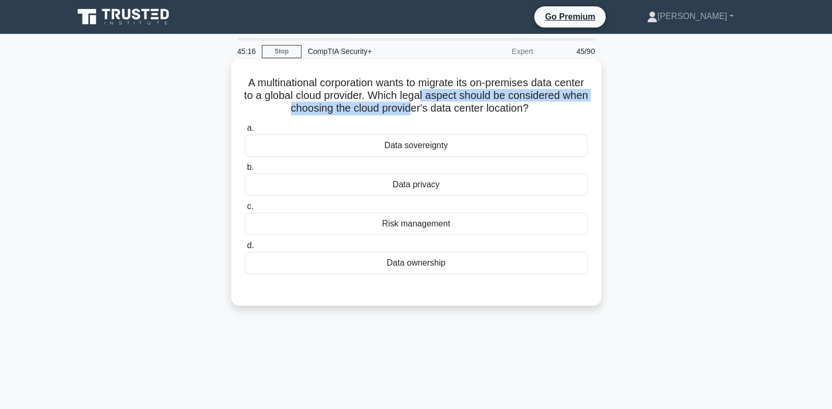
drag, startPoint x: 460, startPoint y: 108, endPoint x: 483, endPoint y: 103, distance: 23.8
click at [483, 103] on h5 "A multinational corporation wants to migrate its on-premises data center to a g…" at bounding box center [416, 95] width 345 height 39
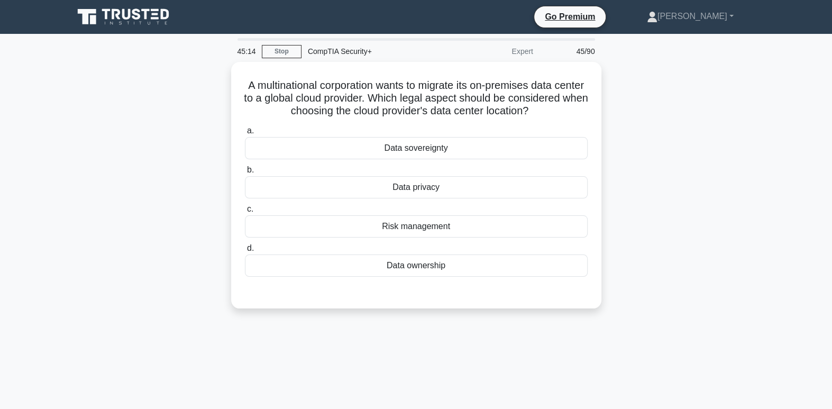
click at [620, 114] on div "A multinational corporation wants to migrate its on-premises data center to a g…" at bounding box center [416, 191] width 699 height 259
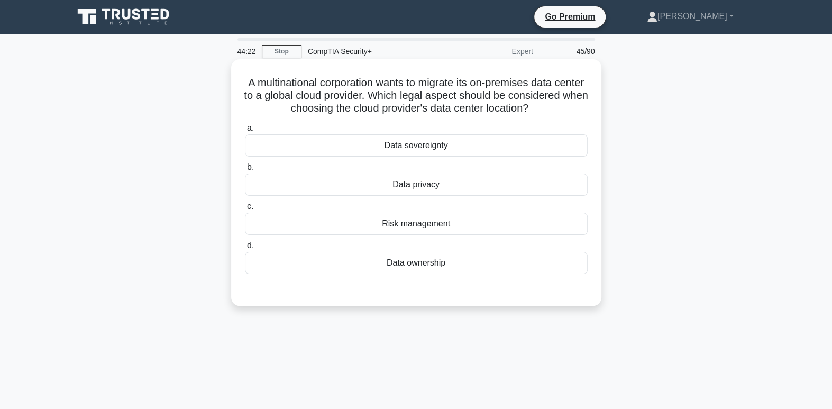
click at [479, 157] on div "Data sovereignty" at bounding box center [416, 145] width 343 height 22
click at [245, 132] on input "a. Data sovereignty" at bounding box center [245, 128] width 0 height 7
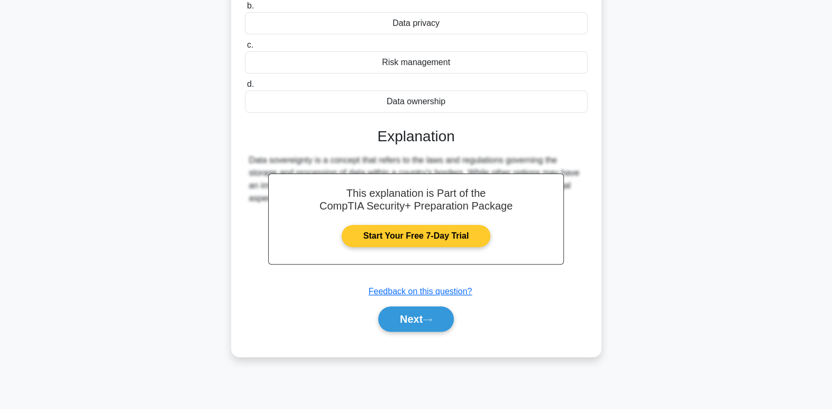
scroll to position [162, 0]
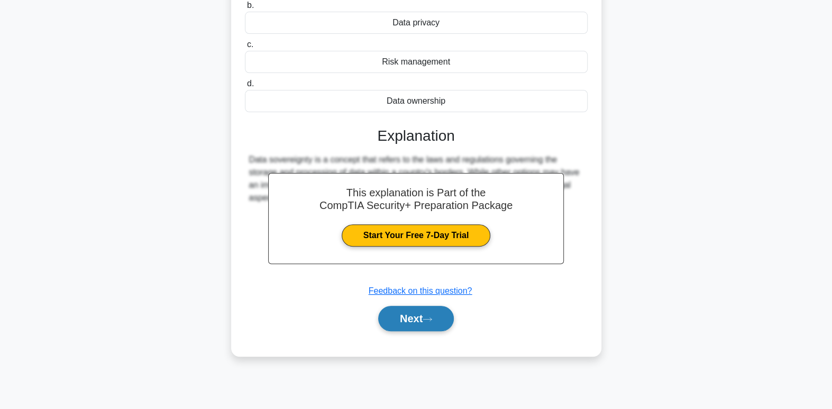
click at [441, 331] on button "Next" at bounding box center [416, 318] width 76 height 25
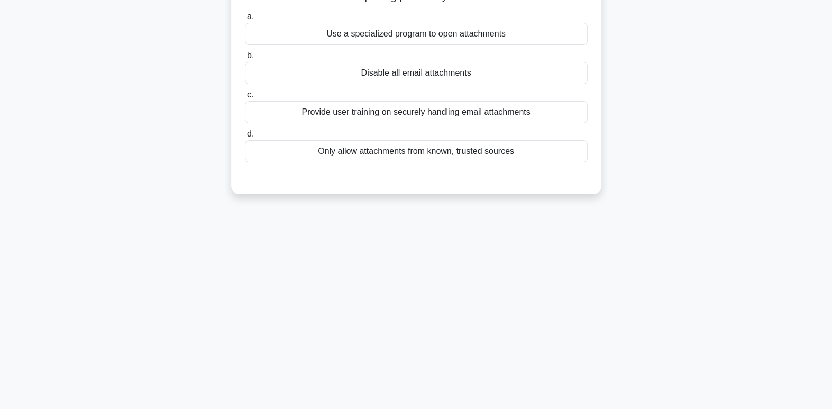
scroll to position [0, 0]
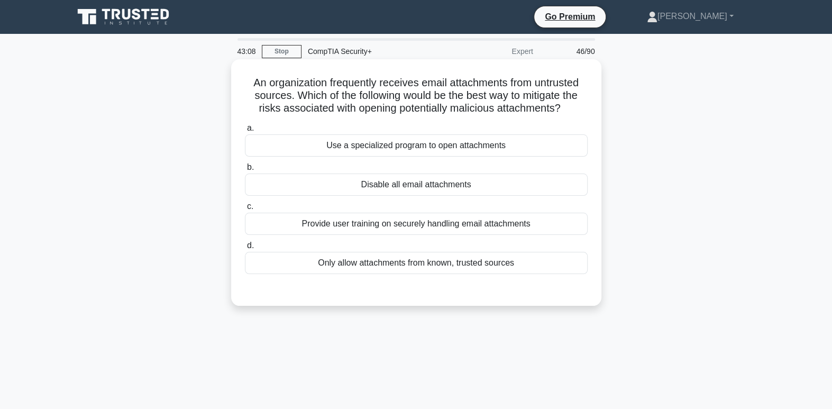
click at [395, 226] on div "Provide user training on securely handling email attachments" at bounding box center [416, 224] width 343 height 22
click at [245, 210] on input "c. Provide user training on securely handling email attachments" at bounding box center [245, 206] width 0 height 7
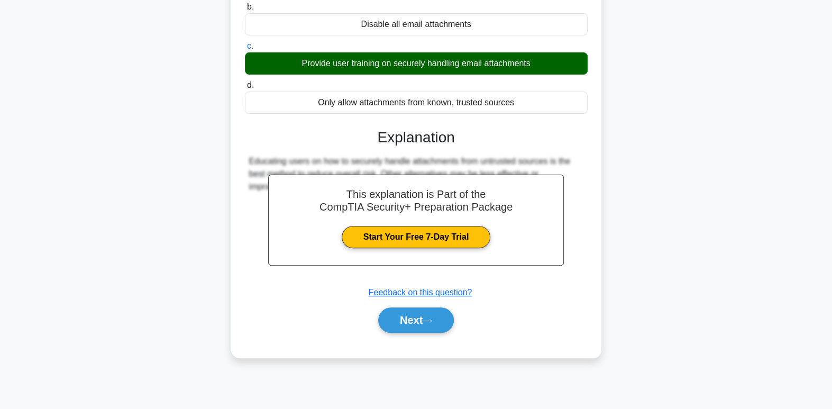
scroll to position [162, 0]
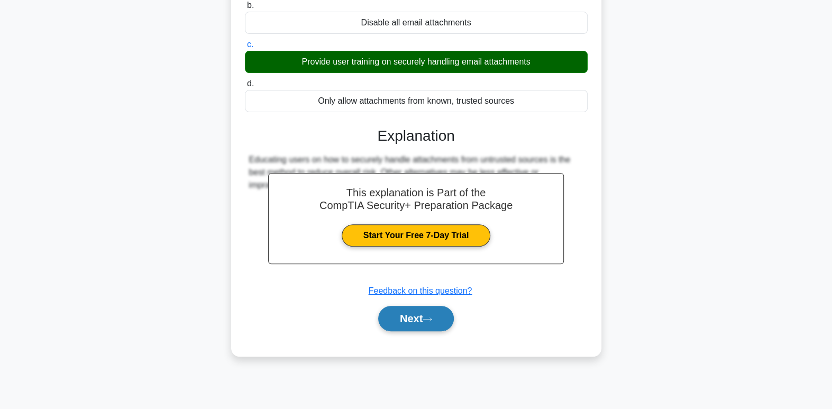
click at [419, 318] on button "Next" at bounding box center [416, 318] width 76 height 25
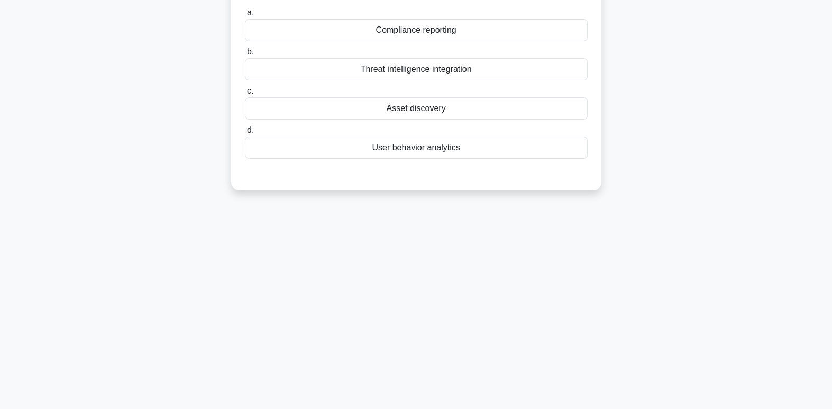
scroll to position [0, 0]
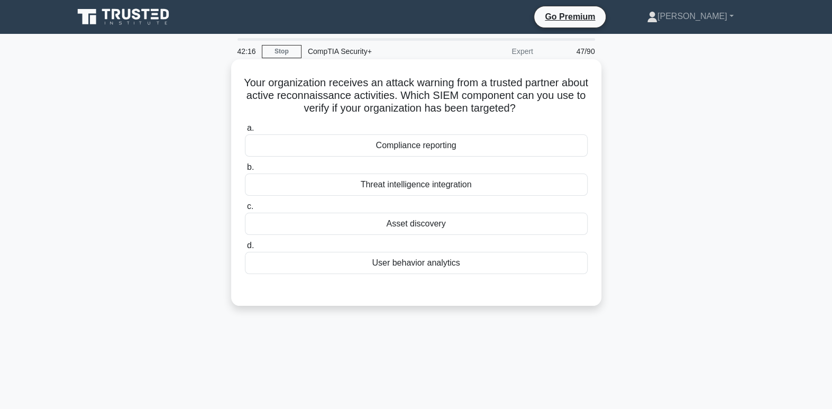
click at [524, 142] on div "Compliance reporting" at bounding box center [416, 145] width 343 height 22
click at [245, 132] on input "a. Compliance reporting" at bounding box center [245, 128] width 0 height 7
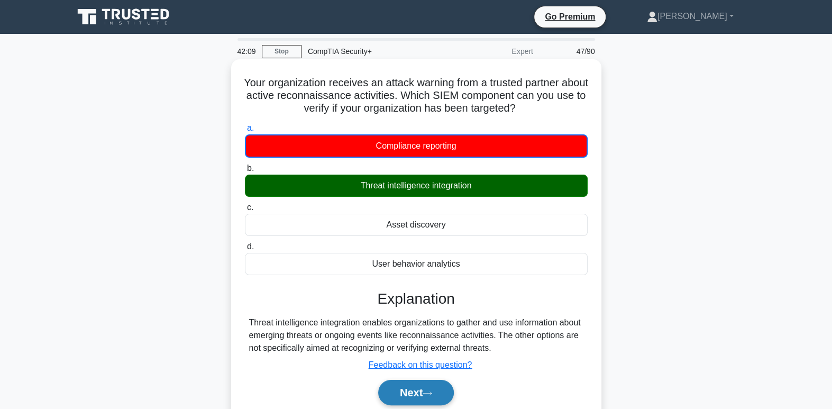
click at [440, 393] on button "Next" at bounding box center [416, 392] width 76 height 25
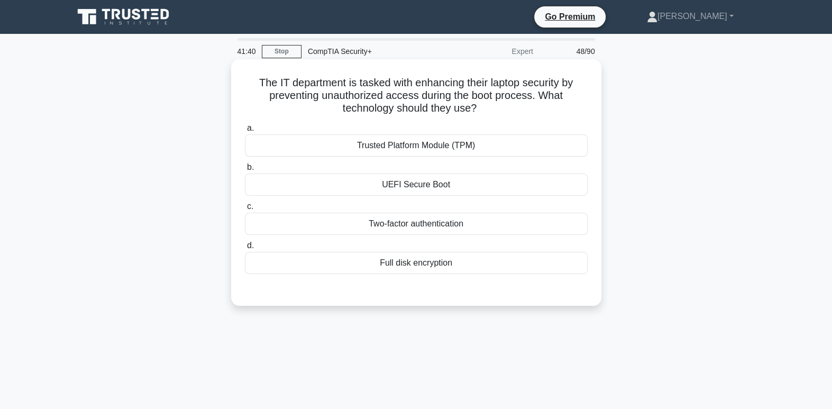
click at [422, 188] on div "UEFI Secure Boot" at bounding box center [416, 185] width 343 height 22
click at [245, 171] on input "b. UEFI Secure Boot" at bounding box center [245, 167] width 0 height 7
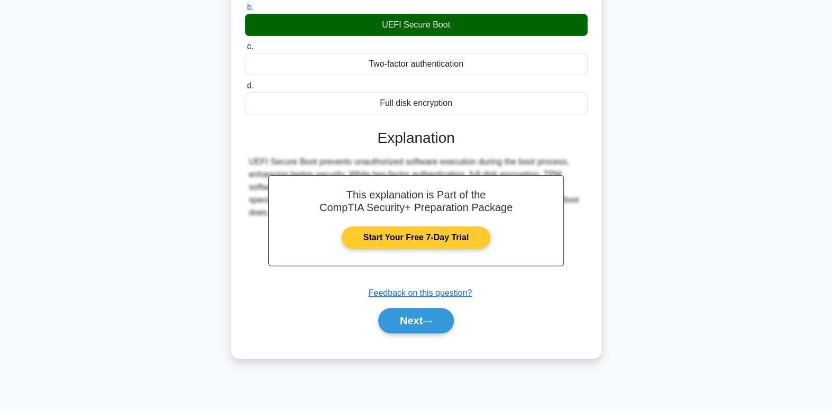
scroll to position [162, 0]
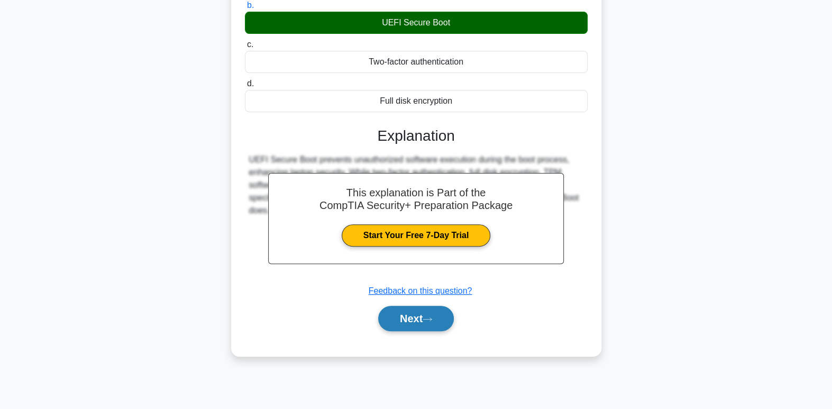
click at [425, 312] on button "Next" at bounding box center [416, 318] width 76 height 25
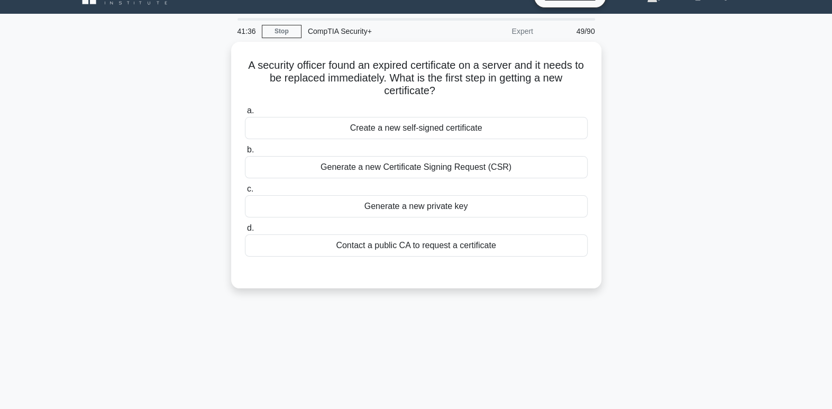
scroll to position [0, 0]
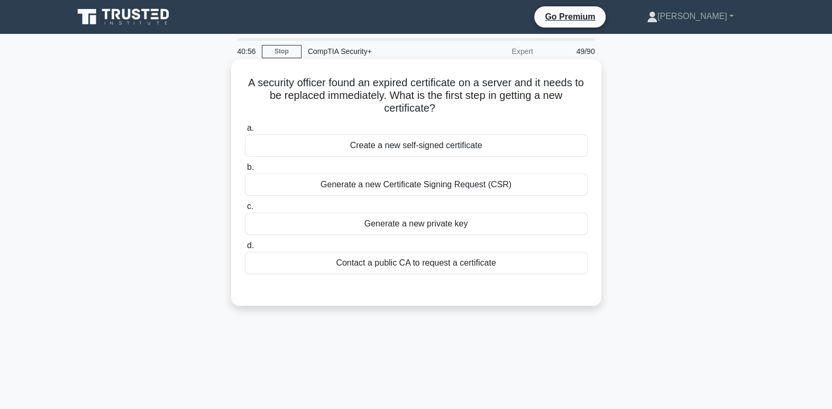
click at [478, 264] on div "Contact a public CA to request a certificate" at bounding box center [416, 263] width 343 height 22
click at [245, 249] on input "d. Contact a public CA to request a certificate" at bounding box center [245, 245] width 0 height 7
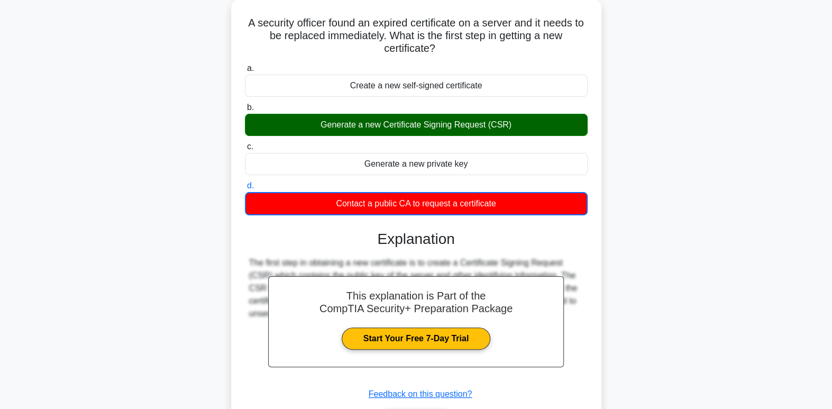
scroll to position [82, 0]
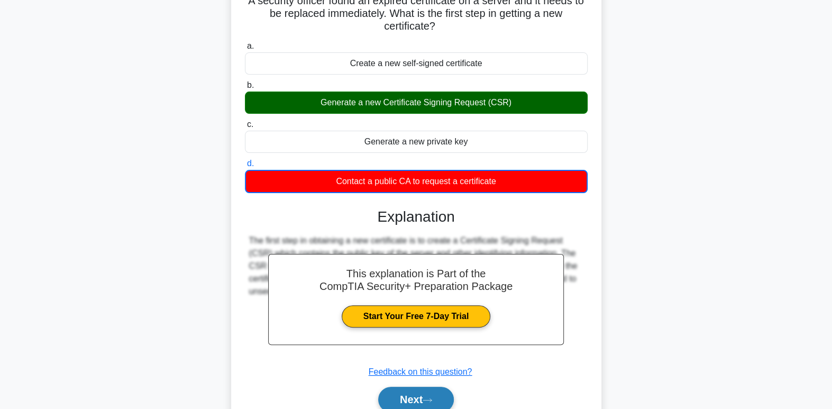
click at [418, 396] on button "Next" at bounding box center [416, 399] width 76 height 25
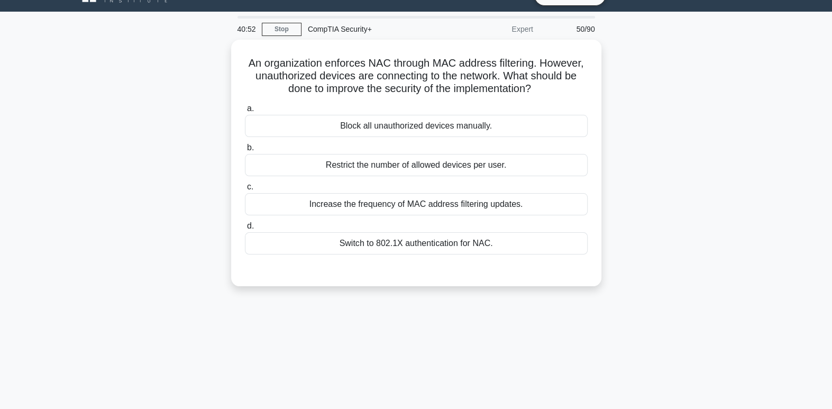
scroll to position [0, 0]
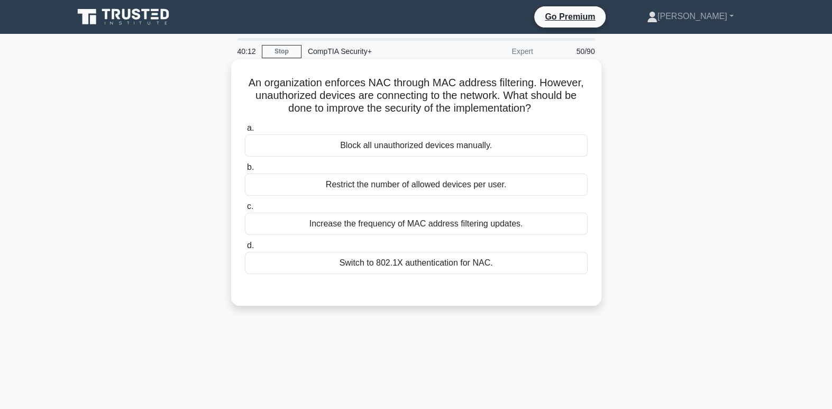
click at [478, 228] on div "Increase the frequency of MAC address filtering updates." at bounding box center [416, 224] width 343 height 22
click at [245, 210] on input "c. Increase the frequency of MAC address filtering updates." at bounding box center [245, 206] width 0 height 7
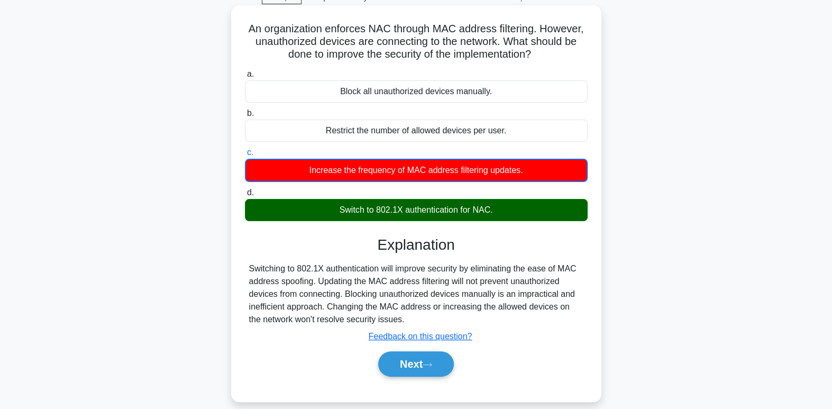
scroll to position [67, 0]
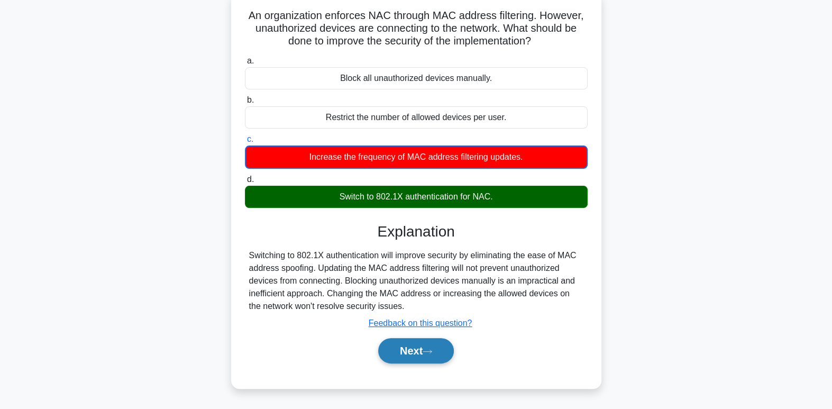
click at [432, 351] on icon at bounding box center [428, 352] width 10 height 6
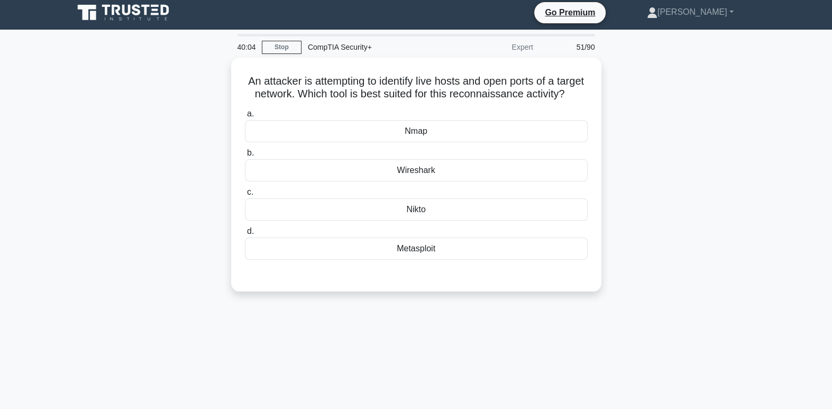
scroll to position [0, 0]
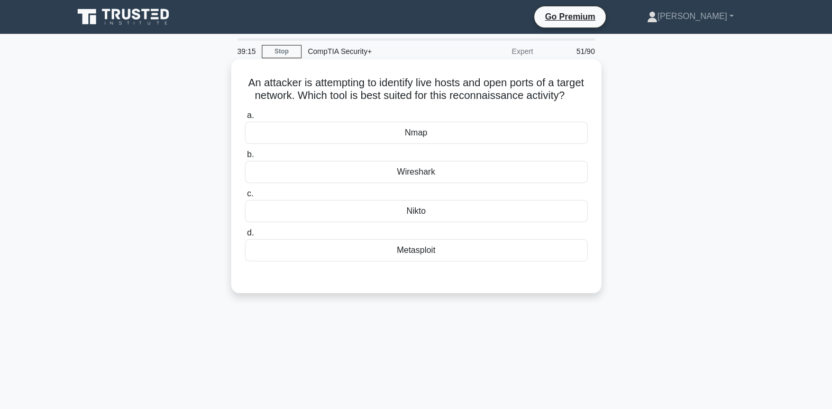
click at [419, 183] on div "Wireshark" at bounding box center [416, 172] width 343 height 22
click at [245, 158] on input "b. Wireshark" at bounding box center [245, 154] width 0 height 7
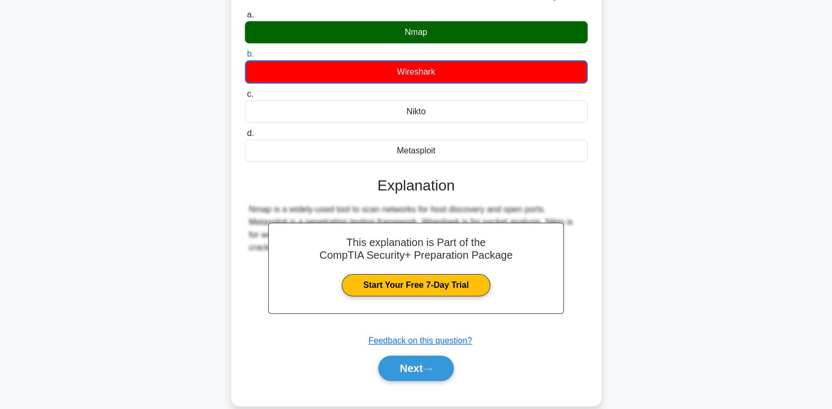
scroll to position [126, 0]
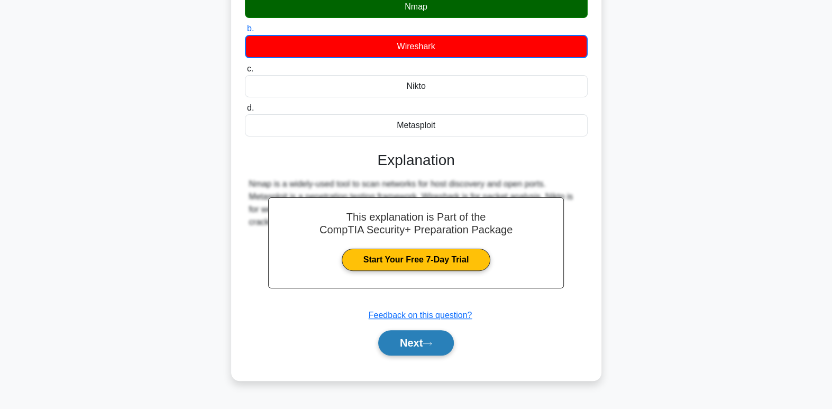
click at [411, 356] on button "Next" at bounding box center [416, 342] width 76 height 25
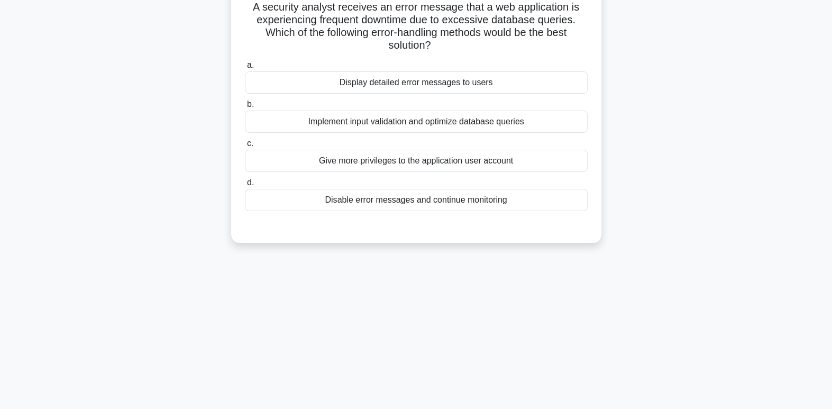
scroll to position [0, 0]
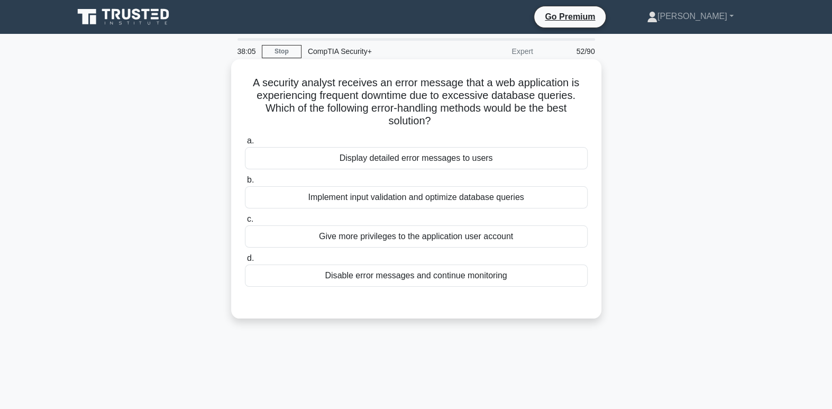
click at [464, 205] on div "Implement input validation and optimize database queries" at bounding box center [416, 197] width 343 height 22
click at [245, 184] on input "b. Implement input validation and optimize database queries" at bounding box center [245, 180] width 0 height 7
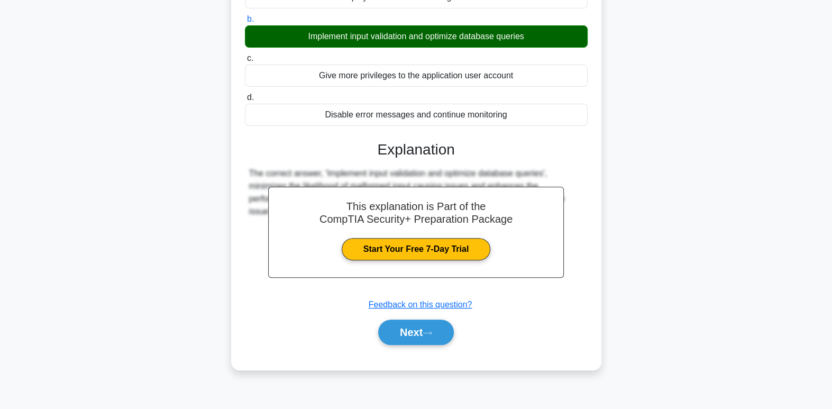
scroll to position [162, 0]
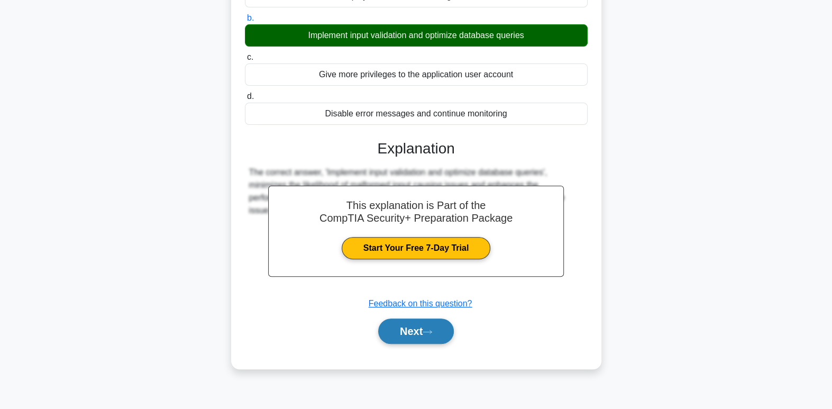
click at [421, 327] on button "Next" at bounding box center [416, 331] width 76 height 25
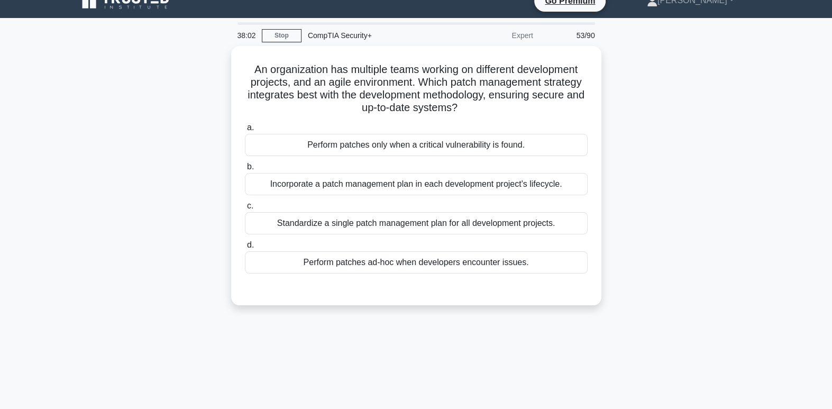
scroll to position [0, 0]
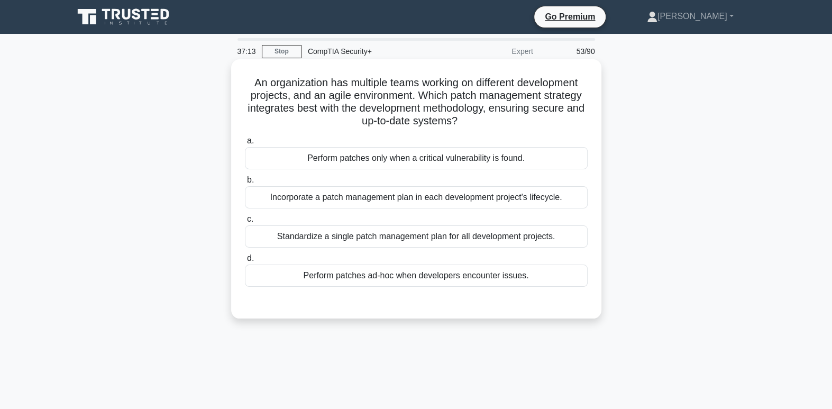
click at [514, 198] on div "Incorporate a patch management plan in each development project's lifecycle." at bounding box center [416, 197] width 343 height 22
click at [245, 184] on input "b. Incorporate a patch management plan in each development project's lifecycle." at bounding box center [245, 180] width 0 height 7
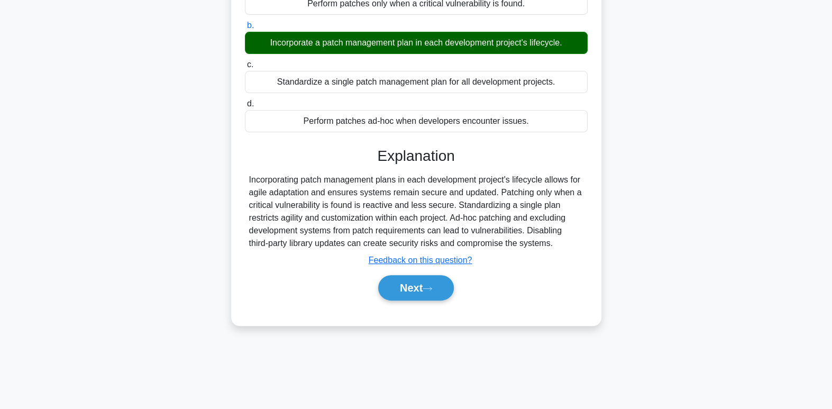
scroll to position [162, 0]
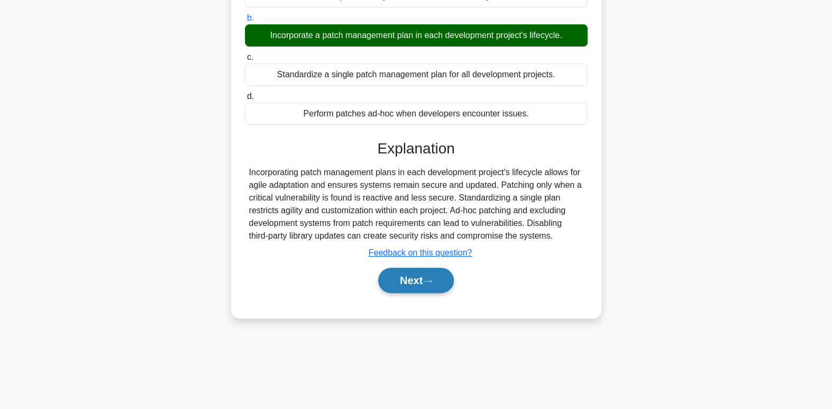
click at [431, 285] on button "Next" at bounding box center [416, 280] width 76 height 25
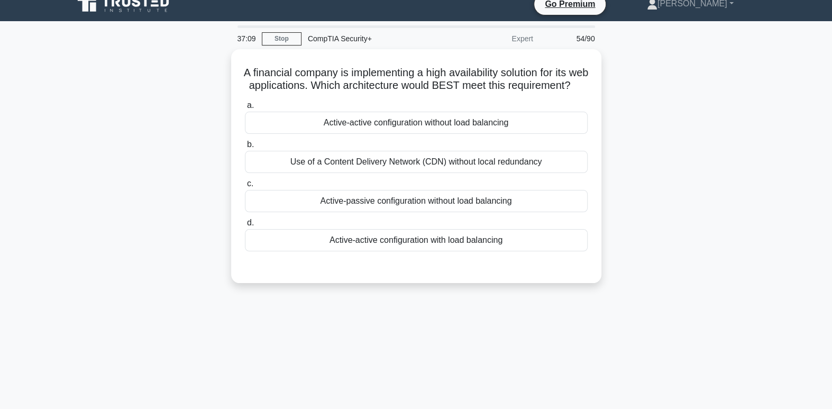
scroll to position [0, 0]
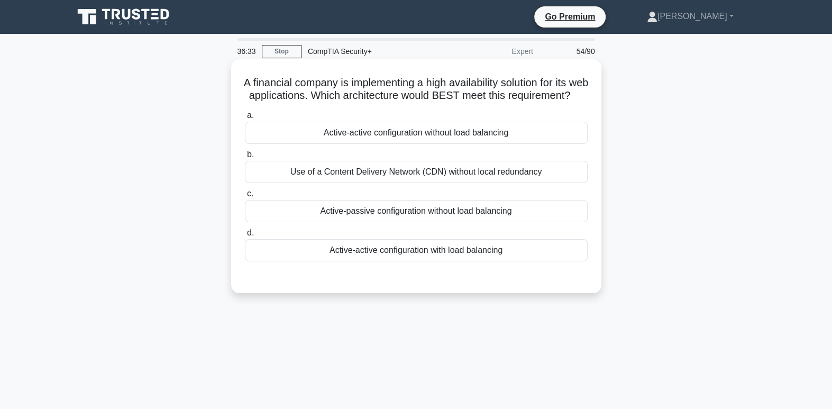
click at [479, 261] on div "Active-active configuration with load balancing" at bounding box center [416, 250] width 343 height 22
click at [245, 237] on input "d. Active-active configuration with load balancing" at bounding box center [245, 233] width 0 height 7
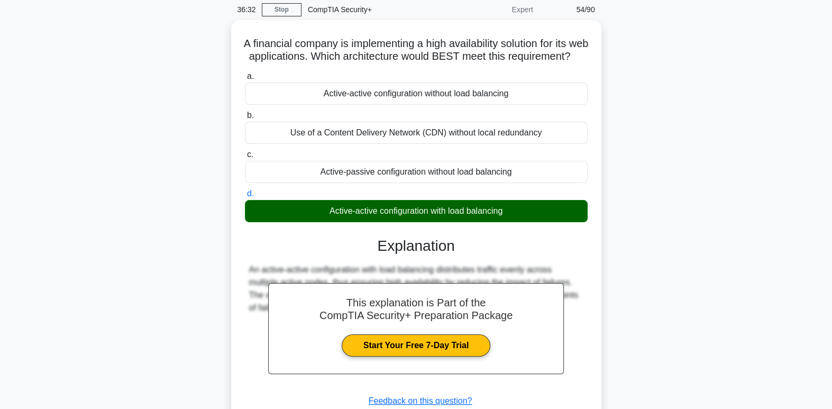
scroll to position [162, 0]
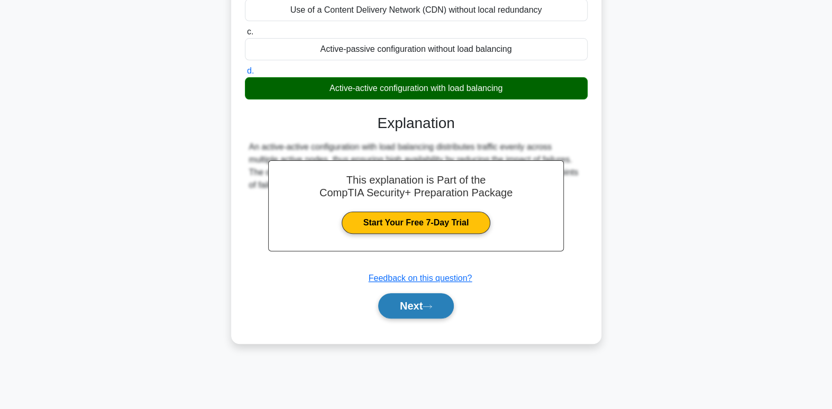
click at [446, 319] on button "Next" at bounding box center [416, 305] width 76 height 25
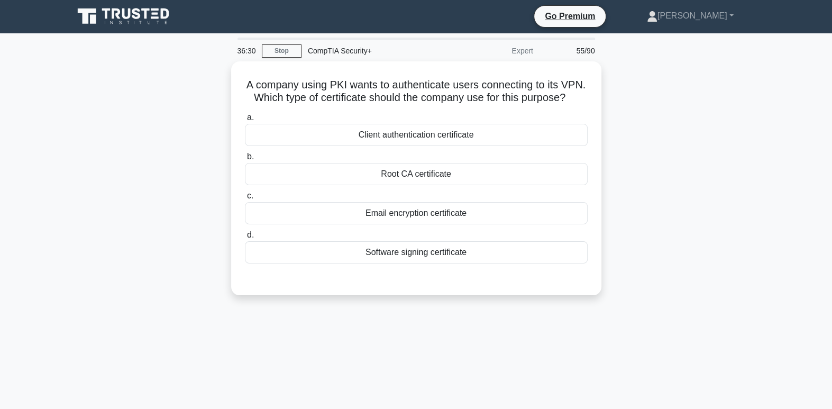
scroll to position [0, 0]
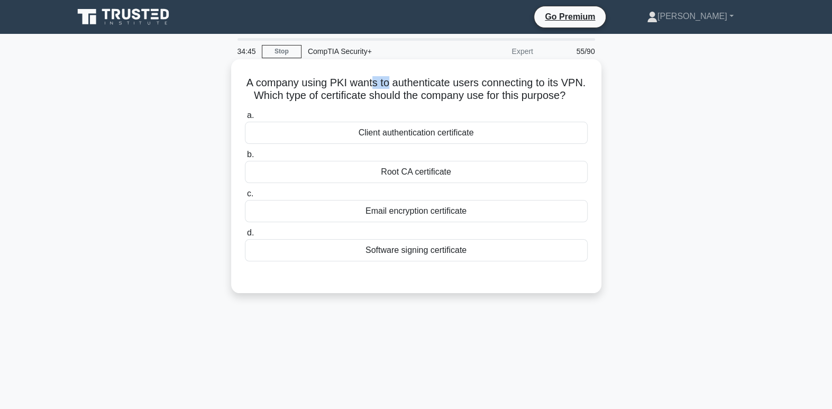
drag, startPoint x: 383, startPoint y: 88, endPoint x: 403, endPoint y: 85, distance: 19.8
click at [403, 85] on h5 "A company using PKI wants to authenticate users connecting to its VPN. Which ty…" at bounding box center [416, 89] width 345 height 26
click at [496, 83] on h5 "A company using PKI wants to authenticate users connecting to its VPN. Which ty…" at bounding box center [416, 89] width 345 height 26
click at [466, 144] on div "Client authentication certificate" at bounding box center [416, 133] width 343 height 22
click at [245, 119] on input "a. Client authentication certificate" at bounding box center [245, 115] width 0 height 7
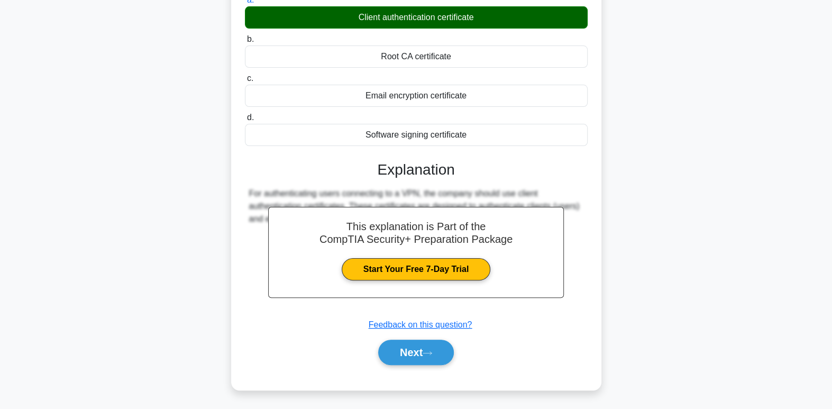
scroll to position [151, 0]
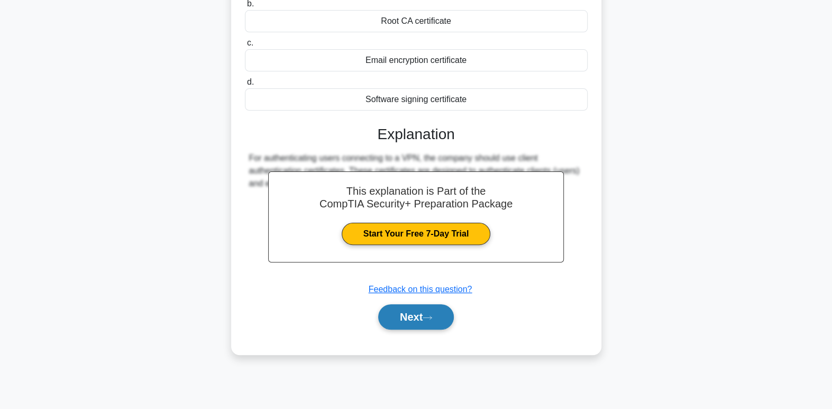
click at [405, 330] on button "Next" at bounding box center [416, 316] width 76 height 25
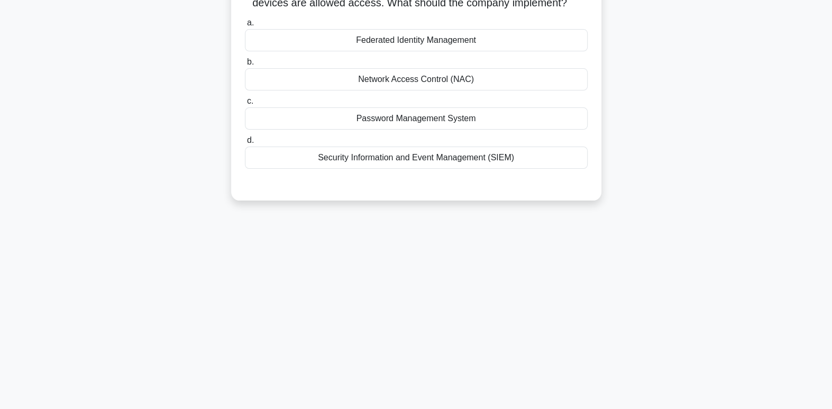
scroll to position [0, 0]
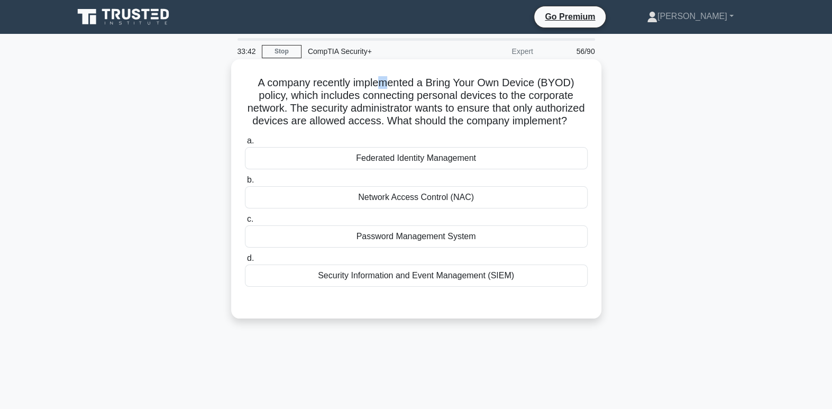
drag, startPoint x: 381, startPoint y: 80, endPoint x: 393, endPoint y: 85, distance: 12.8
click at [393, 85] on h5 "A company recently implemented a Bring Your Own Device (BYOD) policy, which inc…" at bounding box center [416, 102] width 345 height 52
click at [437, 104] on h5 "A company recently implemented a Bring Your Own Device (BYOD) policy, which inc…" at bounding box center [416, 102] width 345 height 52
click at [468, 208] on div "Network Access Control (NAC)" at bounding box center [416, 197] width 343 height 22
click at [245, 184] on input "b. Network Access Control (NAC)" at bounding box center [245, 180] width 0 height 7
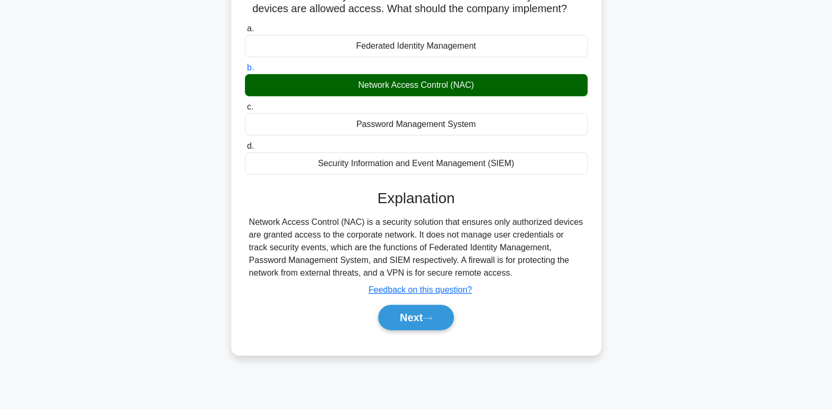
scroll to position [162, 0]
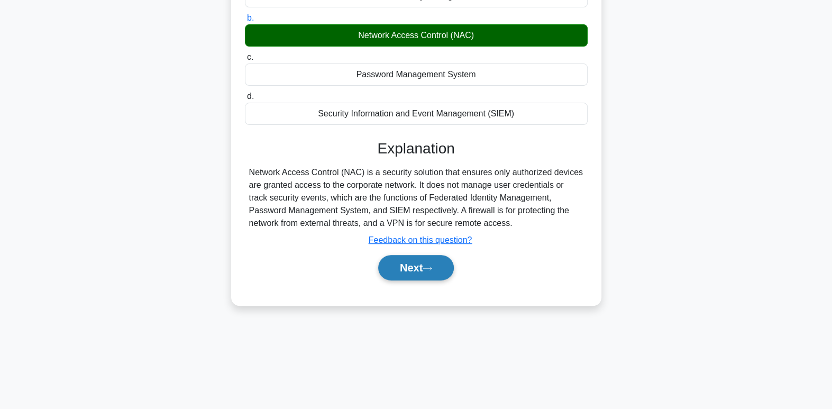
click at [438, 274] on button "Next" at bounding box center [416, 267] width 76 height 25
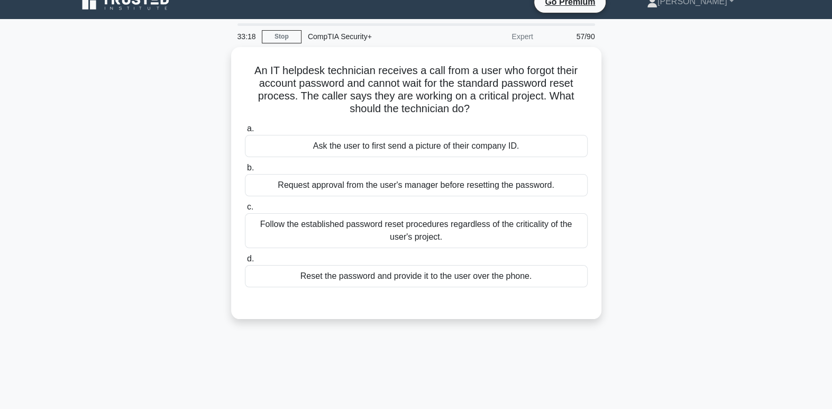
scroll to position [0, 0]
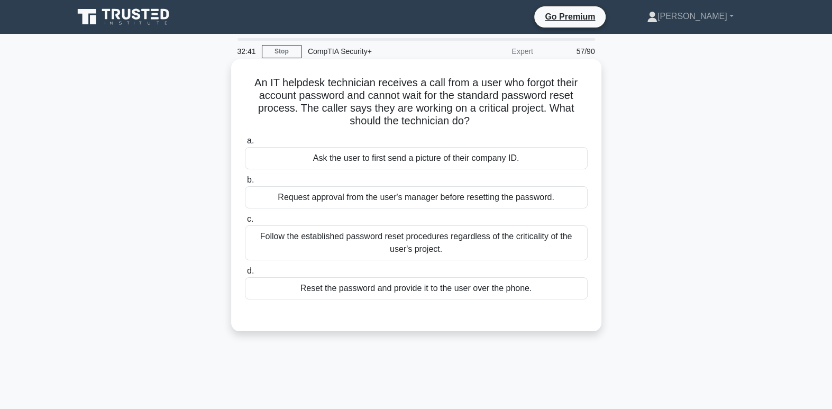
click at [458, 202] on div "Request approval from the user's manager before resetting the password." at bounding box center [416, 197] width 343 height 22
click at [245, 184] on input "b. Request approval from the user's manager before resetting the password." at bounding box center [245, 180] width 0 height 7
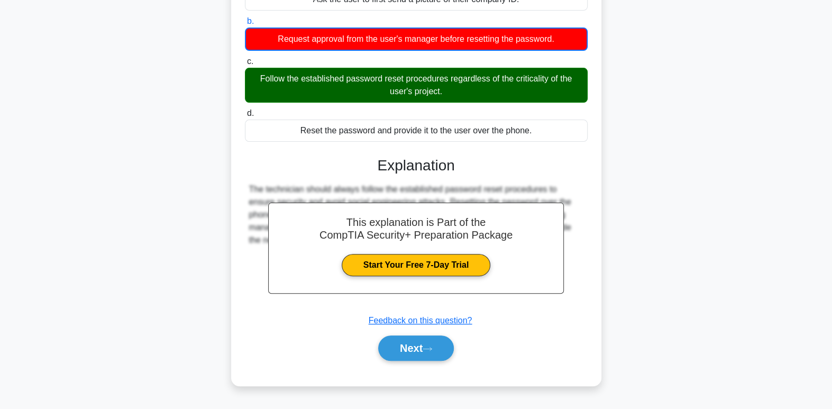
scroll to position [162, 0]
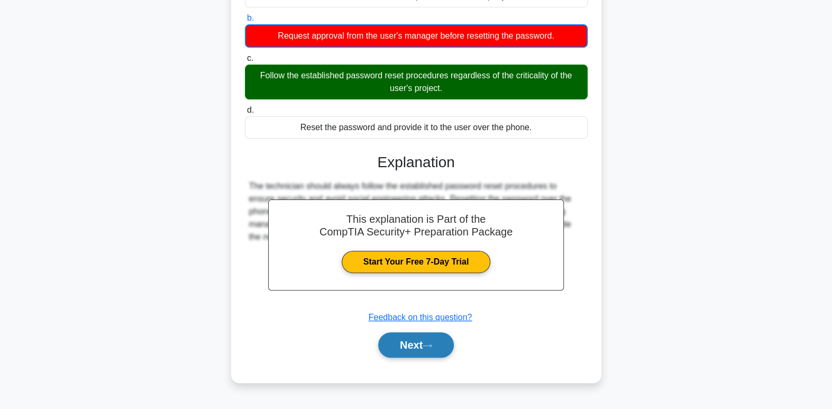
click at [454, 340] on button "Next" at bounding box center [416, 344] width 76 height 25
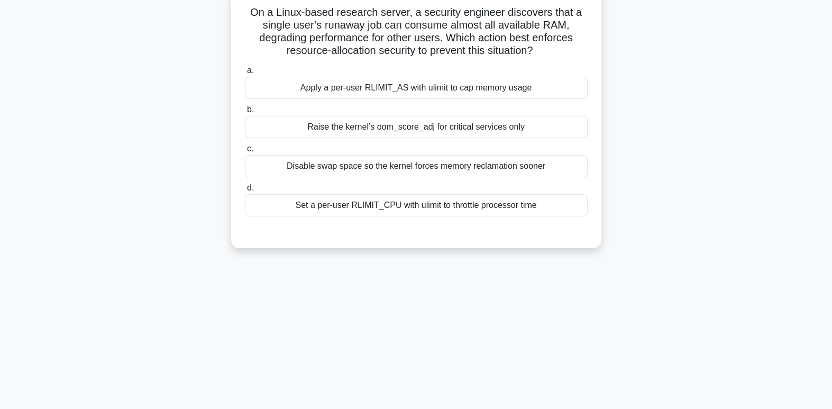
scroll to position [0, 0]
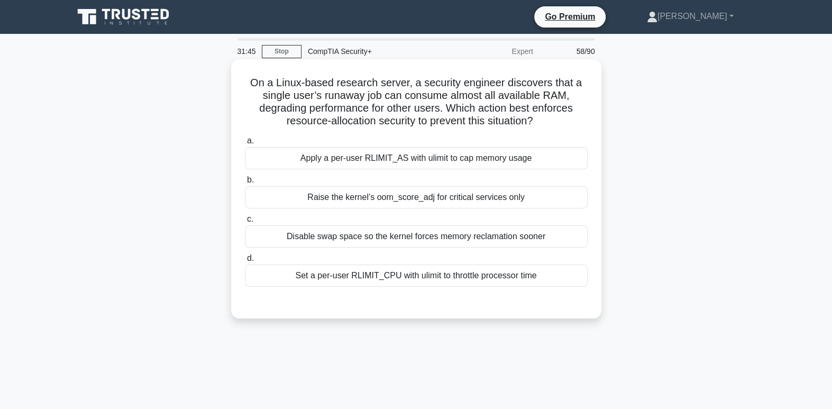
click at [461, 159] on div "Apply a per-user RLIMIT_AS with ulimit to cap memory usage" at bounding box center [416, 158] width 343 height 22
click at [245, 144] on input "a. Apply a per-user RLIMIT_AS with ulimit to cap memory usage" at bounding box center [245, 141] width 0 height 7
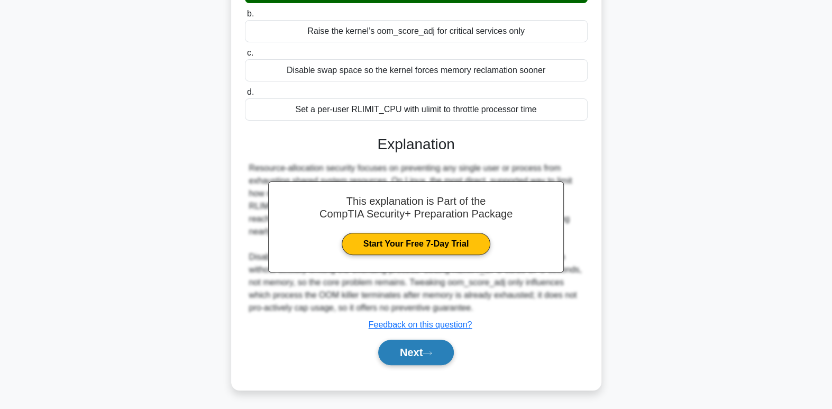
click at [428, 358] on button "Next" at bounding box center [416, 352] width 76 height 25
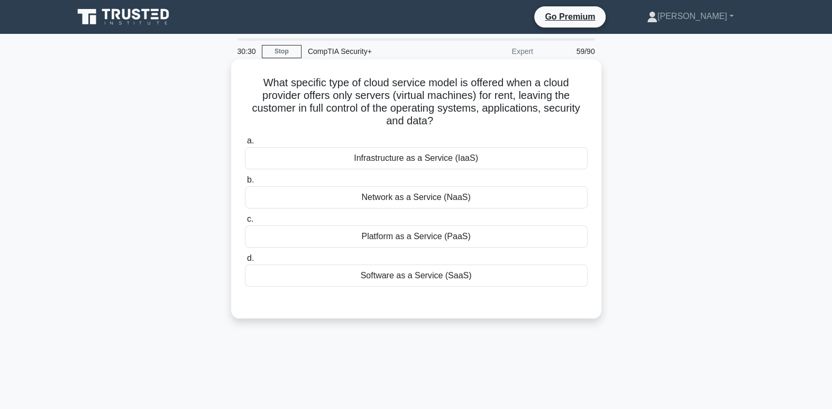
click at [456, 278] on div "Software as a Service (SaaS)" at bounding box center [416, 276] width 343 height 22
click at [245, 262] on input "d. Software as a Service (SaaS)" at bounding box center [245, 258] width 0 height 7
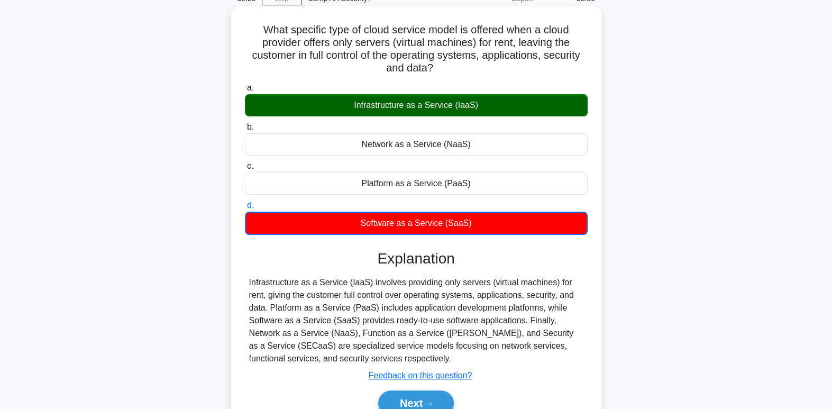
scroll to position [67, 0]
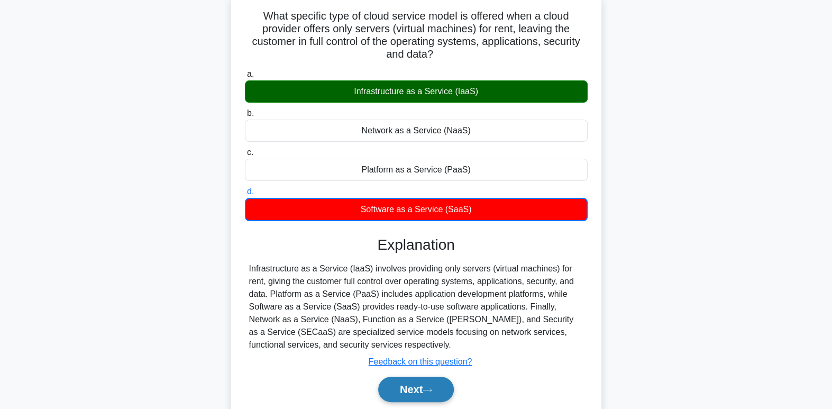
click at [423, 393] on button "Next" at bounding box center [416, 389] width 76 height 25
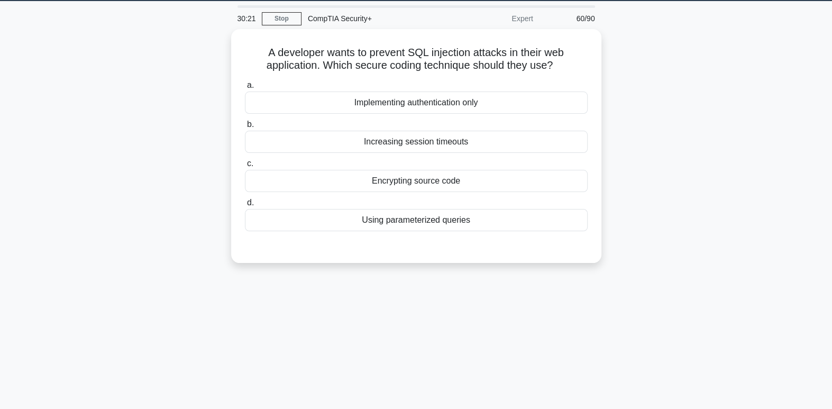
scroll to position [23, 0]
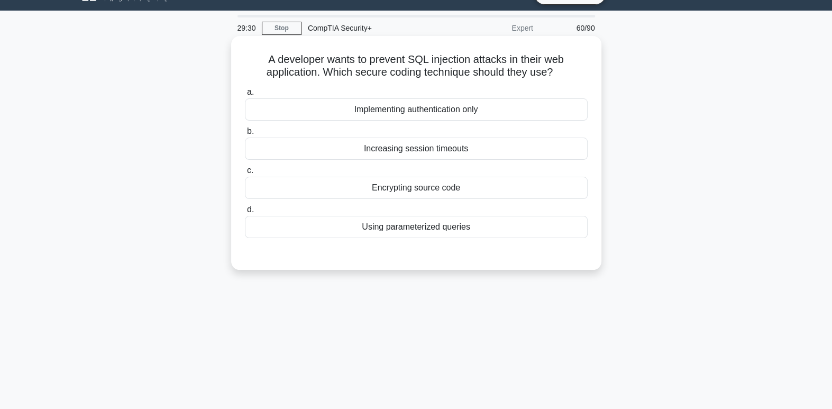
click at [483, 191] on div "Encrypting source code" at bounding box center [416, 188] width 343 height 22
click at [245, 174] on input "c. Encrypting source code" at bounding box center [245, 170] width 0 height 7
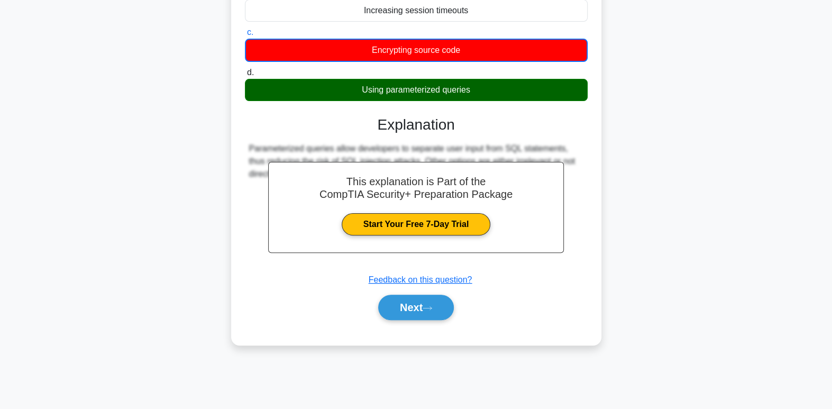
scroll to position [162, 0]
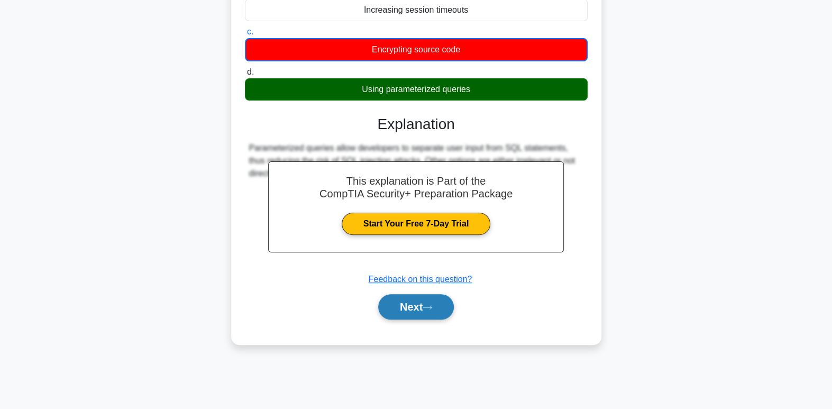
click at [422, 308] on button "Next" at bounding box center [416, 306] width 76 height 25
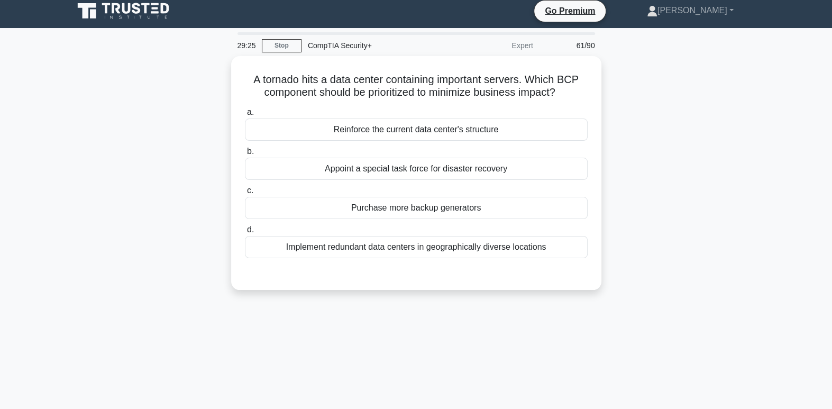
scroll to position [0, 0]
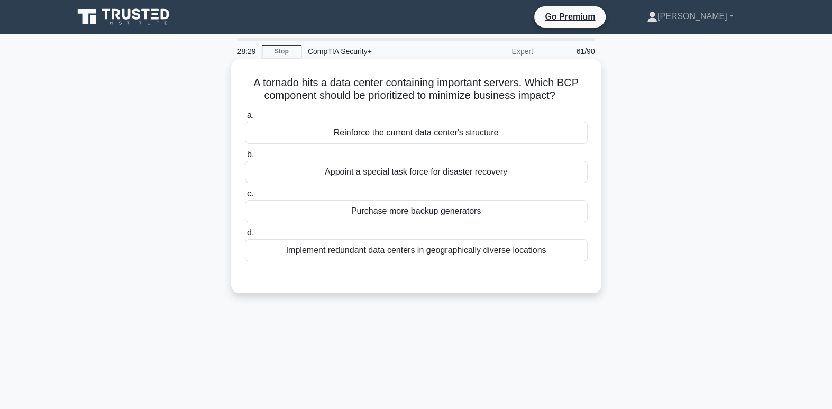
click at [462, 176] on div "Appoint a special task force for disaster recovery" at bounding box center [416, 172] width 343 height 22
click at [245, 158] on input "b. Appoint a special task force for disaster recovery" at bounding box center [245, 154] width 0 height 7
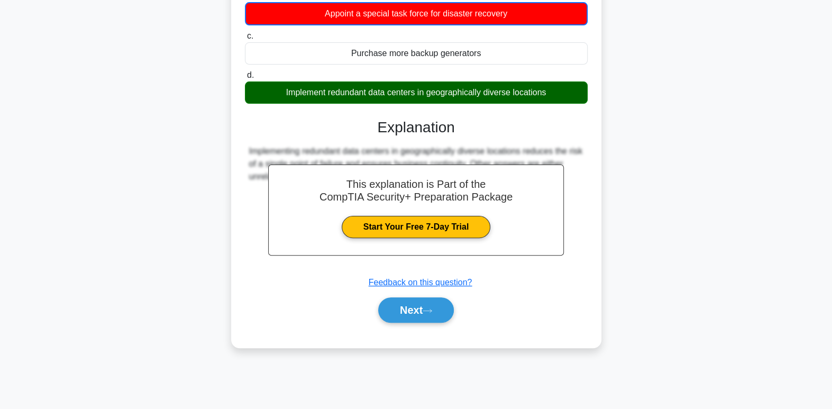
scroll to position [162, 0]
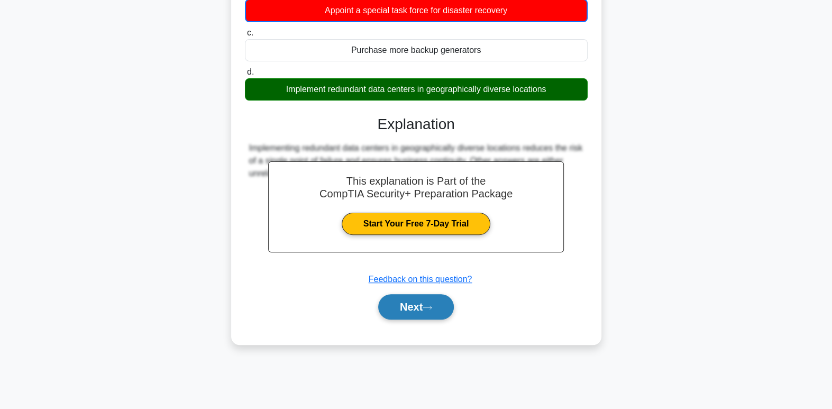
click at [443, 312] on button "Next" at bounding box center [416, 306] width 76 height 25
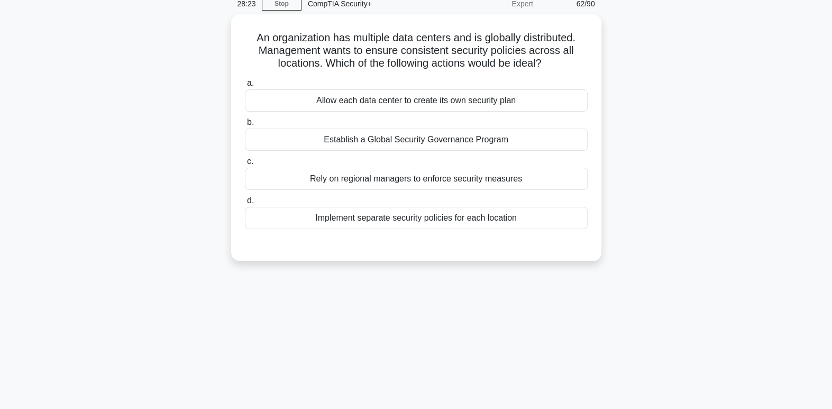
scroll to position [0, 0]
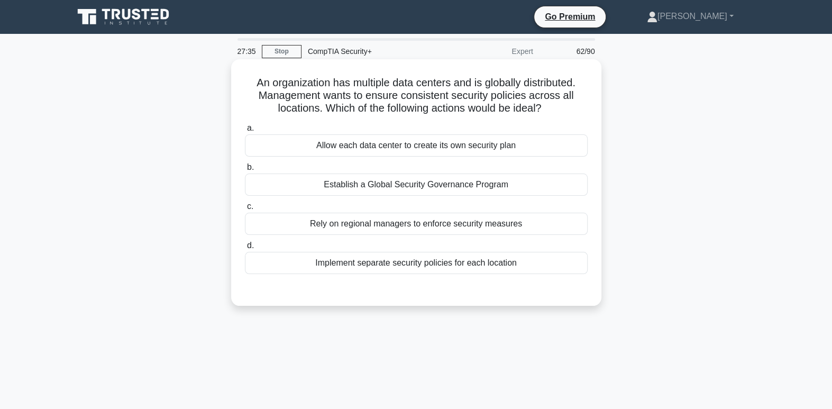
click at [501, 99] on h5 "An organization has multiple data centers and is globally distributed. Manageme…" at bounding box center [416, 95] width 345 height 39
click at [455, 189] on div "Establish a Global Security Governance Program" at bounding box center [416, 185] width 343 height 22
click at [245, 171] on input "b. Establish a Global Security Governance Program" at bounding box center [245, 167] width 0 height 7
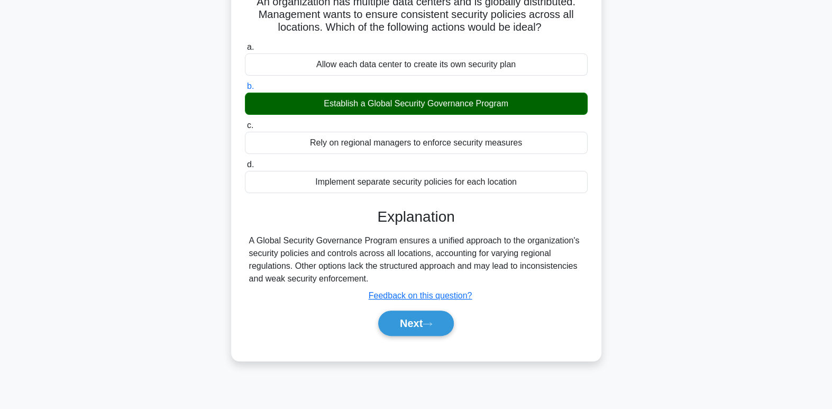
scroll to position [101, 0]
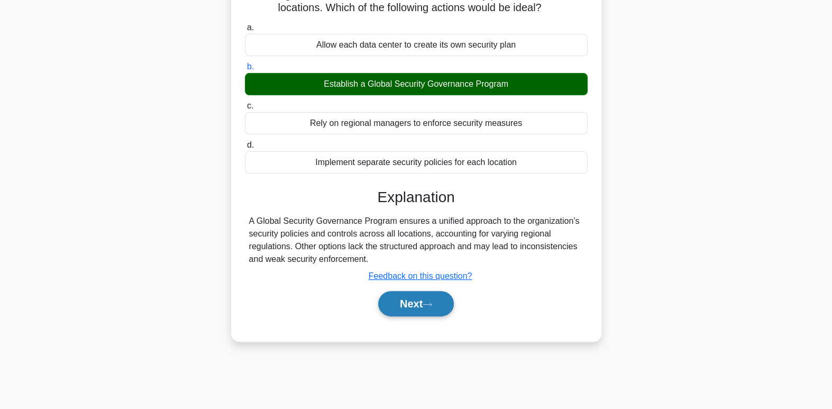
click at [445, 312] on button "Next" at bounding box center [416, 303] width 76 height 25
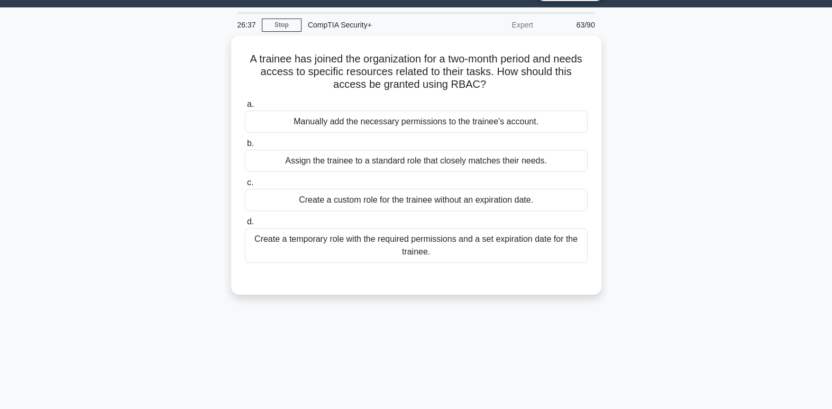
scroll to position [26, 0]
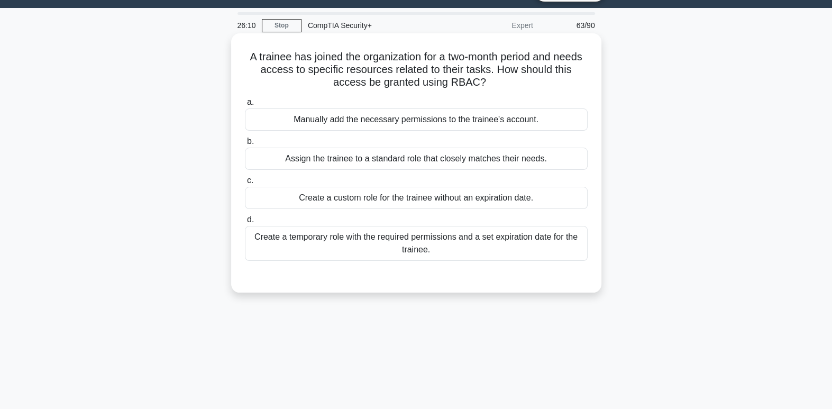
click at [454, 247] on div "Create a temporary role with the required permissions and a set expiration date…" at bounding box center [416, 243] width 343 height 35
click at [245, 223] on input "d. Create a temporary role with the required permissions and a set expiration d…" at bounding box center [245, 219] width 0 height 7
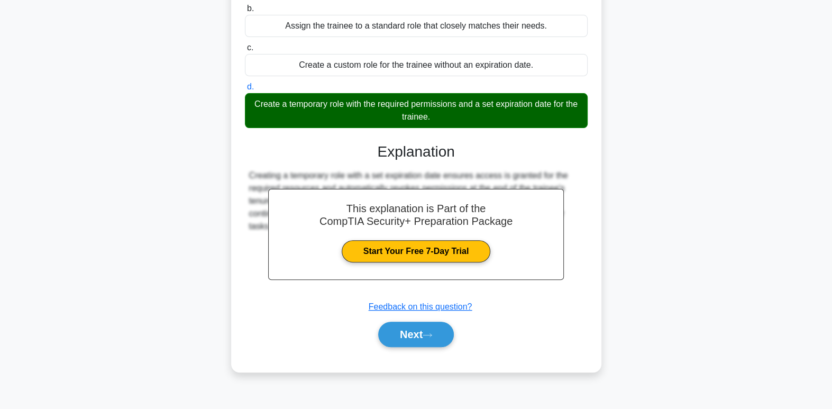
scroll to position [162, 0]
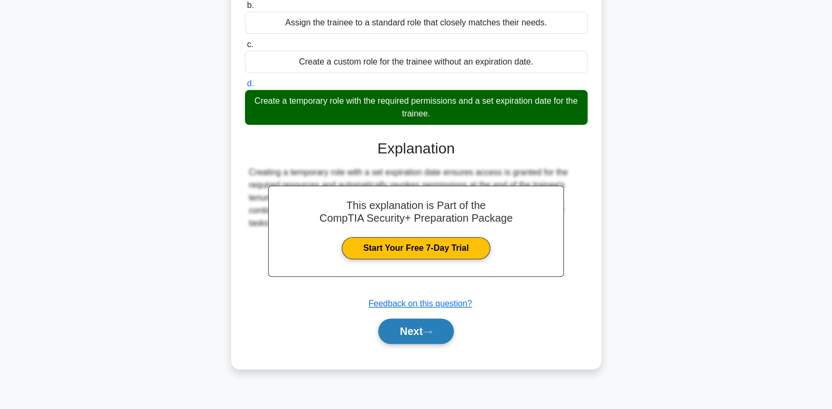
click at [442, 339] on button "Next" at bounding box center [416, 331] width 76 height 25
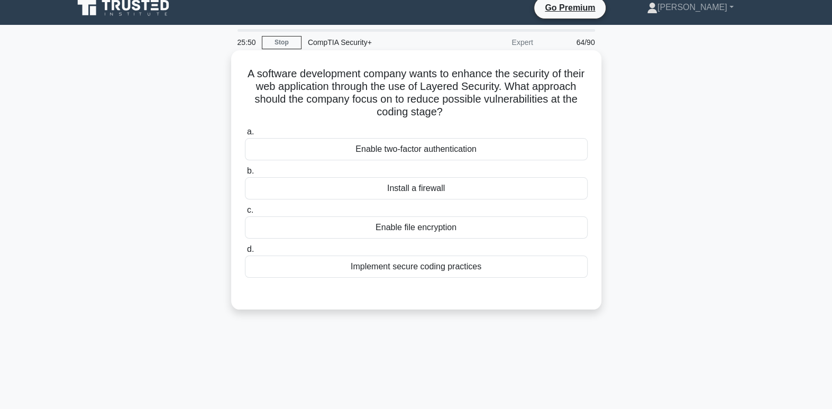
scroll to position [0, 0]
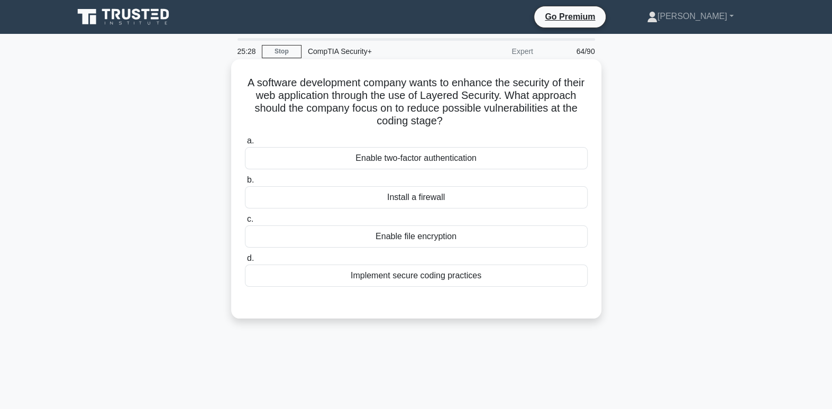
click at [445, 278] on div "Implement secure coding practices" at bounding box center [416, 276] width 343 height 22
click at [245, 262] on input "d. Implement secure coding practices" at bounding box center [245, 258] width 0 height 7
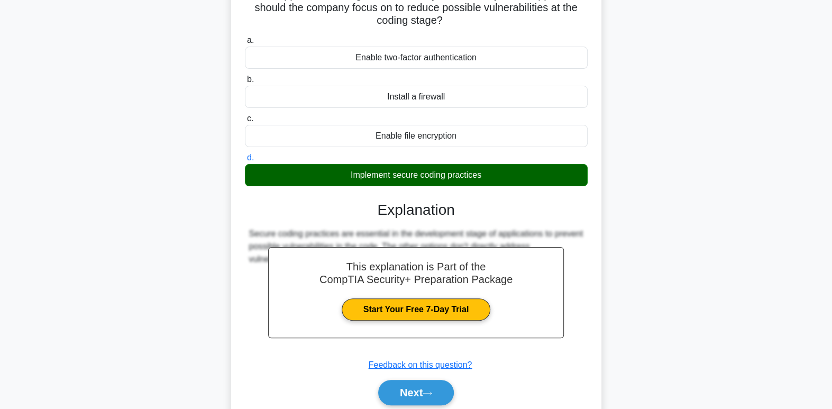
scroll to position [162, 0]
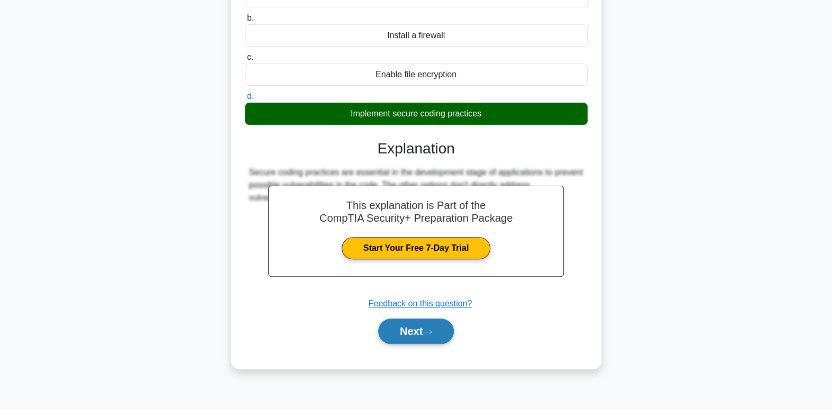
click at [438, 333] on button "Next" at bounding box center [416, 331] width 76 height 25
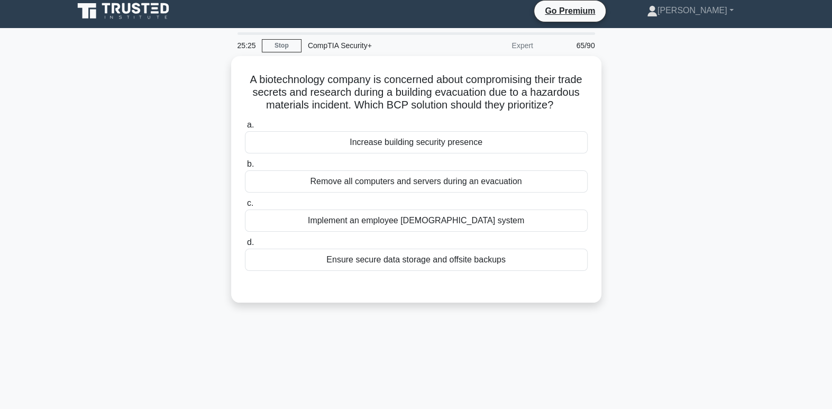
scroll to position [0, 0]
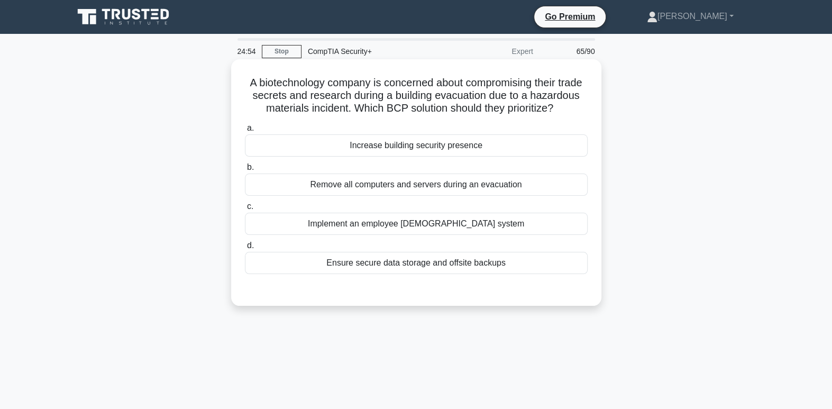
click at [460, 274] on div "Ensure secure data storage and offsite backups" at bounding box center [416, 263] width 343 height 22
click at [245, 249] on input "d. Ensure secure data storage and offsite backups" at bounding box center [245, 245] width 0 height 7
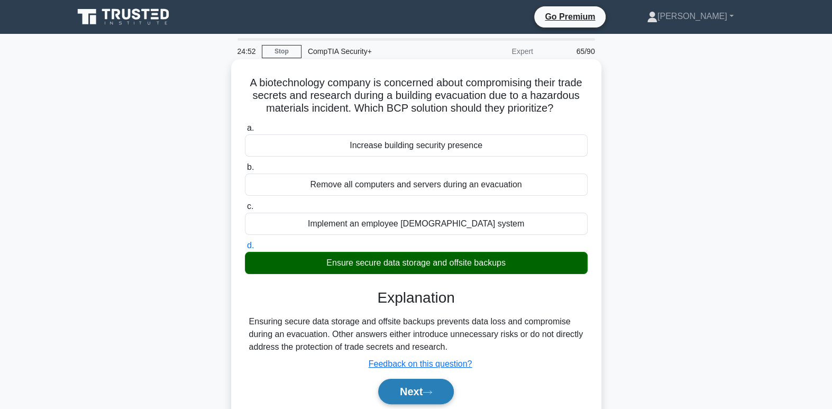
click at [427, 395] on icon at bounding box center [428, 392] width 10 height 6
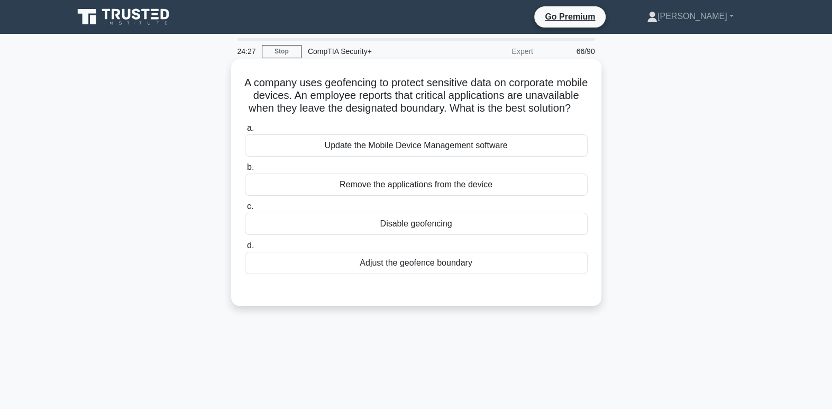
click at [472, 274] on div "Adjust the geofence boundary" at bounding box center [416, 263] width 343 height 22
click at [245, 249] on input "d. Adjust the geofence boundary" at bounding box center [245, 245] width 0 height 7
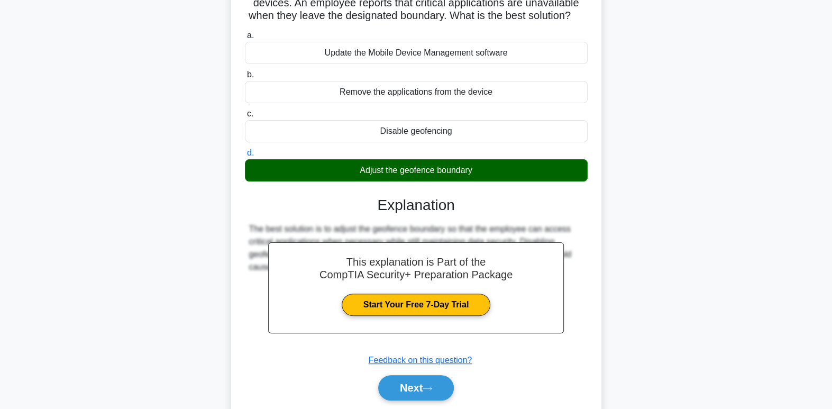
scroll to position [162, 0]
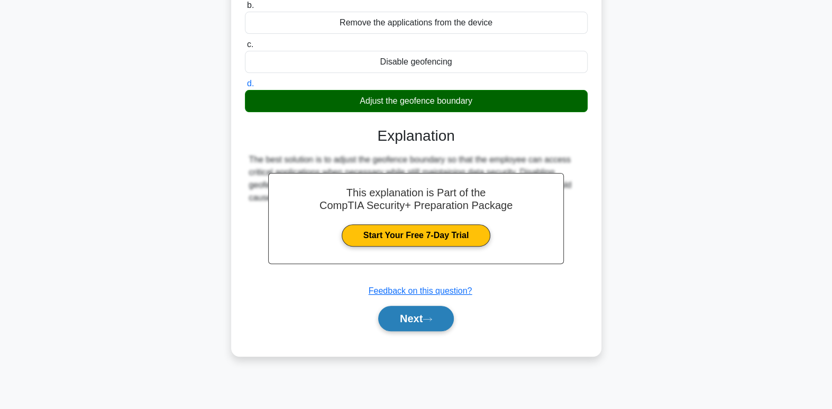
click at [438, 328] on button "Next" at bounding box center [416, 318] width 76 height 25
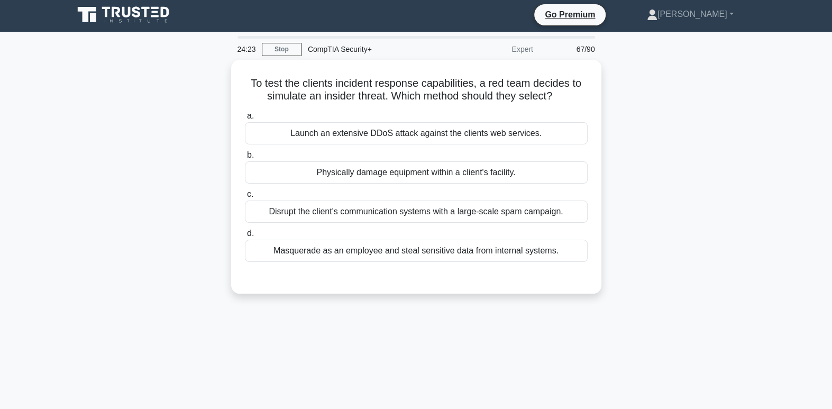
scroll to position [0, 0]
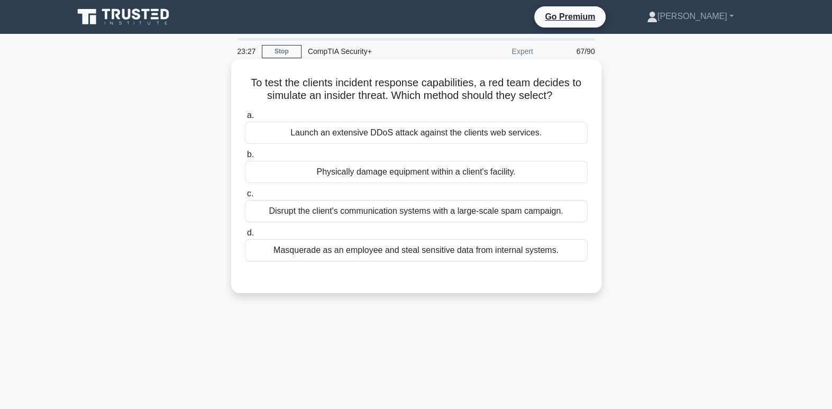
click at [501, 256] on div "Masquerade as an employee and steal sensitive data from internal systems." at bounding box center [416, 250] width 343 height 22
click at [245, 237] on input "d. Masquerade as an employee and steal sensitive data from internal systems." at bounding box center [245, 233] width 0 height 7
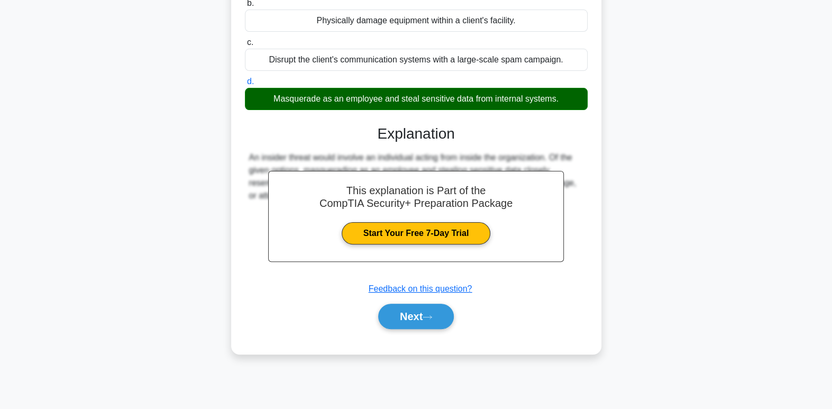
scroll to position [162, 0]
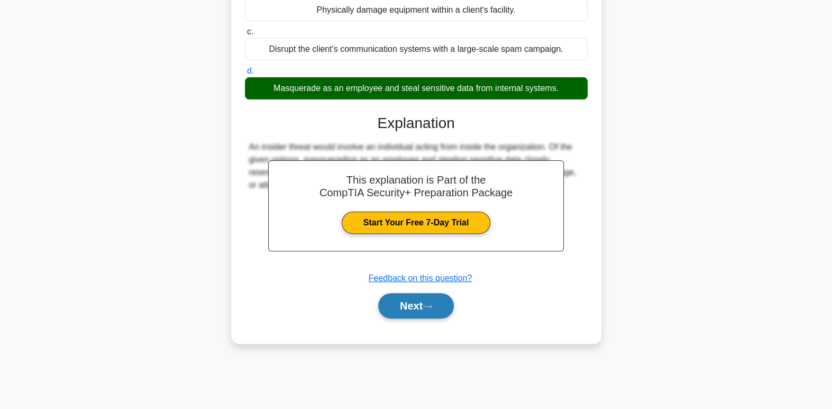
click at [425, 311] on button "Next" at bounding box center [416, 305] width 76 height 25
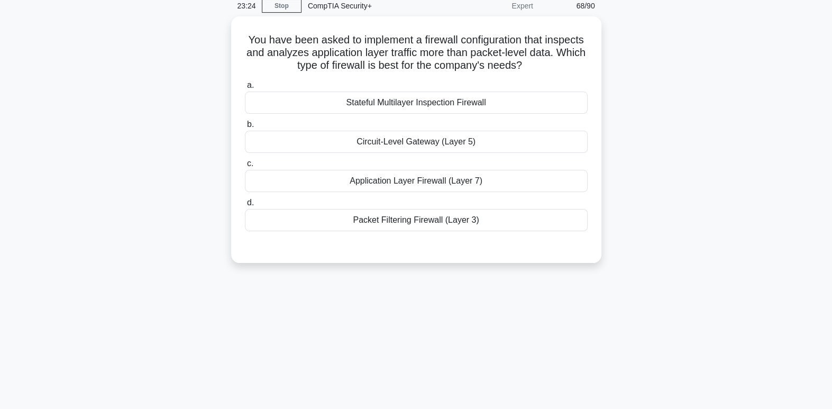
scroll to position [0, 0]
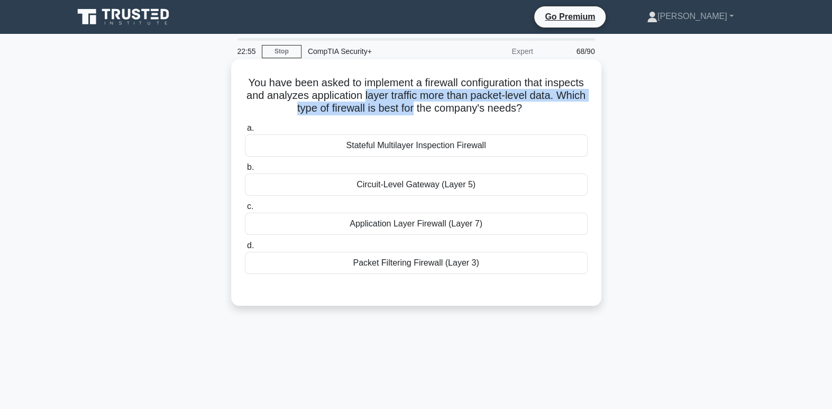
drag, startPoint x: 412, startPoint y: 98, endPoint x: 446, endPoint y: 112, distance: 35.9
click at [446, 112] on h5 "You have been asked to implement a firewall configuration that inspects and ana…" at bounding box center [416, 95] width 345 height 39
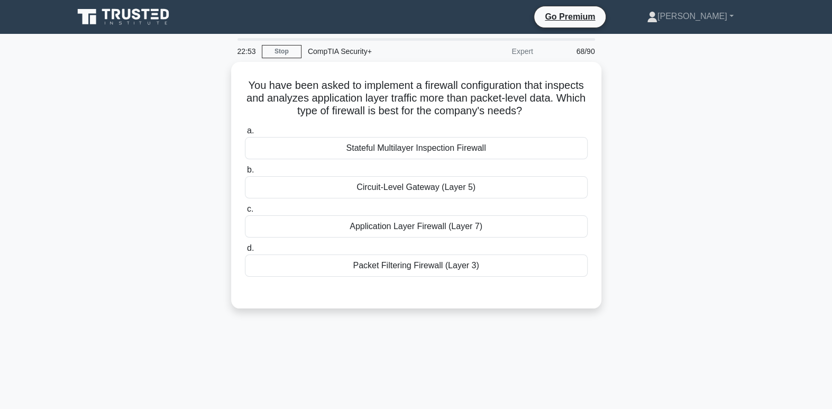
click at [634, 111] on div "You have been asked to implement a firewall configuration that inspects and ana…" at bounding box center [416, 191] width 699 height 259
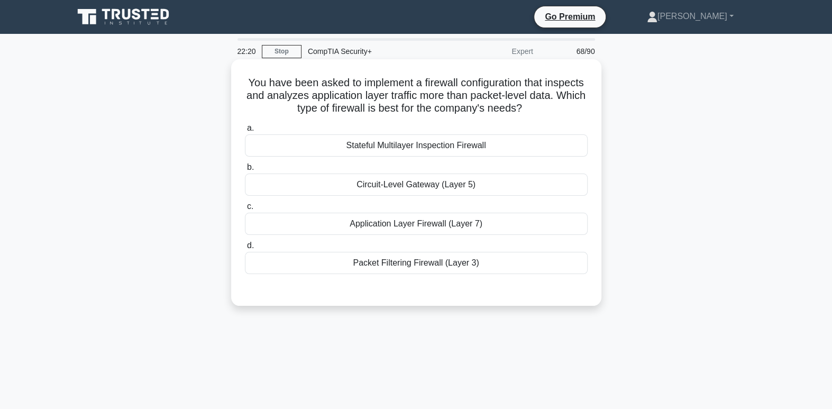
click at [498, 226] on div "Application Layer Firewall (Layer 7)" at bounding box center [416, 224] width 343 height 22
click at [245, 210] on input "c. Application Layer Firewall (Layer 7)" at bounding box center [245, 206] width 0 height 7
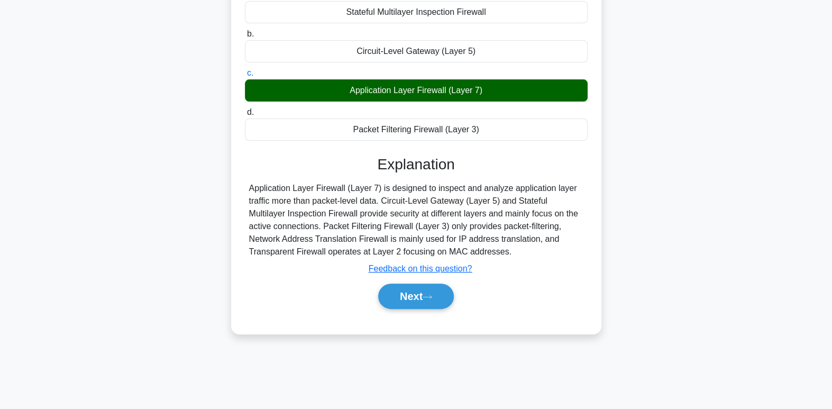
scroll to position [162, 0]
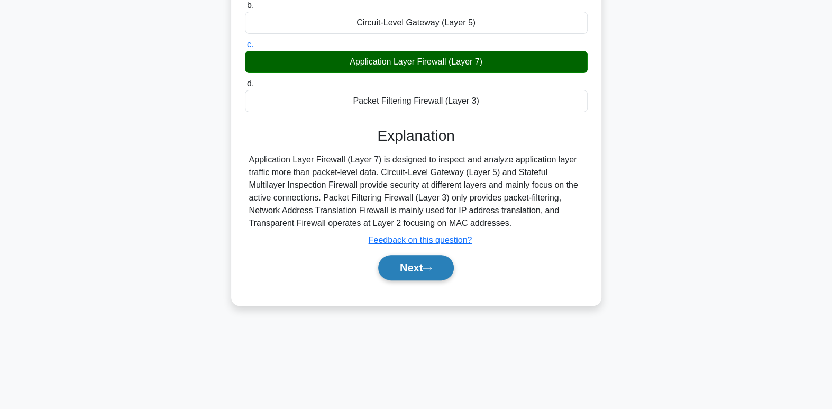
click at [403, 271] on button "Next" at bounding box center [416, 267] width 76 height 25
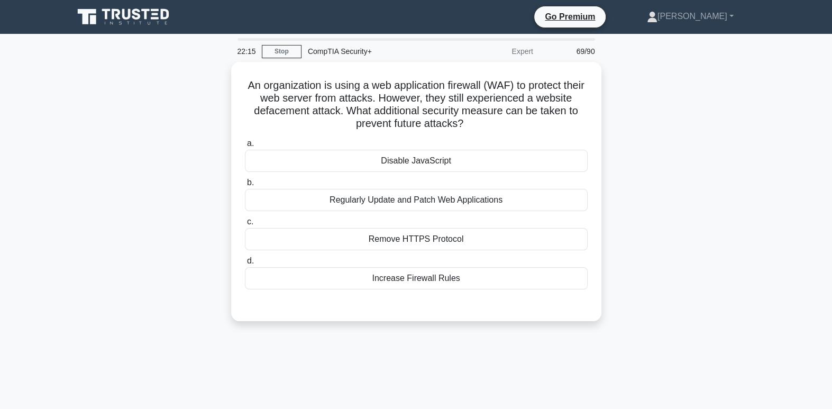
scroll to position [0, 0]
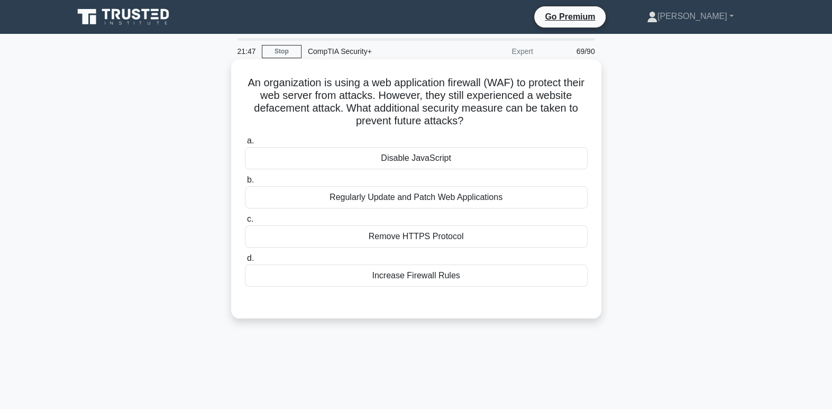
click at [539, 200] on div "Regularly Update and Patch Web Applications" at bounding box center [416, 197] width 343 height 22
click at [245, 184] on input "b. Regularly Update and Patch Web Applications" at bounding box center [245, 180] width 0 height 7
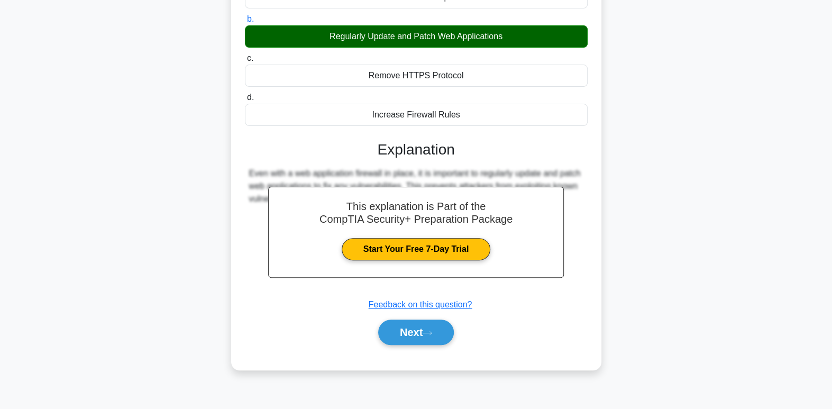
scroll to position [162, 0]
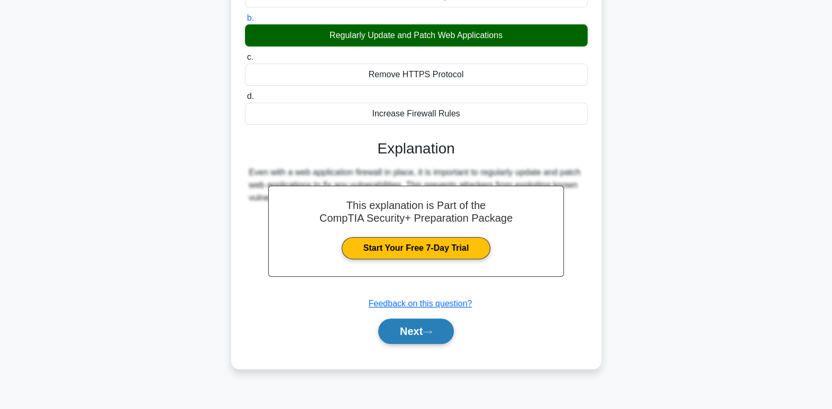
click at [396, 331] on button "Next" at bounding box center [416, 331] width 76 height 25
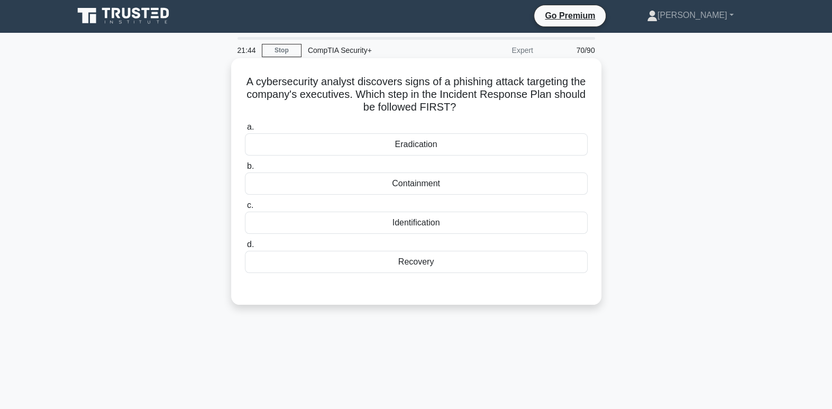
scroll to position [0, 0]
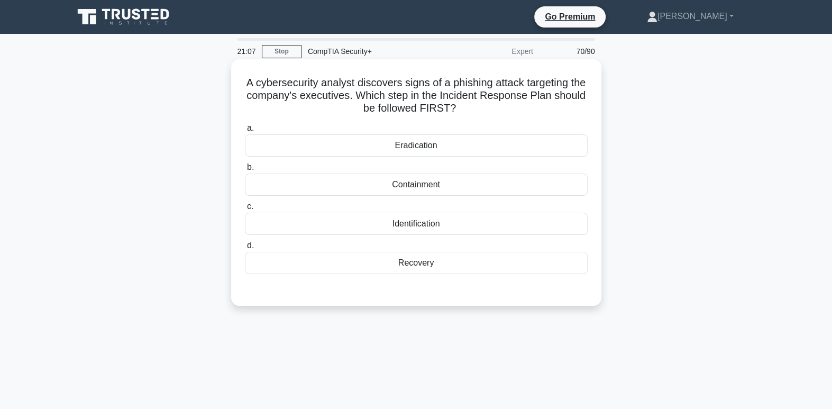
click at [461, 193] on div "Containment" at bounding box center [416, 185] width 343 height 22
click at [245, 171] on input "b. Containment" at bounding box center [245, 167] width 0 height 7
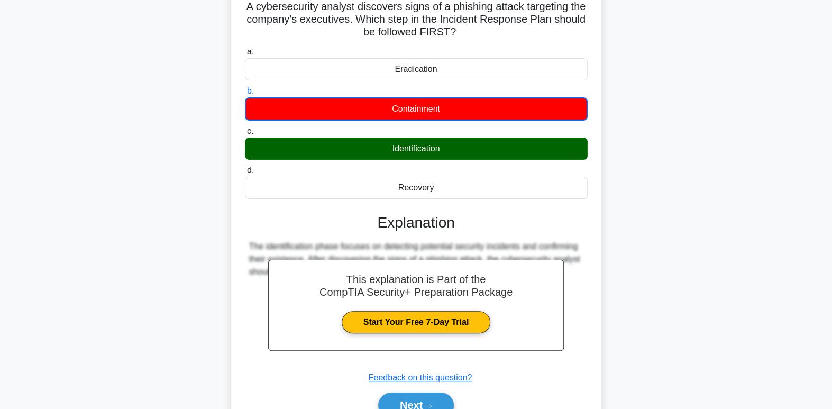
scroll to position [104, 0]
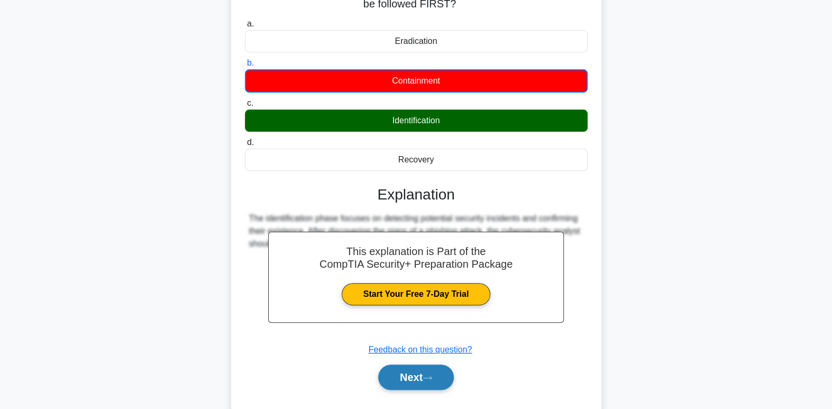
click at [417, 380] on button "Next" at bounding box center [416, 377] width 76 height 25
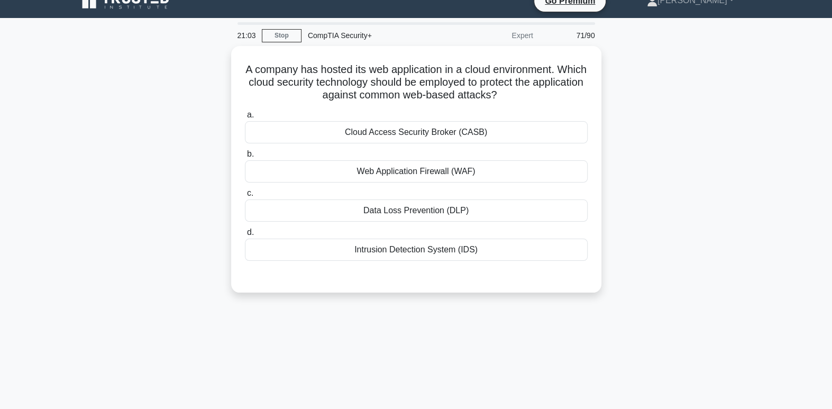
scroll to position [0, 0]
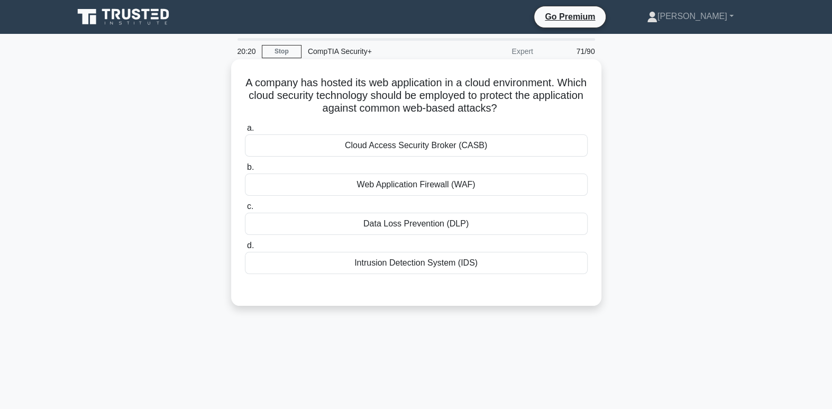
click at [476, 181] on div "Web Application Firewall (WAF)" at bounding box center [416, 185] width 343 height 22
click at [245, 171] on input "b. Web Application Firewall (WAF)" at bounding box center [245, 167] width 0 height 7
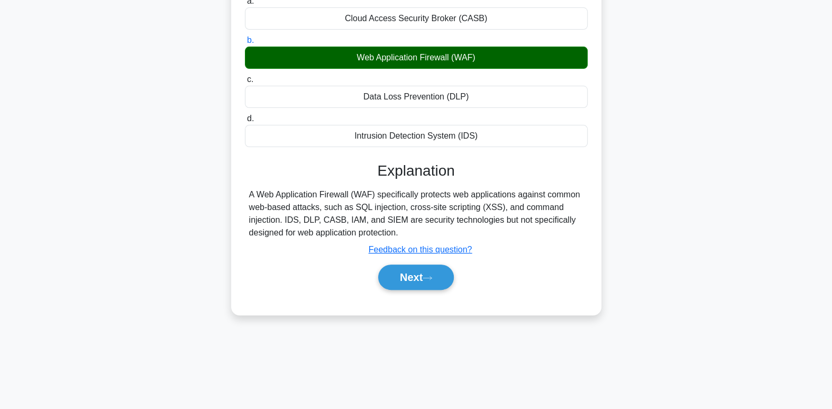
scroll to position [162, 0]
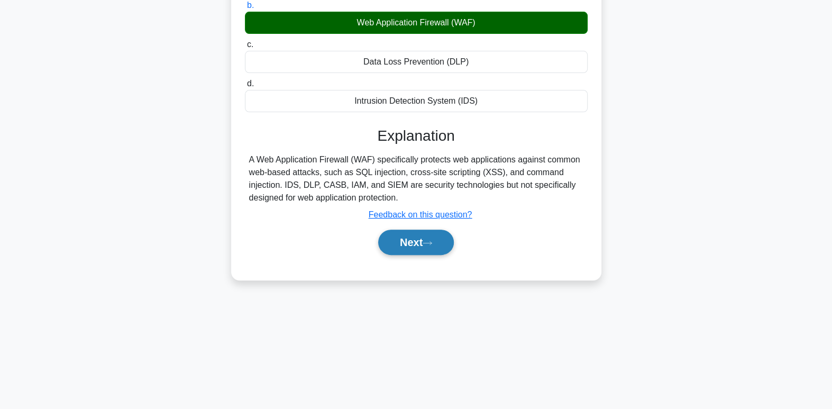
click at [432, 244] on icon at bounding box center [428, 243] width 10 height 6
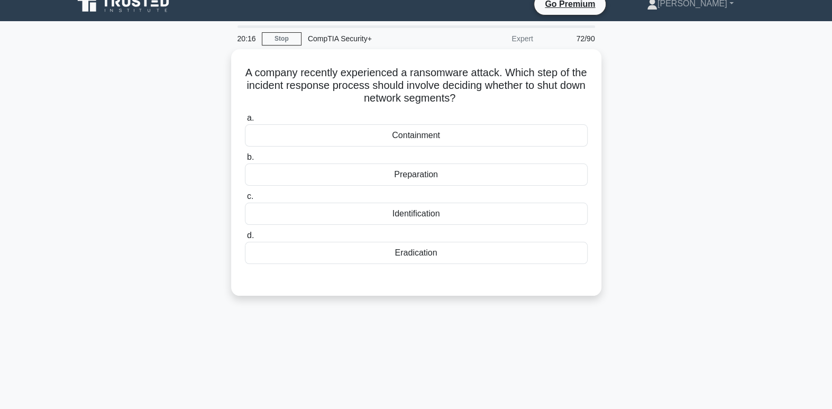
scroll to position [0, 0]
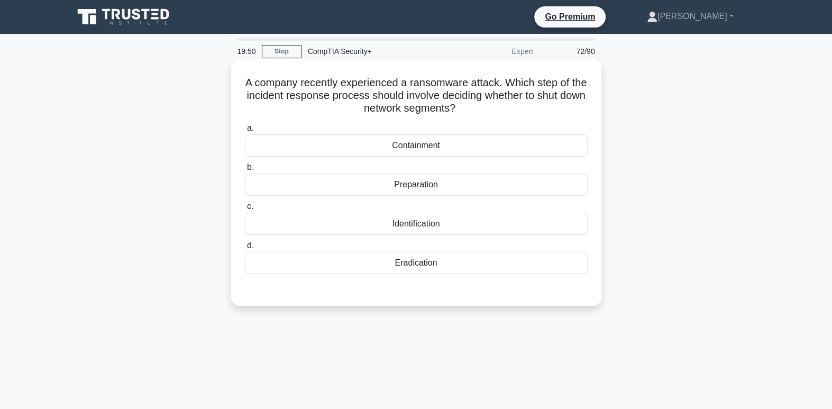
click at [467, 187] on div "Preparation" at bounding box center [416, 185] width 343 height 22
click at [245, 171] on input "b. Preparation" at bounding box center [245, 167] width 0 height 7
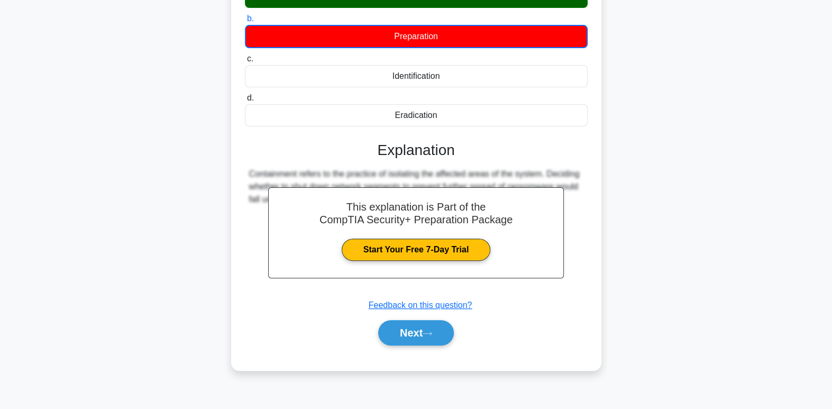
scroll to position [162, 0]
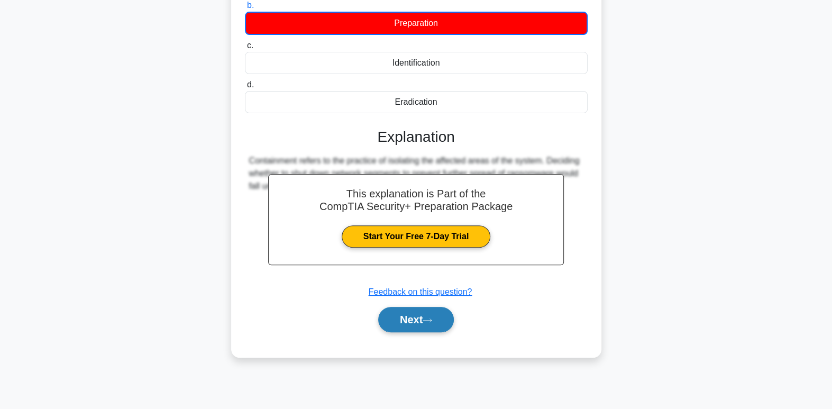
click at [405, 324] on button "Next" at bounding box center [416, 319] width 76 height 25
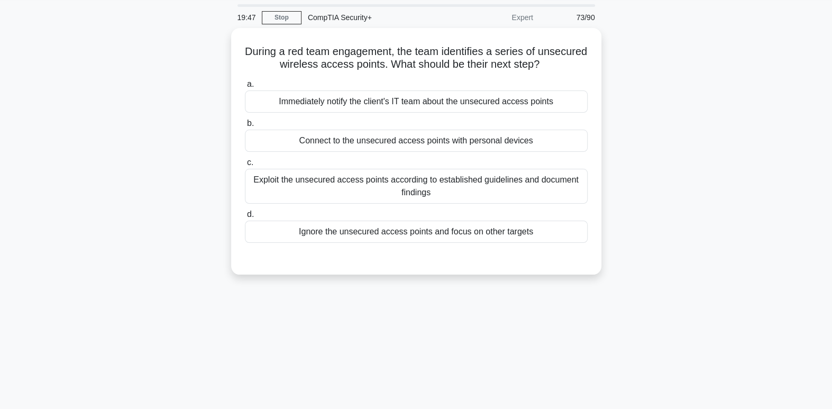
scroll to position [0, 0]
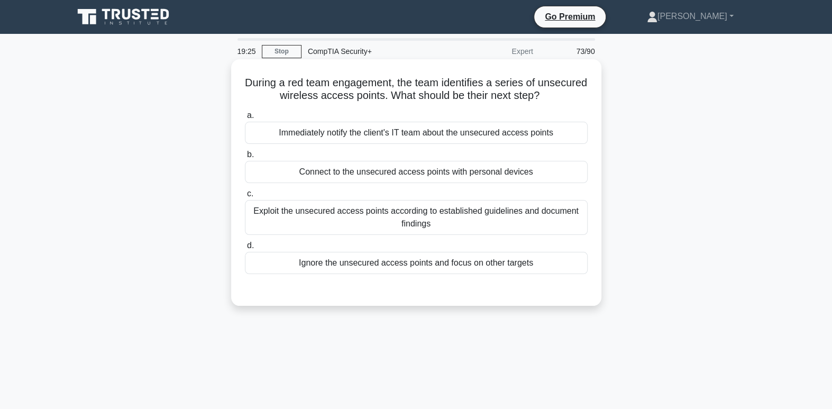
click at [471, 128] on div "Immediately notify the client's IT team about the unsecured access points" at bounding box center [416, 133] width 343 height 22
click at [245, 119] on input "a. Immediately notify the client's IT team about the unsecured access points" at bounding box center [245, 115] width 0 height 7
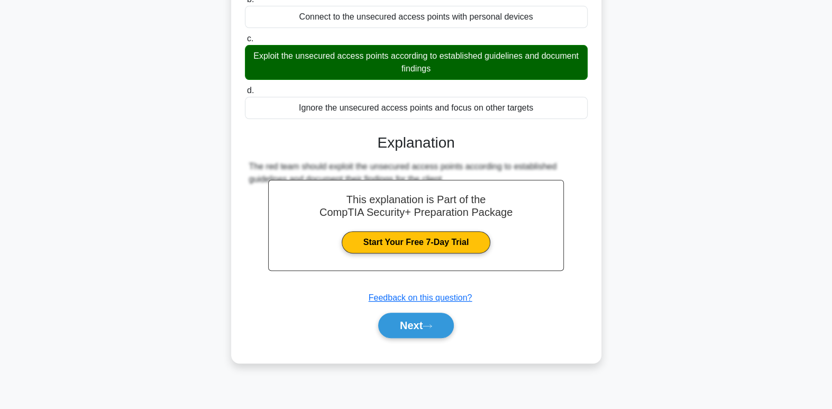
scroll to position [162, 0]
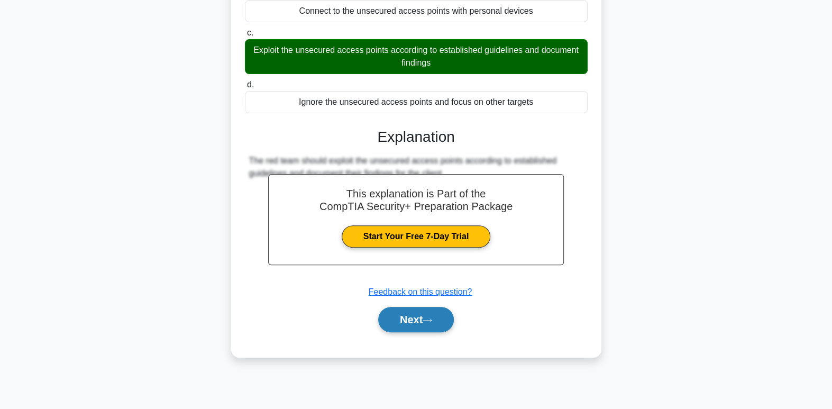
click at [413, 330] on button "Next" at bounding box center [416, 319] width 76 height 25
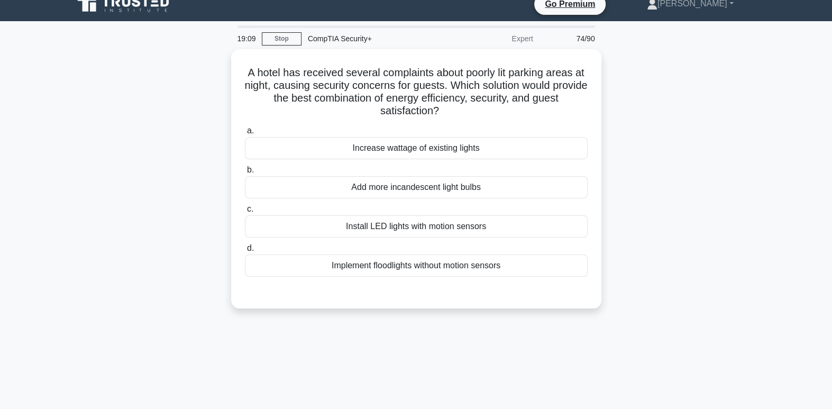
scroll to position [0, 0]
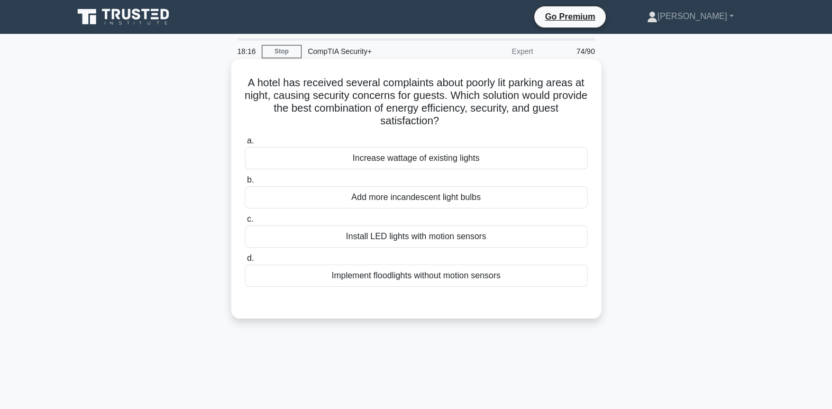
click at [451, 241] on div "Install LED lights with motion sensors" at bounding box center [416, 236] width 343 height 22
click at [245, 223] on input "c. Install LED lights with motion sensors" at bounding box center [245, 219] width 0 height 7
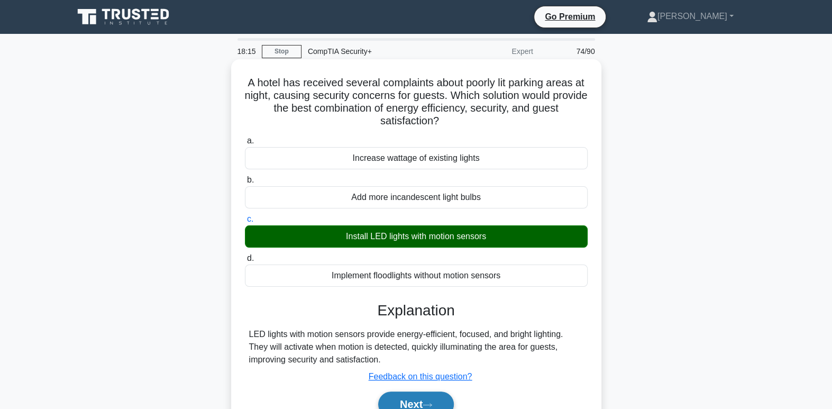
click at [441, 402] on button "Next" at bounding box center [416, 404] width 76 height 25
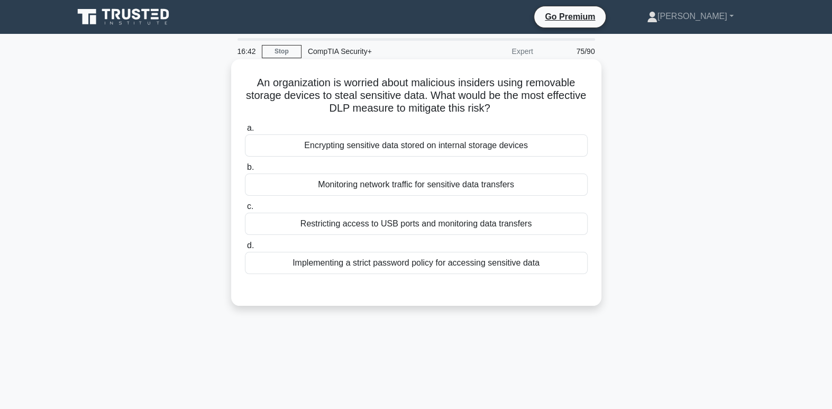
click at [511, 150] on div "Encrypting sensitive data stored on internal storage devices" at bounding box center [416, 145] width 343 height 22
click at [245, 132] on input "a. Encrypting sensitive data stored on internal storage devices" at bounding box center [245, 128] width 0 height 7
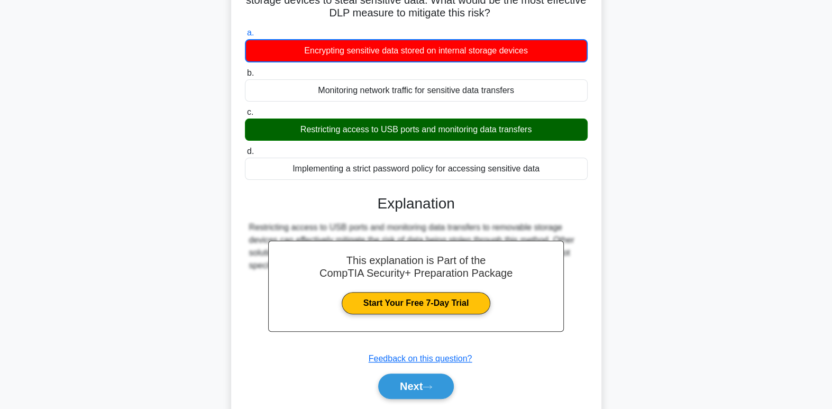
scroll to position [116, 0]
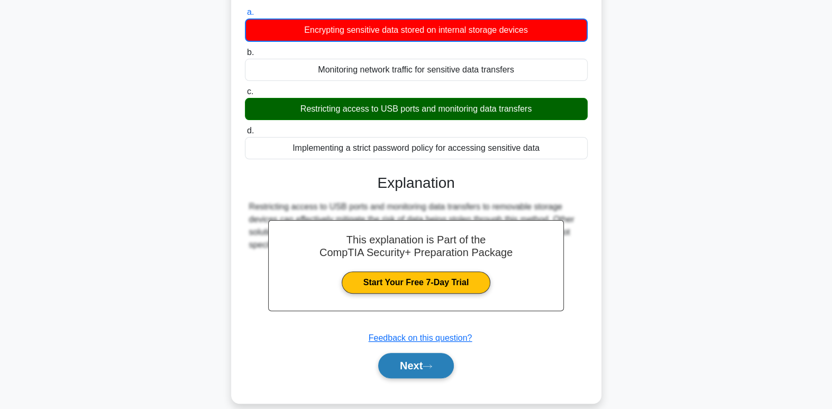
click at [446, 363] on button "Next" at bounding box center [416, 365] width 76 height 25
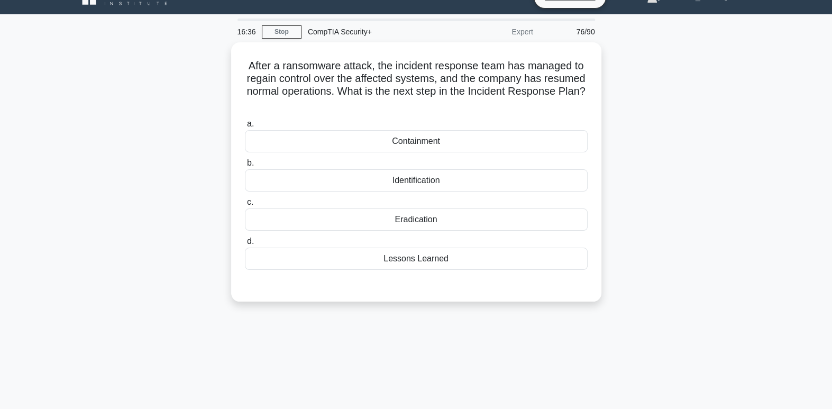
scroll to position [0, 0]
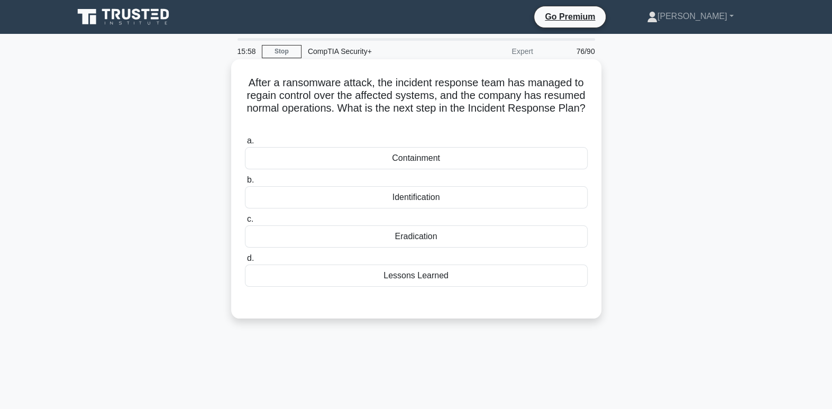
click at [450, 283] on div "Lessons Learned" at bounding box center [416, 276] width 343 height 22
click at [245, 262] on input "d. Lessons Learned" at bounding box center [245, 258] width 0 height 7
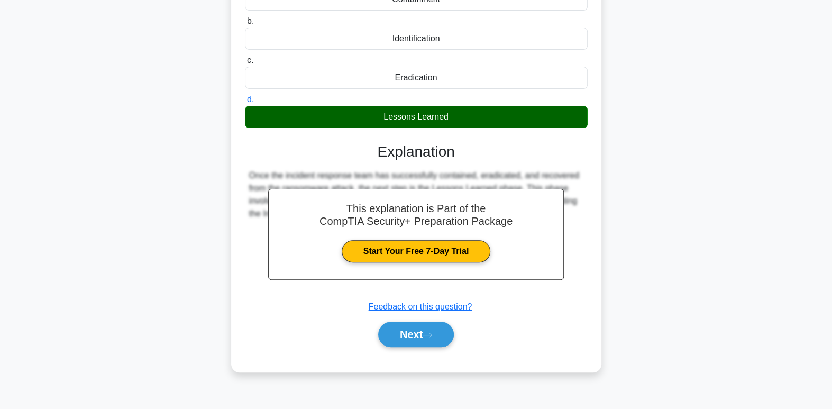
scroll to position [162, 0]
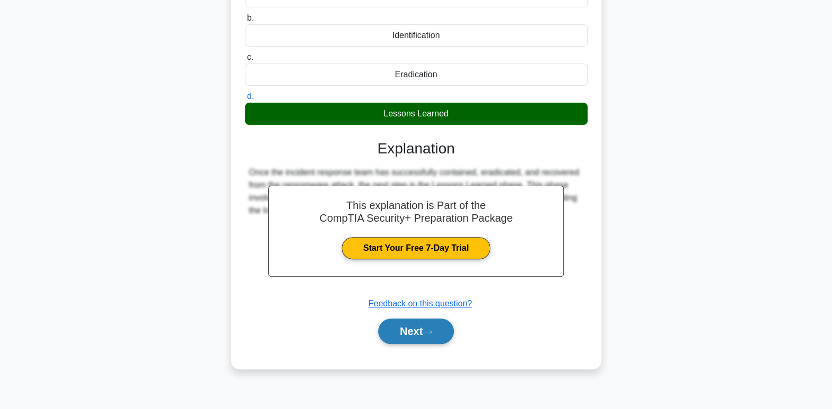
click at [415, 339] on button "Next" at bounding box center [416, 331] width 76 height 25
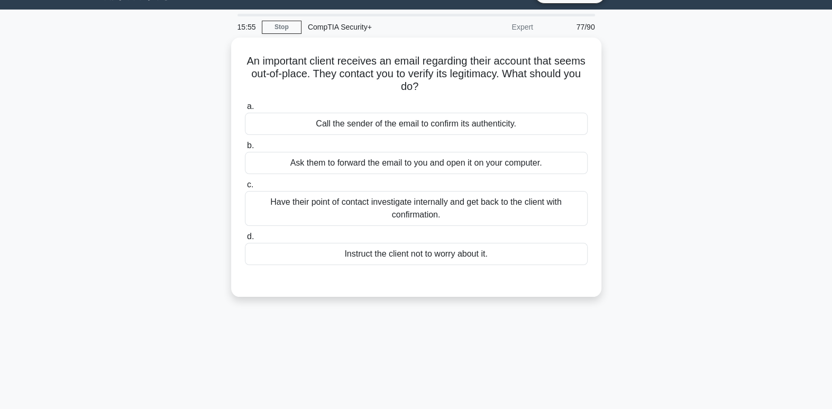
scroll to position [0, 0]
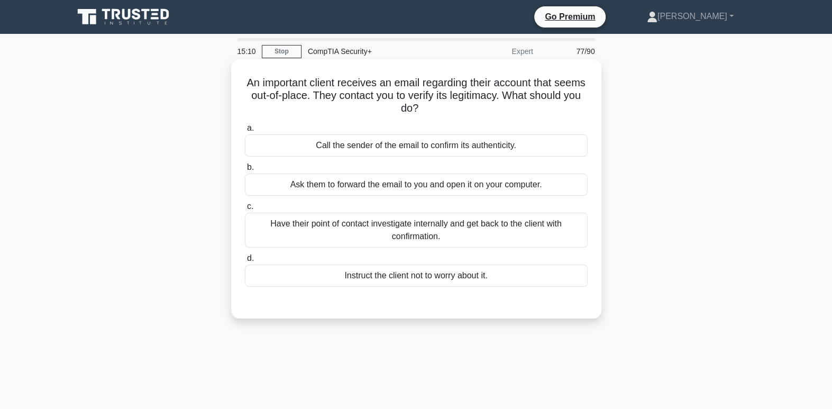
click at [416, 235] on div "Have their point of contact investigate internally and get back to the client w…" at bounding box center [416, 230] width 343 height 35
click at [245, 210] on input "c. Have their point of contact investigate internally and get back to the clien…" at bounding box center [245, 206] width 0 height 7
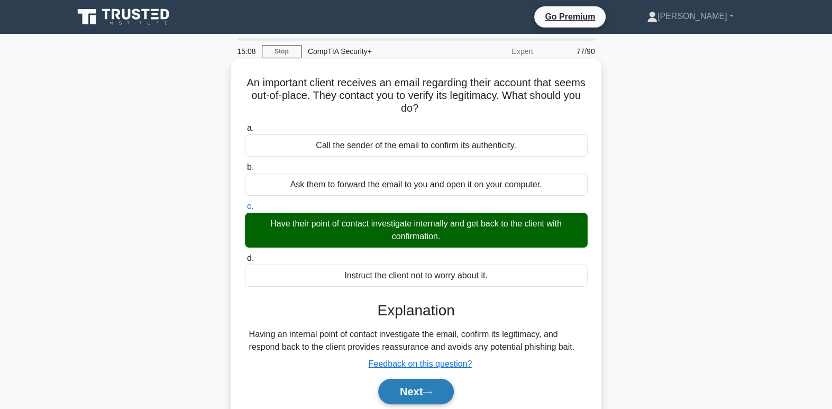
click at [443, 395] on button "Next" at bounding box center [416, 391] width 76 height 25
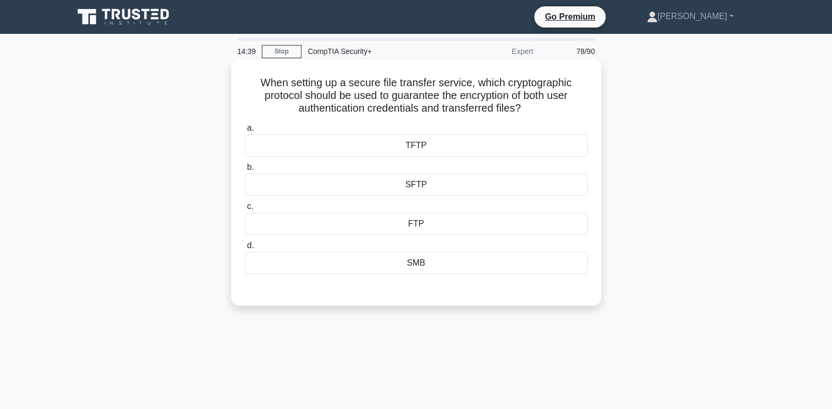
click at [487, 142] on div "TFTP" at bounding box center [416, 145] width 343 height 22
click at [245, 132] on input "a. TFTP" at bounding box center [245, 128] width 0 height 7
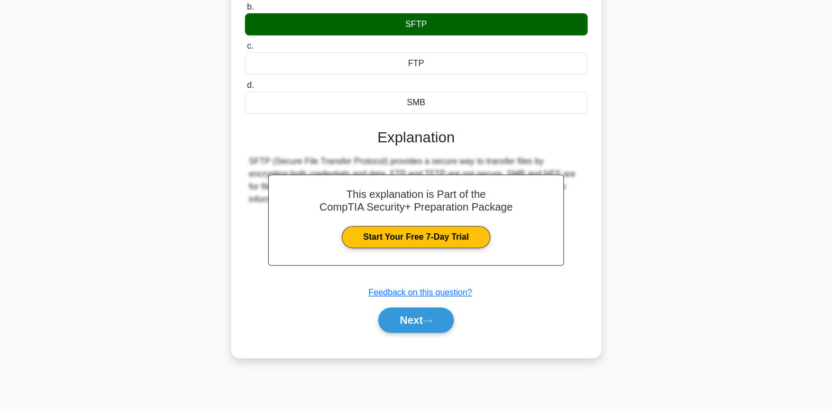
scroll to position [162, 0]
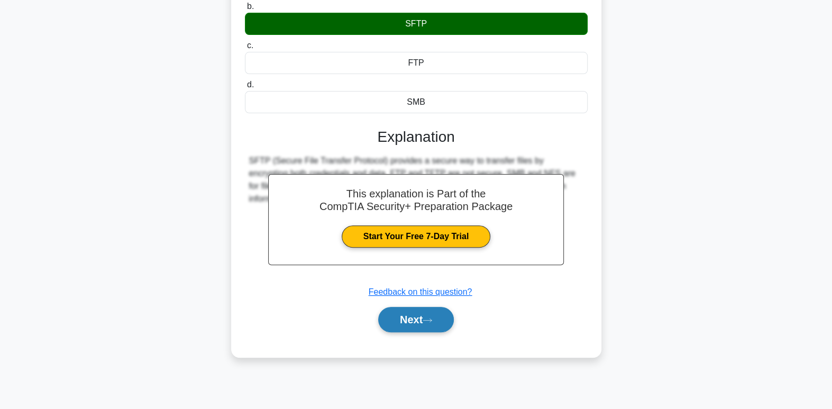
click at [447, 317] on button "Next" at bounding box center [416, 319] width 76 height 25
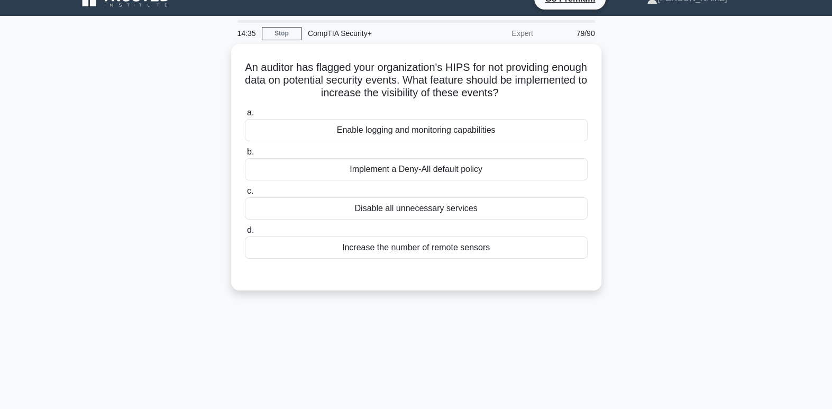
scroll to position [0, 0]
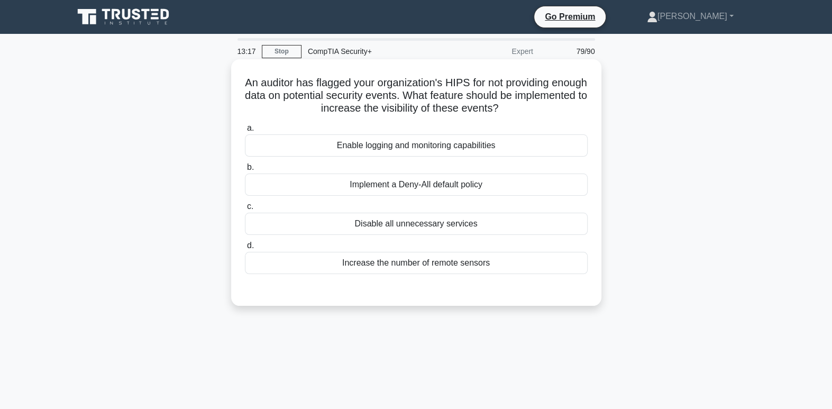
click at [521, 146] on div "Enable logging and monitoring capabilities" at bounding box center [416, 145] width 343 height 22
click at [245, 132] on input "a. Enable logging and monitoring capabilities" at bounding box center [245, 128] width 0 height 7
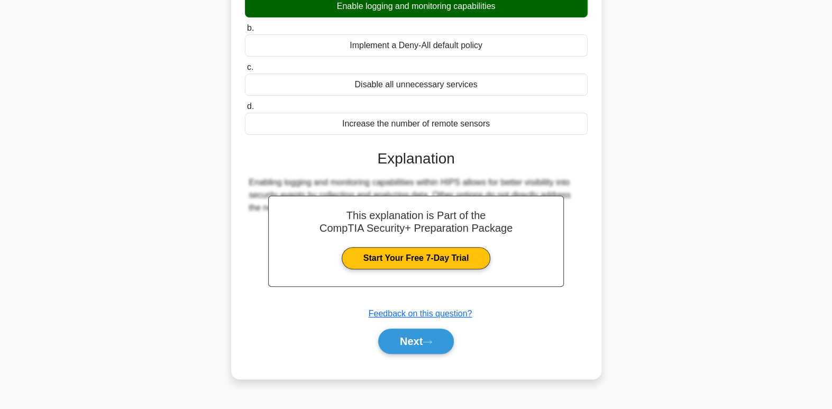
scroll to position [162, 0]
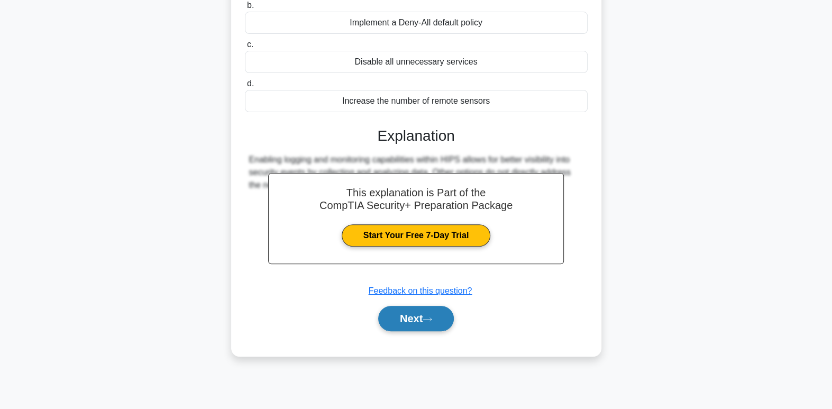
click at [448, 316] on button "Next" at bounding box center [416, 318] width 76 height 25
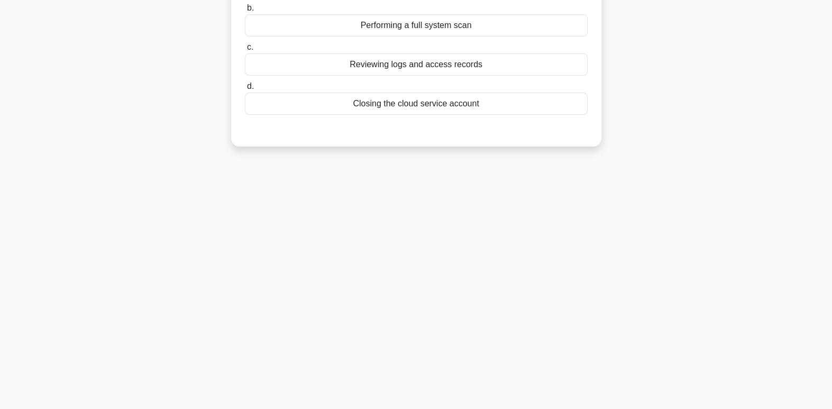
scroll to position [0, 0]
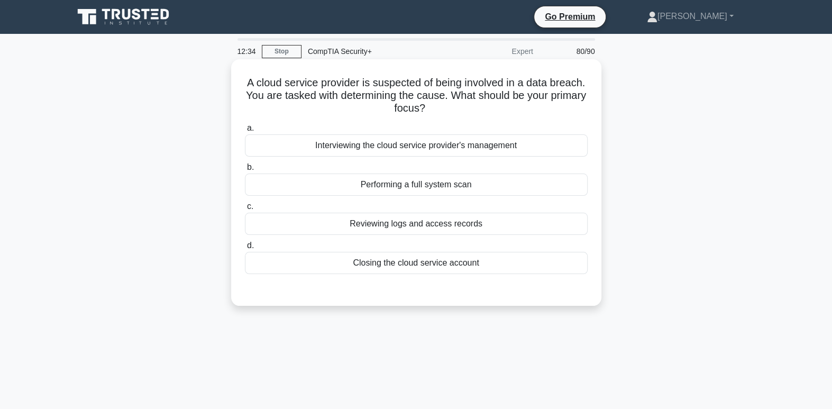
click at [510, 224] on div "Reviewing logs and access records" at bounding box center [416, 224] width 343 height 22
click at [245, 210] on input "c. Reviewing logs and access records" at bounding box center [245, 206] width 0 height 7
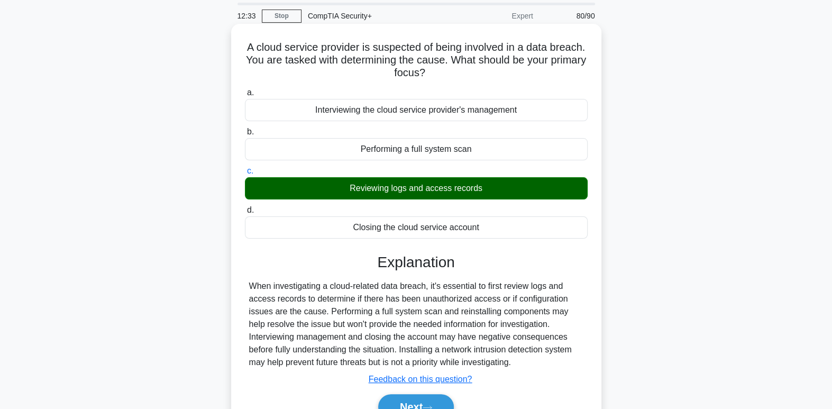
scroll to position [162, 0]
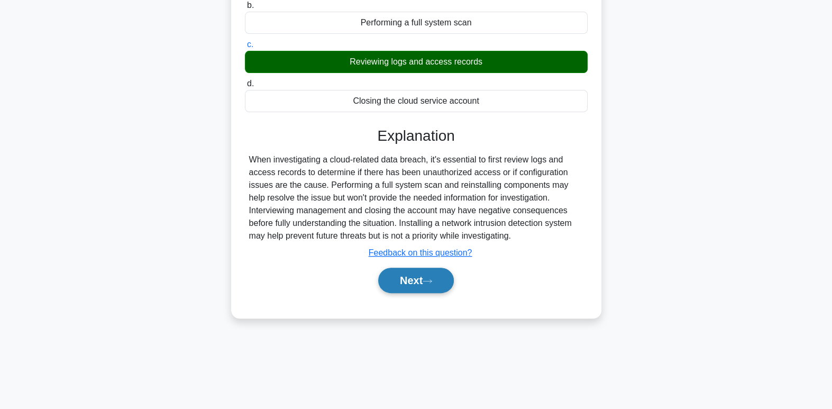
click at [409, 291] on button "Next" at bounding box center [416, 280] width 76 height 25
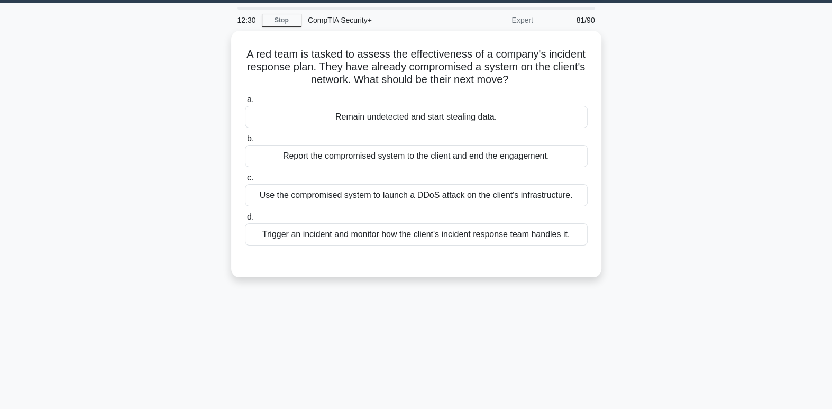
scroll to position [0, 0]
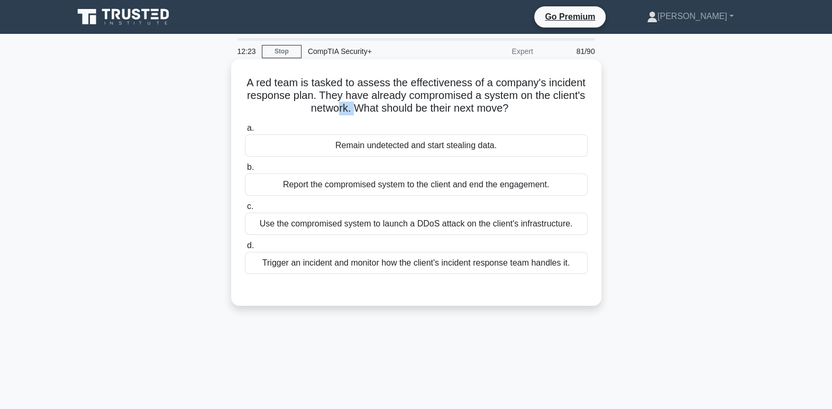
drag, startPoint x: 333, startPoint y: 114, endPoint x: 355, endPoint y: 114, distance: 21.7
click at [355, 114] on h5 "A red team is tasked to assess the effectiveness of a company's incident respon…" at bounding box center [416, 95] width 345 height 39
click at [557, 269] on div "Trigger an incident and monitor how the client's incident response team handles…" at bounding box center [416, 263] width 343 height 22
click at [245, 249] on input "d. Trigger an incident and monitor how the client's incident response team hand…" at bounding box center [245, 245] width 0 height 7
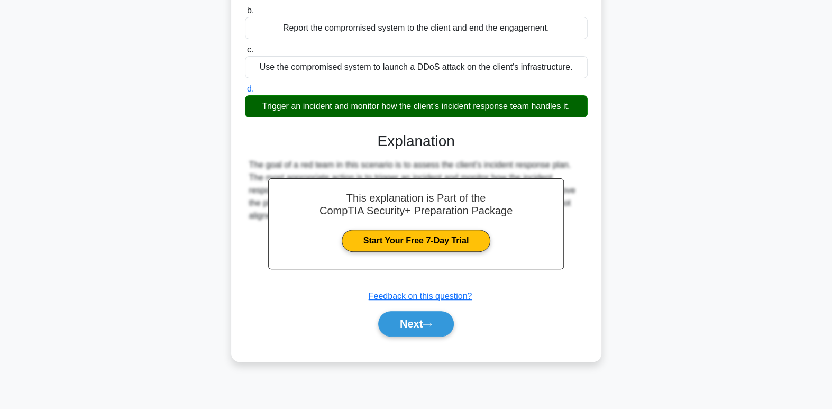
scroll to position [162, 0]
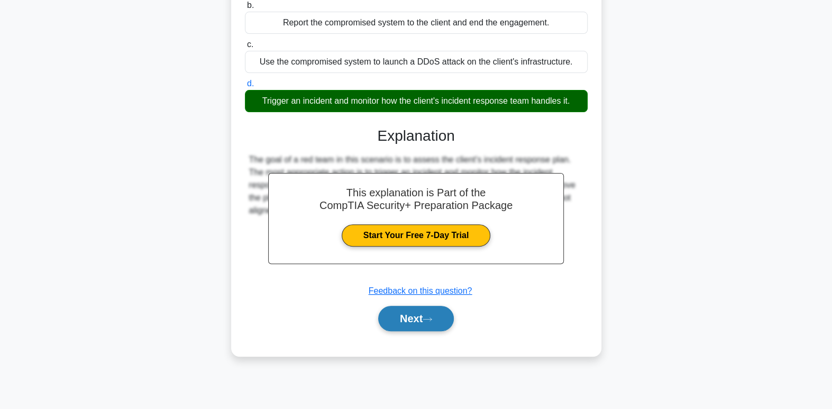
click at [431, 314] on button "Next" at bounding box center [416, 318] width 76 height 25
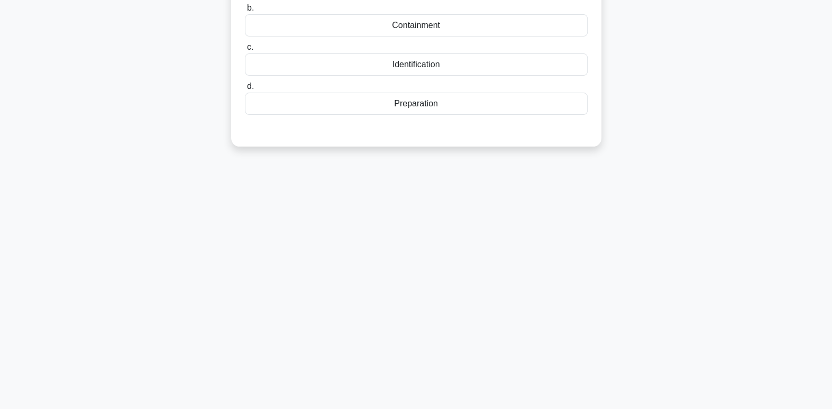
scroll to position [0, 0]
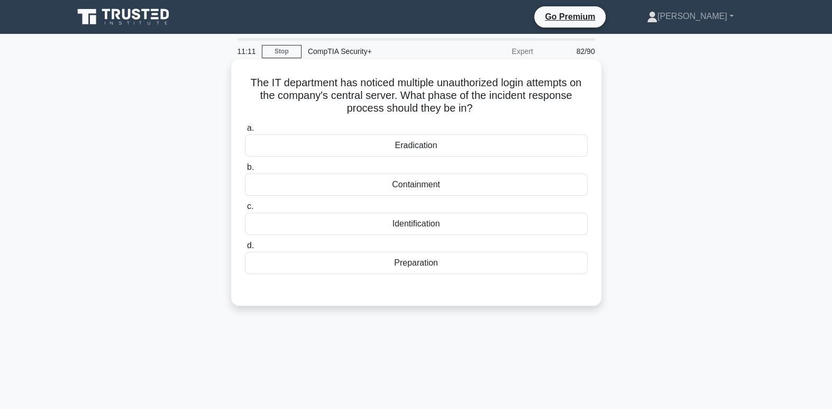
click at [481, 229] on div "Identification" at bounding box center [416, 224] width 343 height 22
click at [245, 210] on input "c. Identification" at bounding box center [245, 206] width 0 height 7
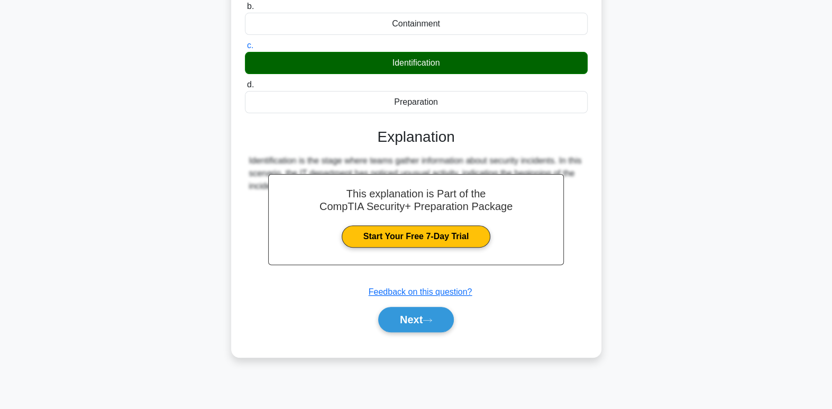
scroll to position [162, 0]
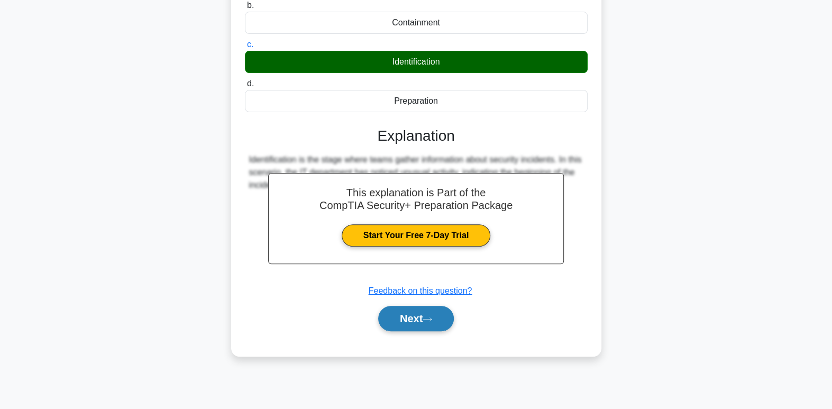
click at [443, 311] on button "Next" at bounding box center [416, 318] width 76 height 25
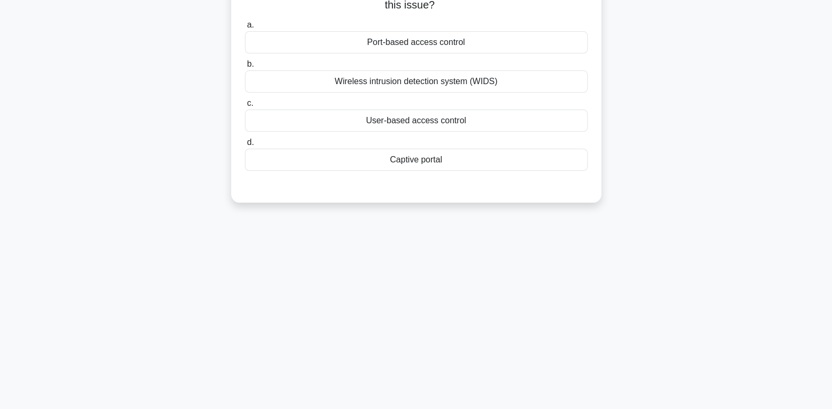
scroll to position [0, 0]
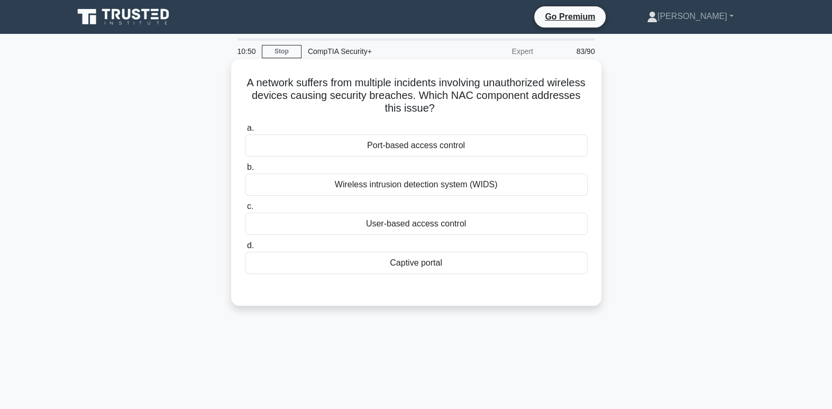
click at [464, 189] on div "Wireless intrusion detection system (WIDS)" at bounding box center [416, 185] width 343 height 22
click at [245, 171] on input "b. Wireless intrusion detection system (WIDS)" at bounding box center [245, 167] width 0 height 7
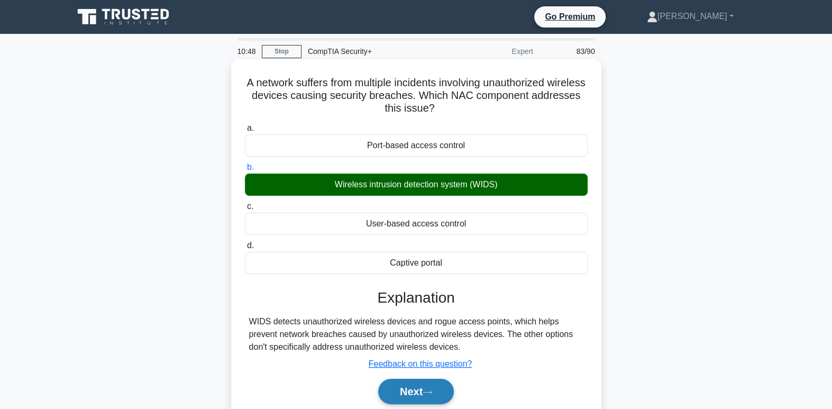
click at [418, 397] on button "Next" at bounding box center [416, 391] width 76 height 25
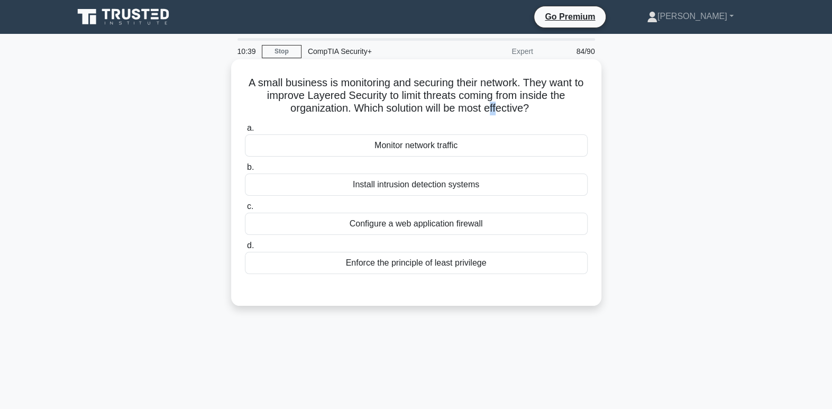
drag, startPoint x: 492, startPoint y: 116, endPoint x: 514, endPoint y: 111, distance: 22.8
click at [514, 111] on div "A small business is monitoring and securing their network. They want to improve…" at bounding box center [416, 183] width 362 height 238
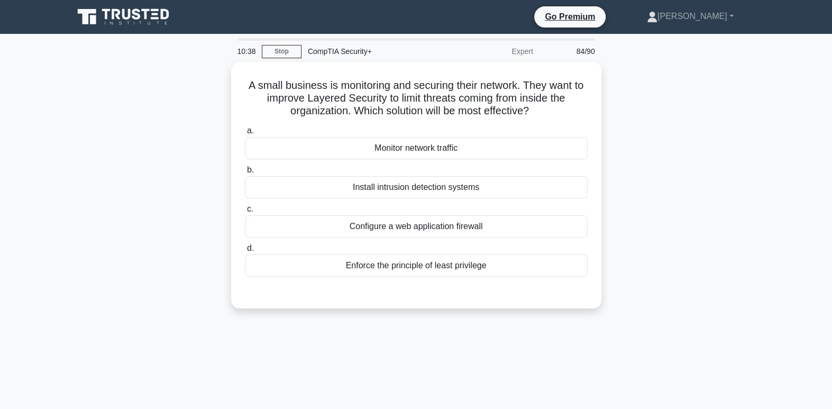
click at [611, 114] on div "A small business is monitoring and securing their network. They want to improve…" at bounding box center [416, 191] width 699 height 259
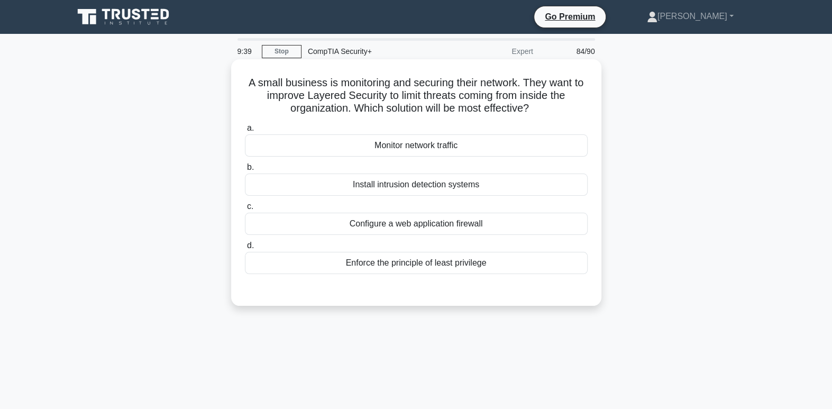
click at [484, 189] on div "Install intrusion detection systems" at bounding box center [416, 185] width 343 height 22
click at [245, 171] on input "b. Install intrusion detection systems" at bounding box center [245, 167] width 0 height 7
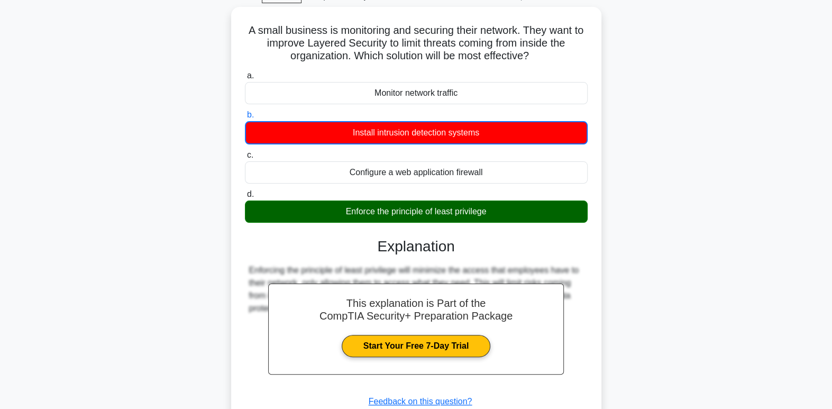
scroll to position [162, 0]
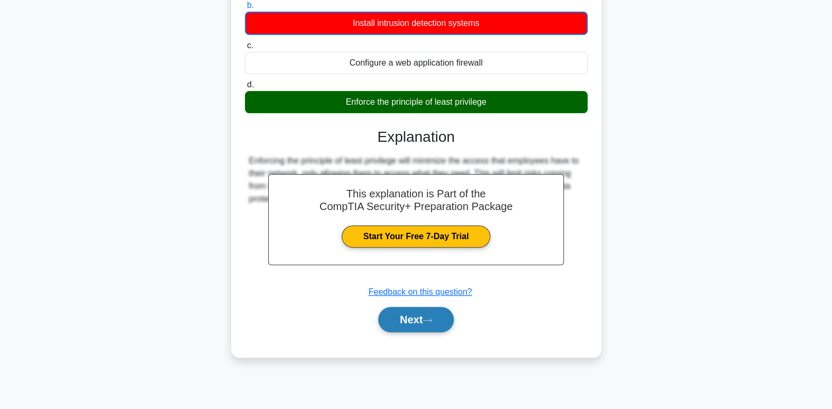
click at [425, 322] on button "Next" at bounding box center [416, 319] width 76 height 25
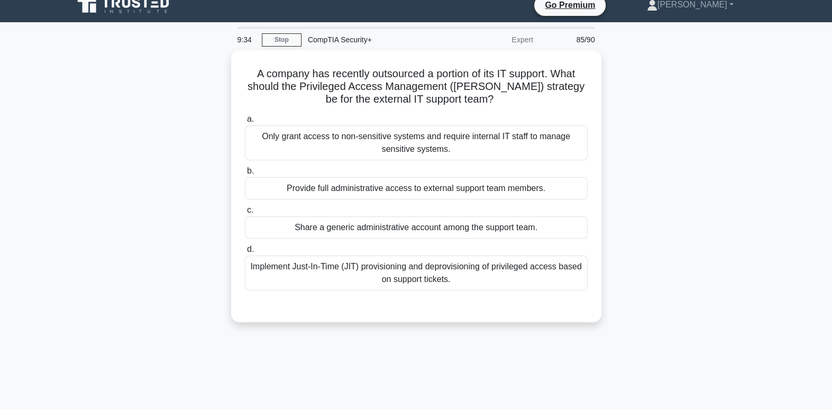
scroll to position [0, 0]
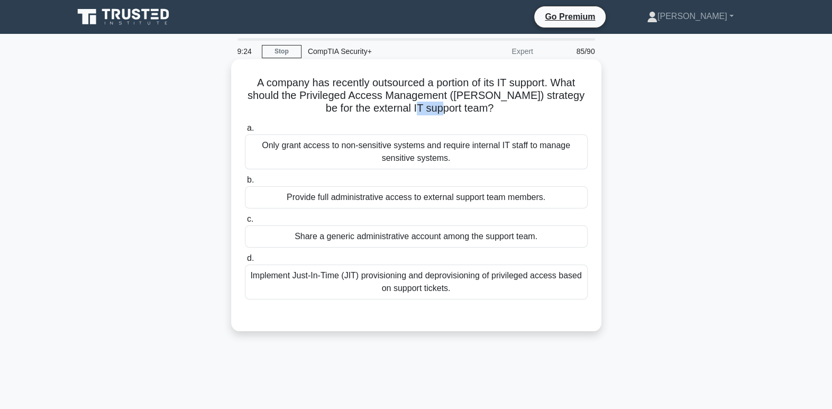
drag, startPoint x: 442, startPoint y: 112, endPoint x: 478, endPoint y: 107, distance: 36.3
click at [478, 107] on h5 "A company has recently outsourced a portion of its IT support. What should the …" at bounding box center [416, 95] width 345 height 39
click at [531, 293] on div "Implement Just-In-Time (JIT) provisioning and deprovisioning of privileged acce…" at bounding box center [416, 282] width 343 height 35
click at [245, 262] on input "d. Implement Just-In-Time (JIT) provisioning and deprovisioning of privileged a…" at bounding box center [245, 258] width 0 height 7
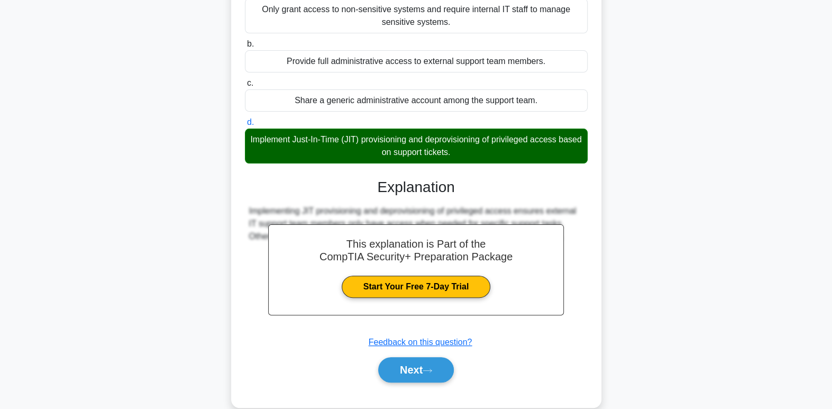
scroll to position [162, 0]
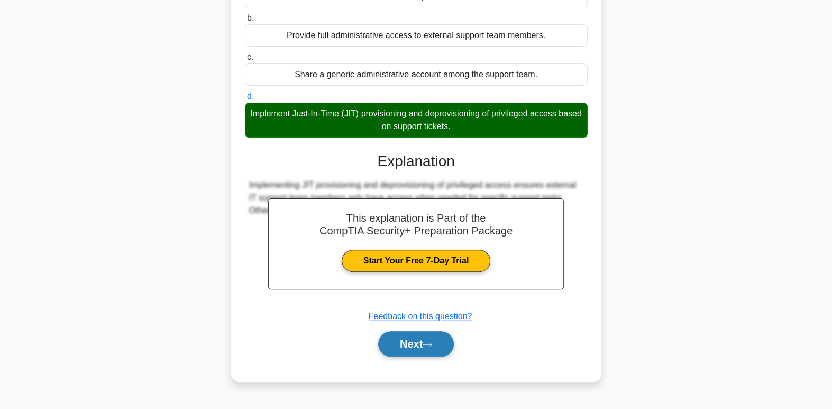
click at [427, 349] on button "Next" at bounding box center [416, 343] width 76 height 25
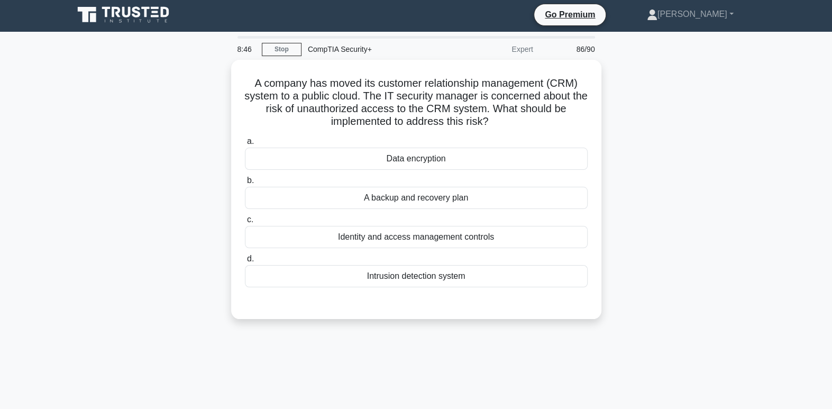
scroll to position [0, 0]
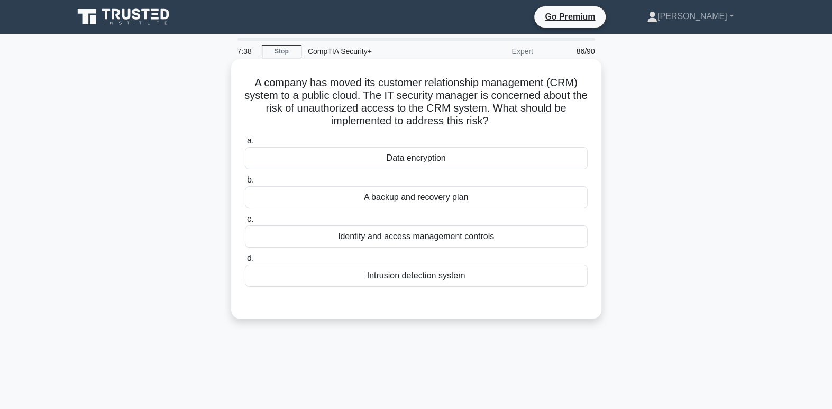
click at [533, 237] on div "Identity and access management controls" at bounding box center [416, 236] width 343 height 22
click at [245, 223] on input "c. Identity and access management controls" at bounding box center [245, 219] width 0 height 7
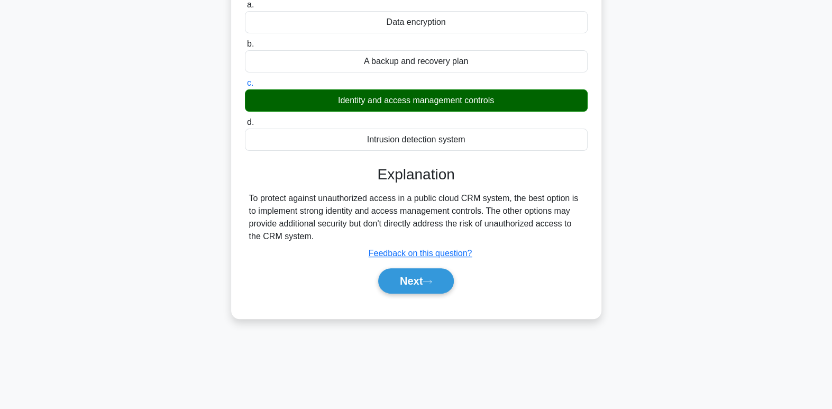
scroll to position [162, 0]
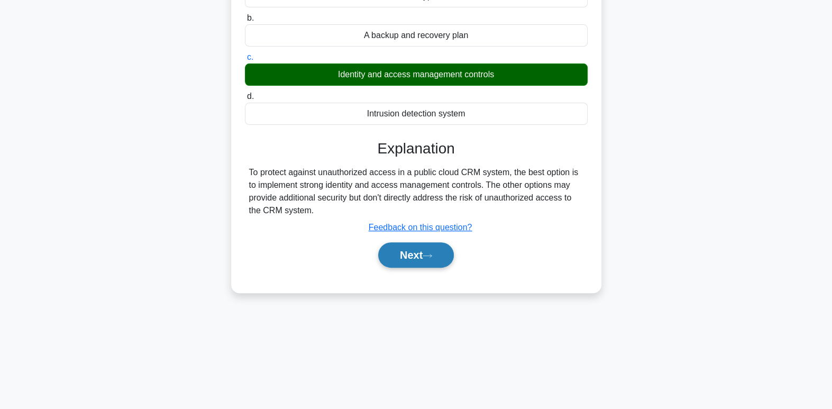
click at [411, 250] on button "Next" at bounding box center [416, 254] width 76 height 25
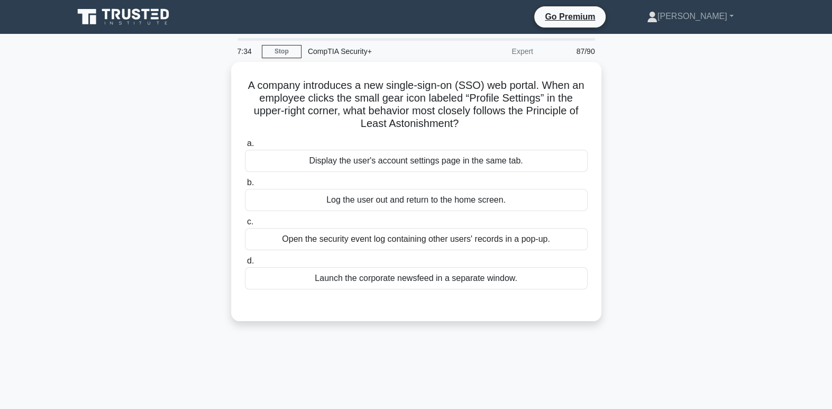
scroll to position [0, 0]
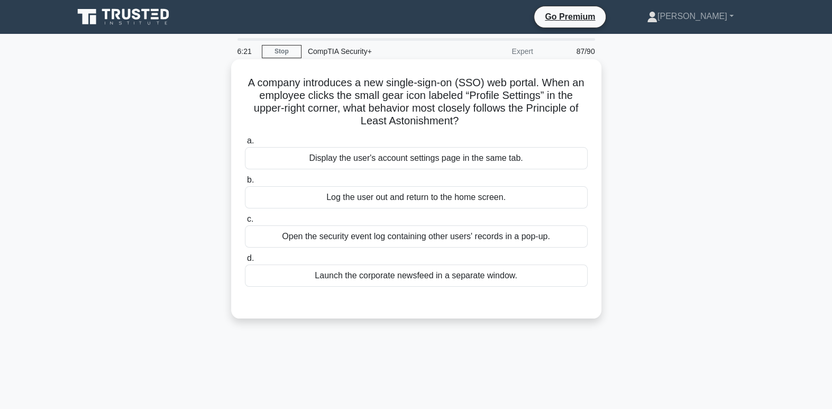
click at [455, 164] on div "Display the user's account settings page in the same tab." at bounding box center [416, 158] width 343 height 22
click at [245, 144] on input "a. Display the user's account settings page in the same tab." at bounding box center [245, 141] width 0 height 7
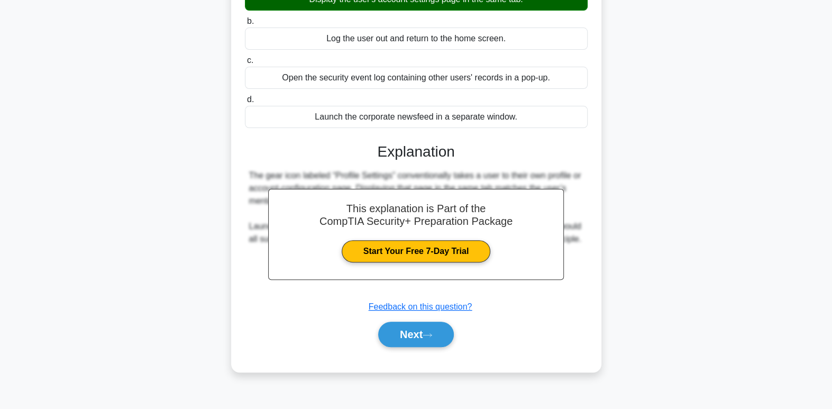
scroll to position [162, 0]
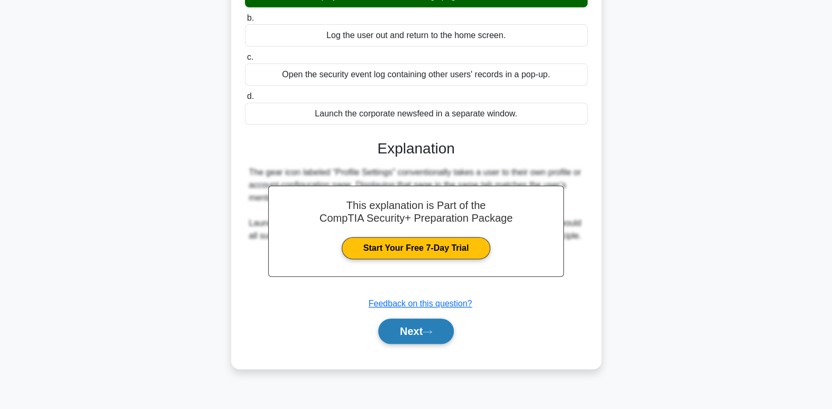
click at [430, 332] on icon at bounding box center [428, 332] width 10 height 6
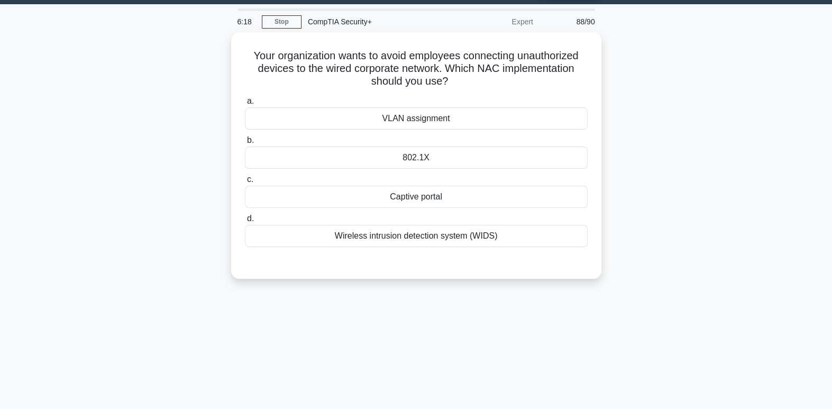
scroll to position [0, 0]
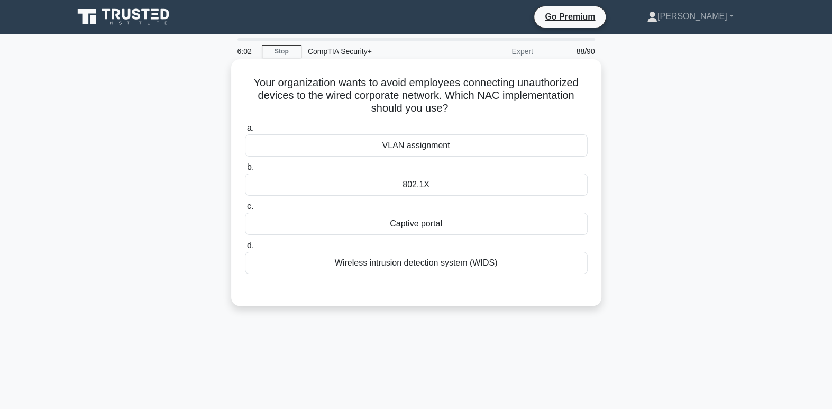
click at [446, 188] on div "802.1X" at bounding box center [416, 185] width 343 height 22
click at [245, 171] on input "b. 802.1X" at bounding box center [245, 167] width 0 height 7
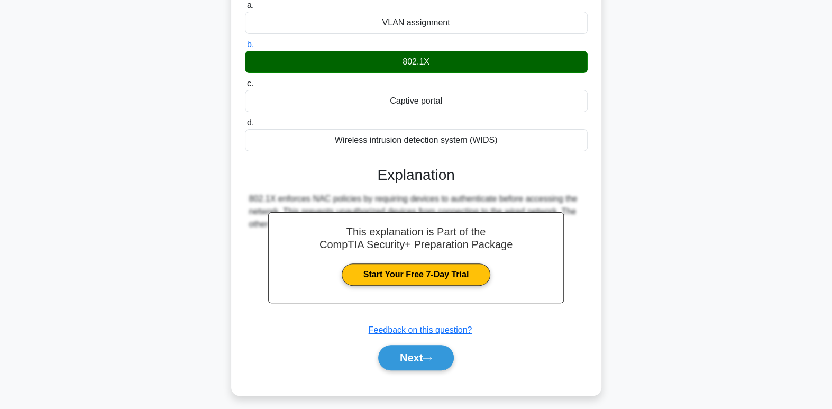
scroll to position [142, 0]
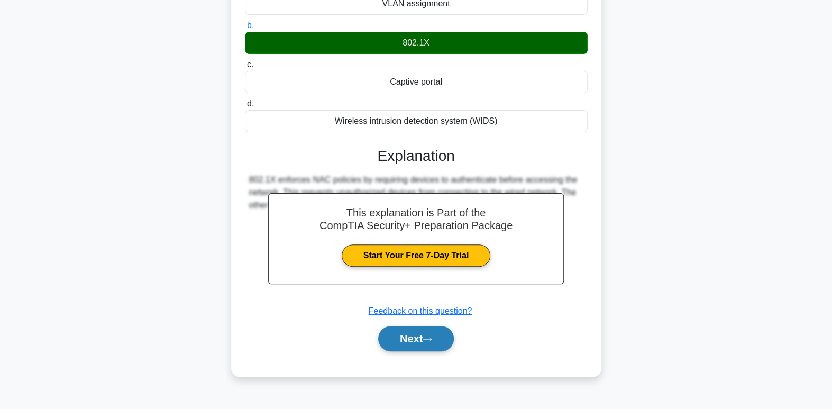
click at [448, 342] on button "Next" at bounding box center [416, 338] width 76 height 25
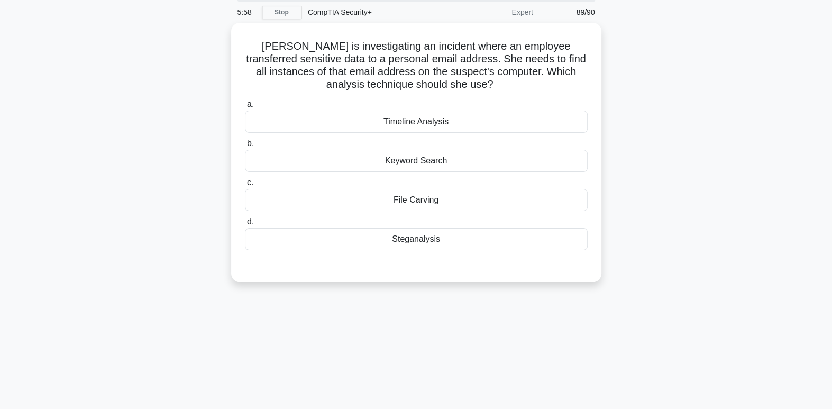
scroll to position [0, 0]
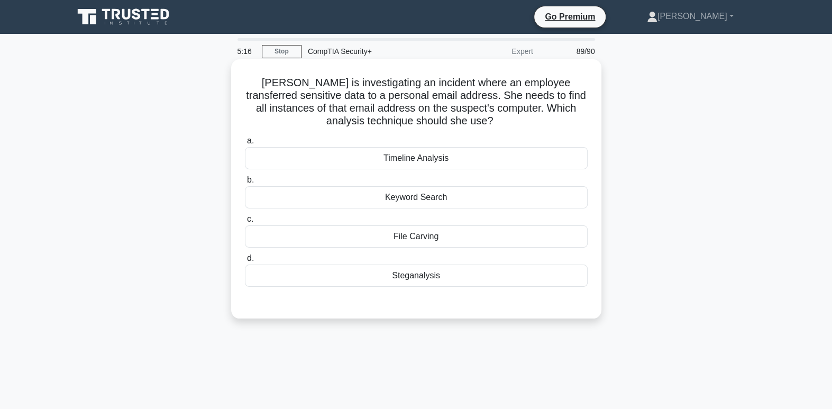
click at [414, 158] on div "Timeline Analysis" at bounding box center [416, 158] width 343 height 22
click at [245, 144] on input "a. Timeline Analysis" at bounding box center [245, 141] width 0 height 7
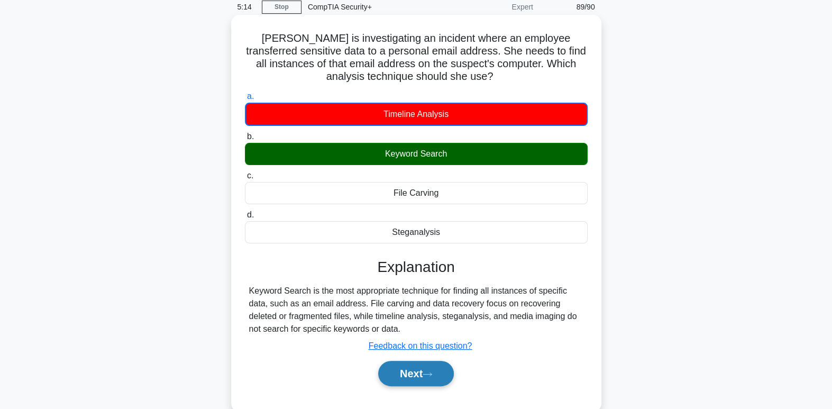
scroll to position [56, 0]
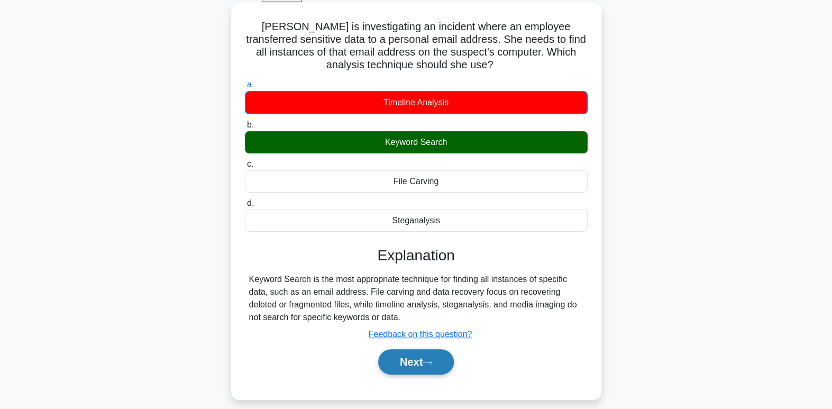
click at [432, 365] on button "Next" at bounding box center [416, 361] width 76 height 25
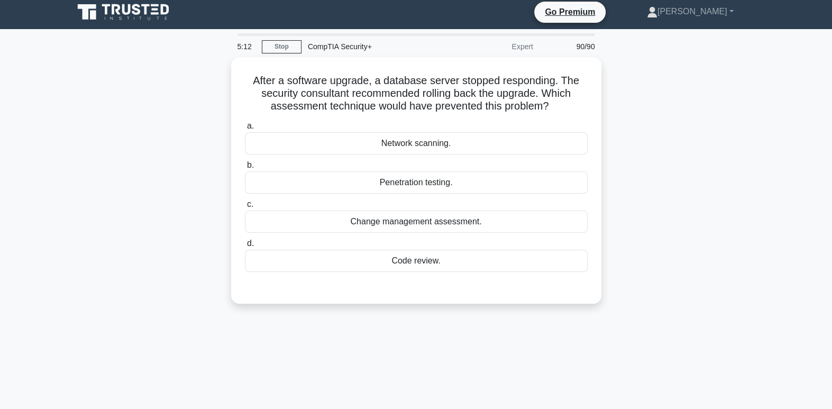
scroll to position [0, 0]
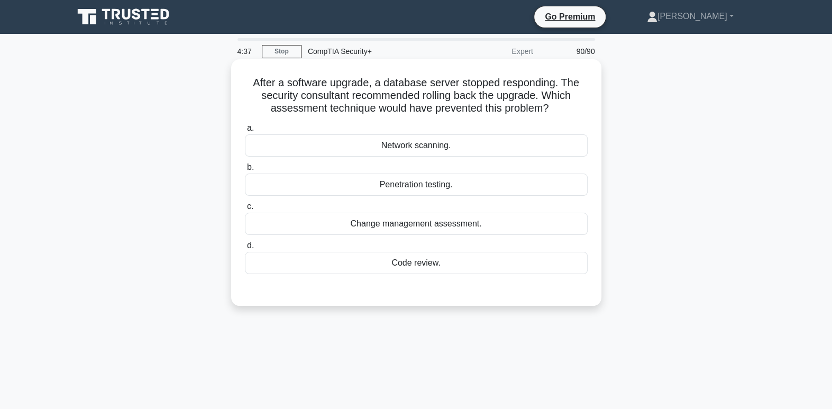
click at [464, 262] on div "Code review." at bounding box center [416, 263] width 343 height 22
click at [245, 249] on input "d. Code review." at bounding box center [245, 245] width 0 height 7
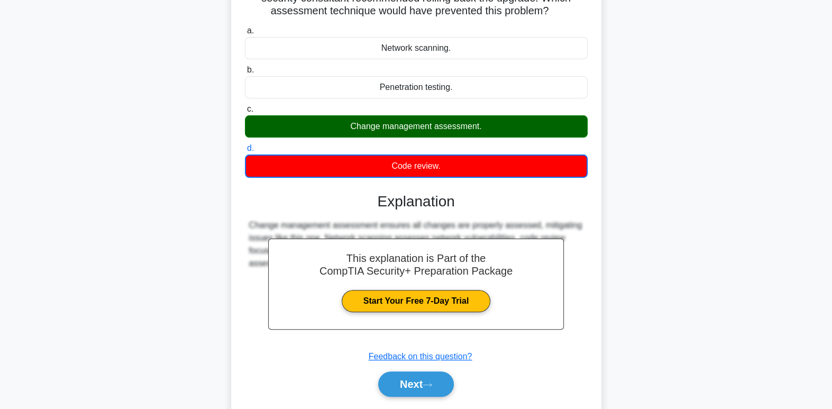
scroll to position [162, 0]
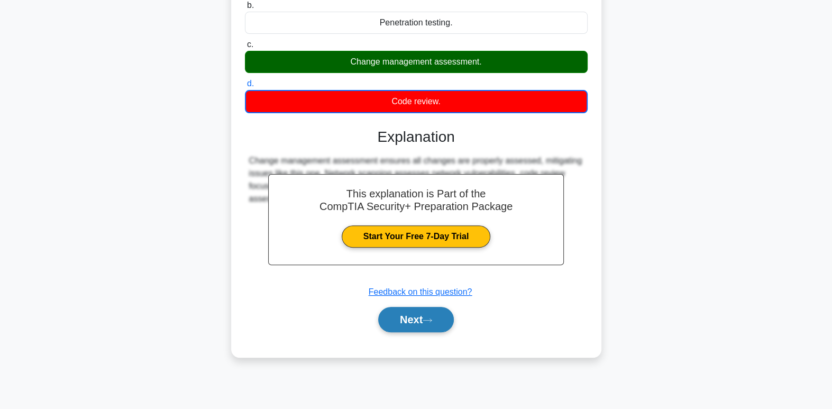
click at [418, 322] on button "Next" at bounding box center [416, 319] width 76 height 25
